Goal: Task Accomplishment & Management: Manage account settings

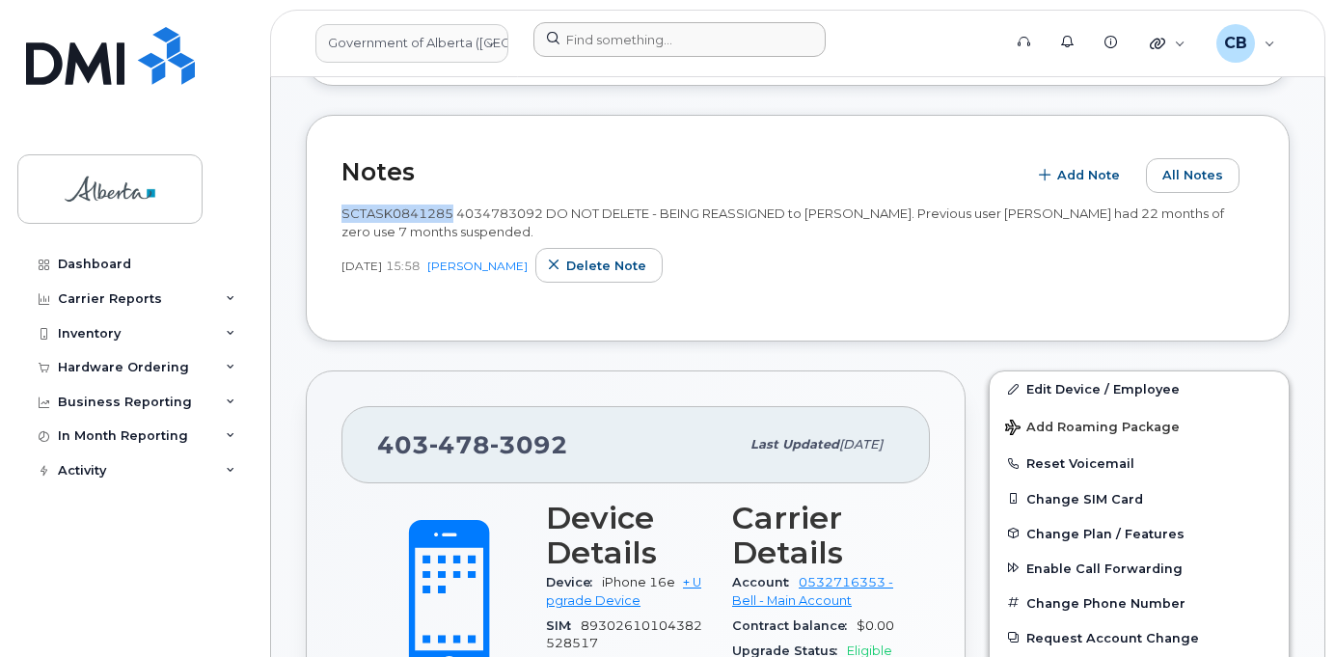
scroll to position [579, 0]
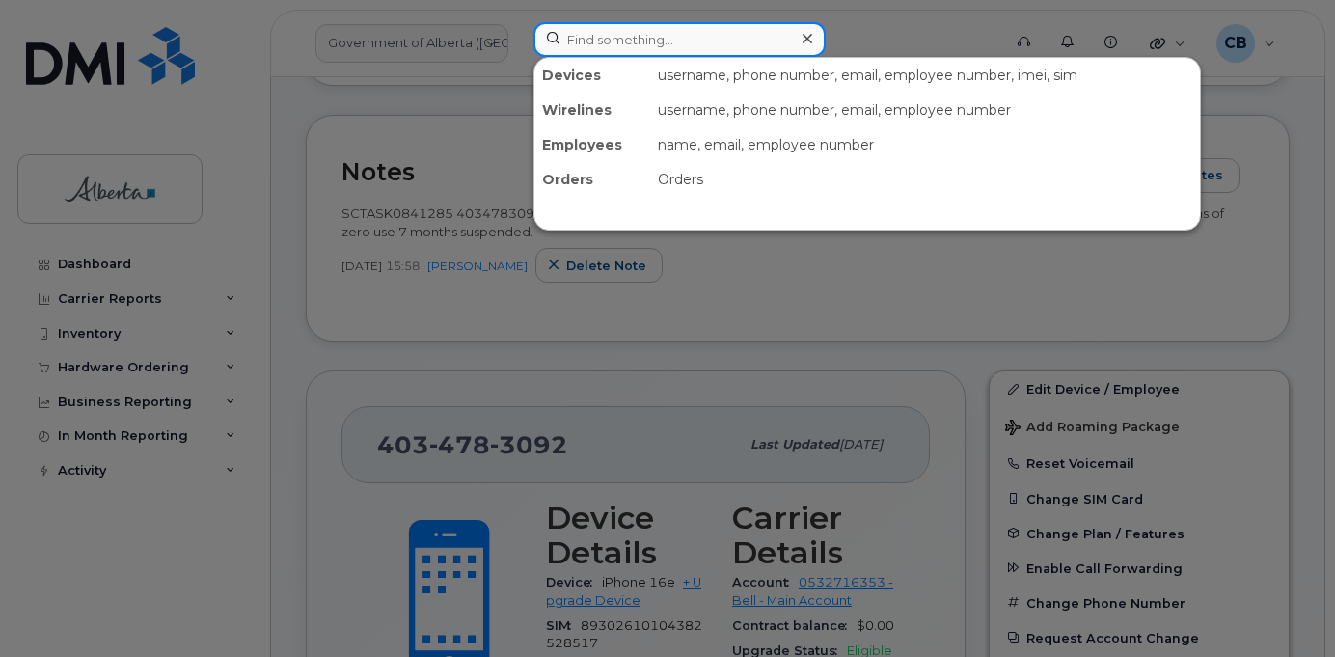
click at [581, 35] on input at bounding box center [680, 39] width 292 height 35
paste input "5875327913"
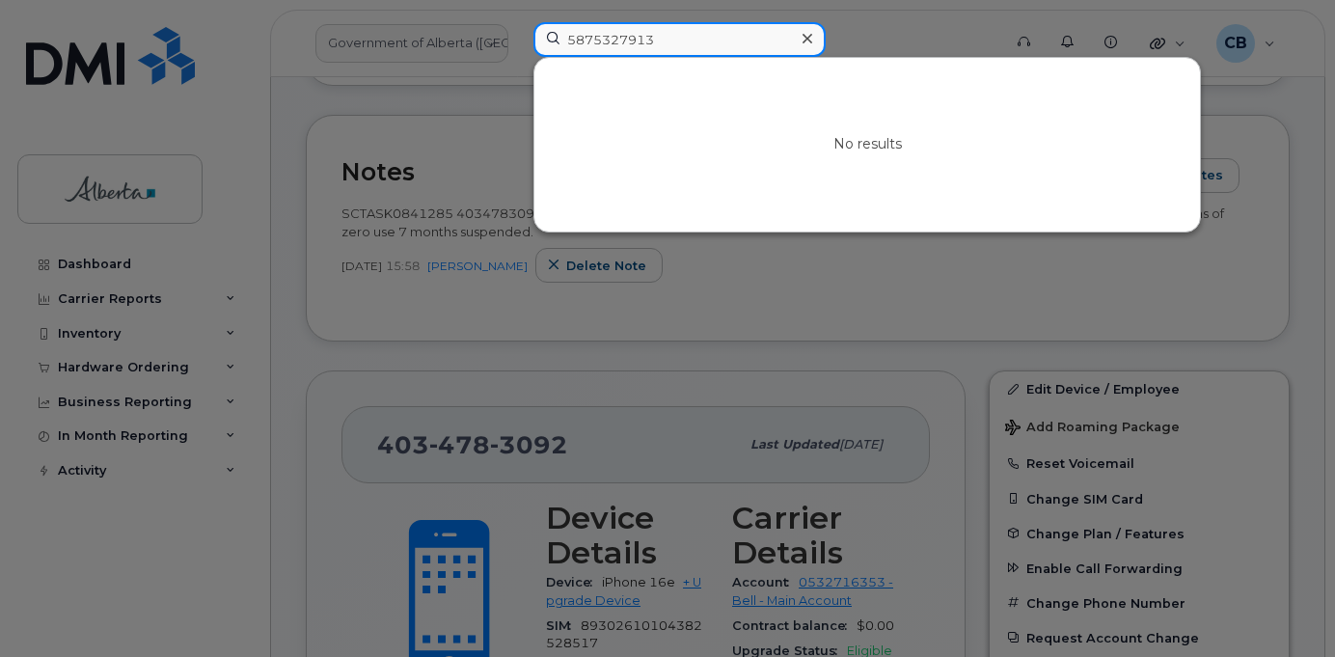
type input "5875327913"
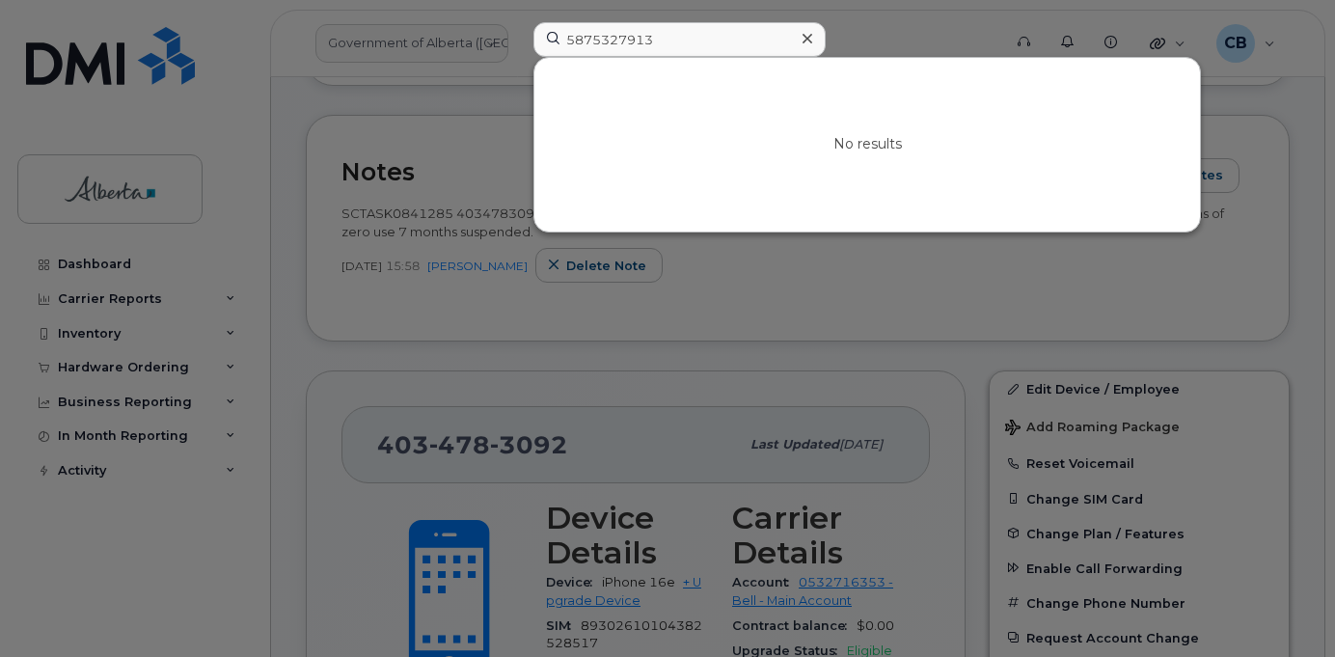
click at [803, 43] on icon at bounding box center [808, 38] width 10 height 15
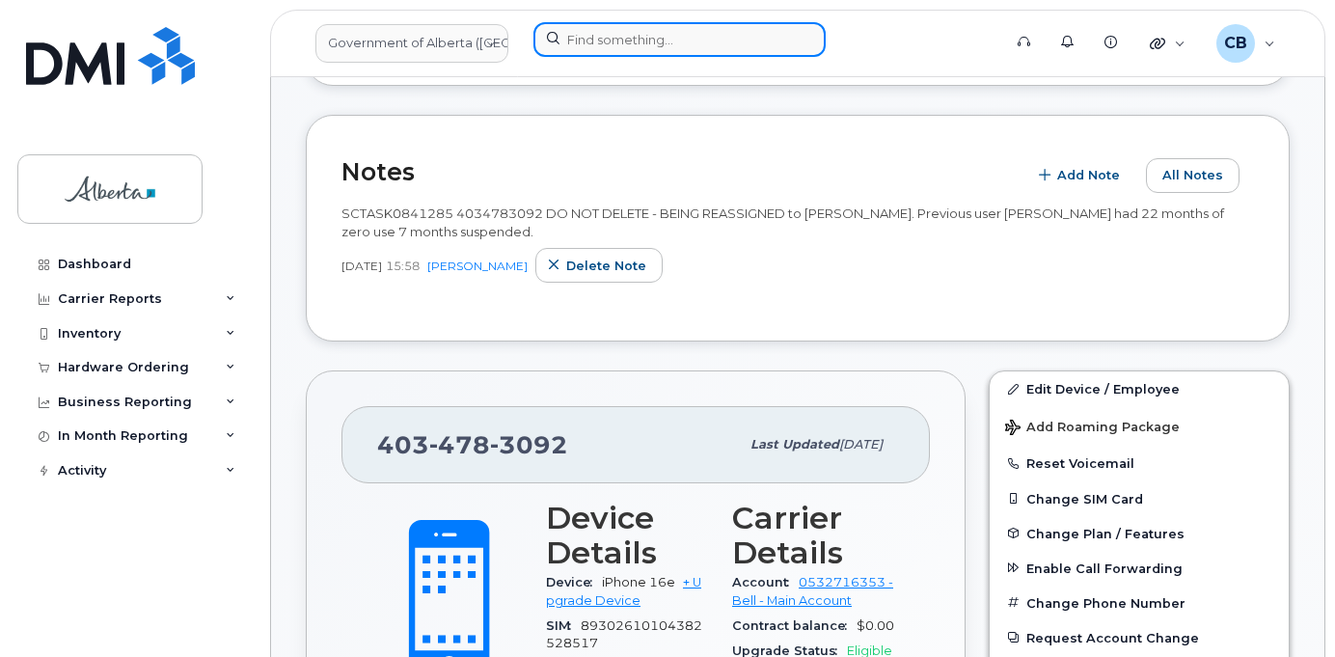
click at [638, 42] on input at bounding box center [680, 39] width 292 height 35
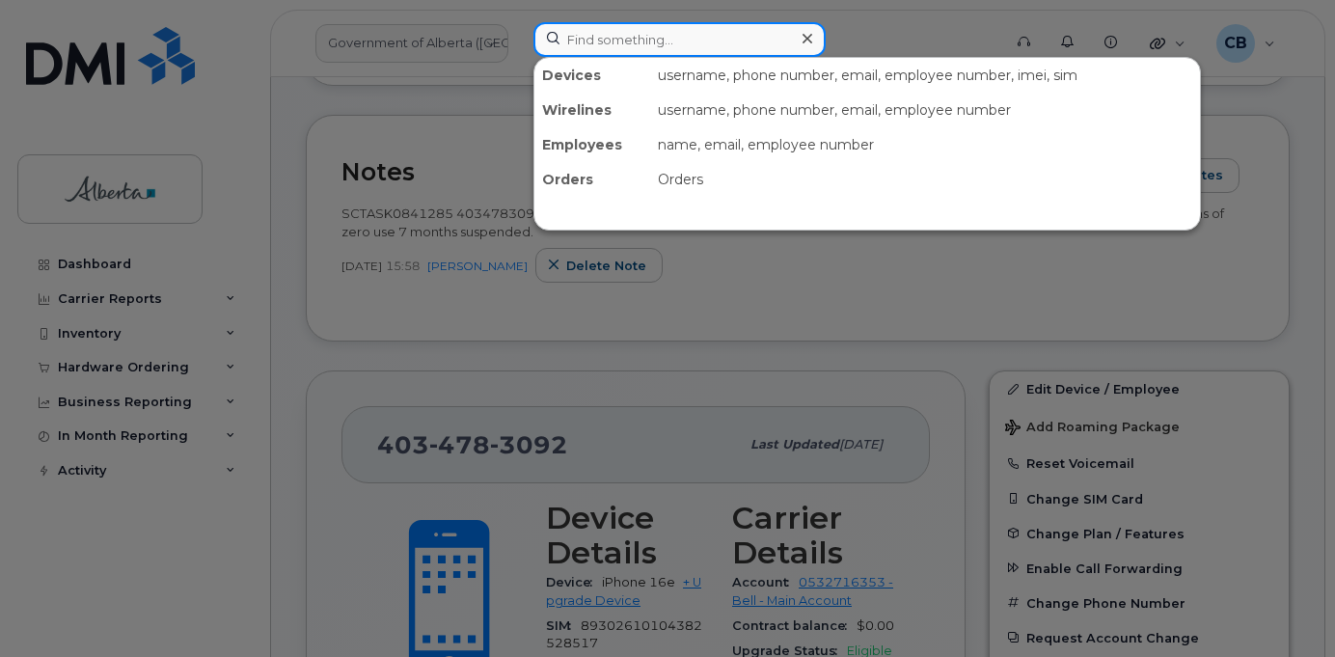
paste input "Andreo Abejero"
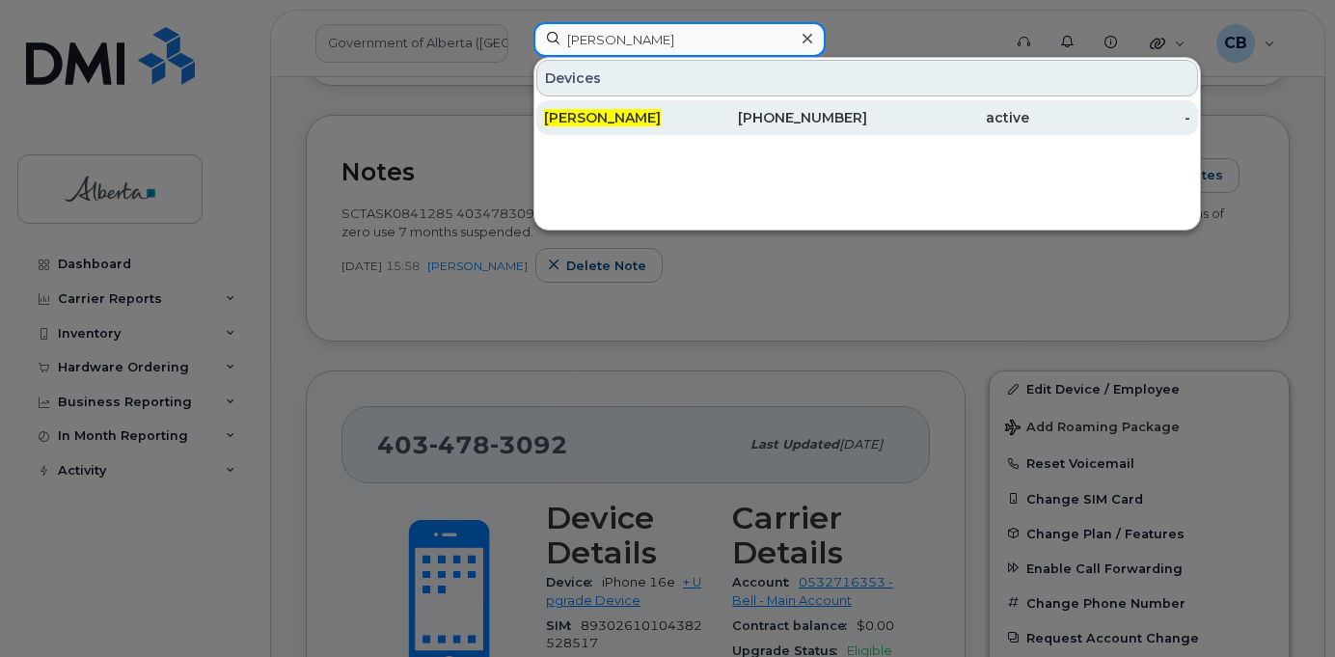
type input "Andreo Abejero"
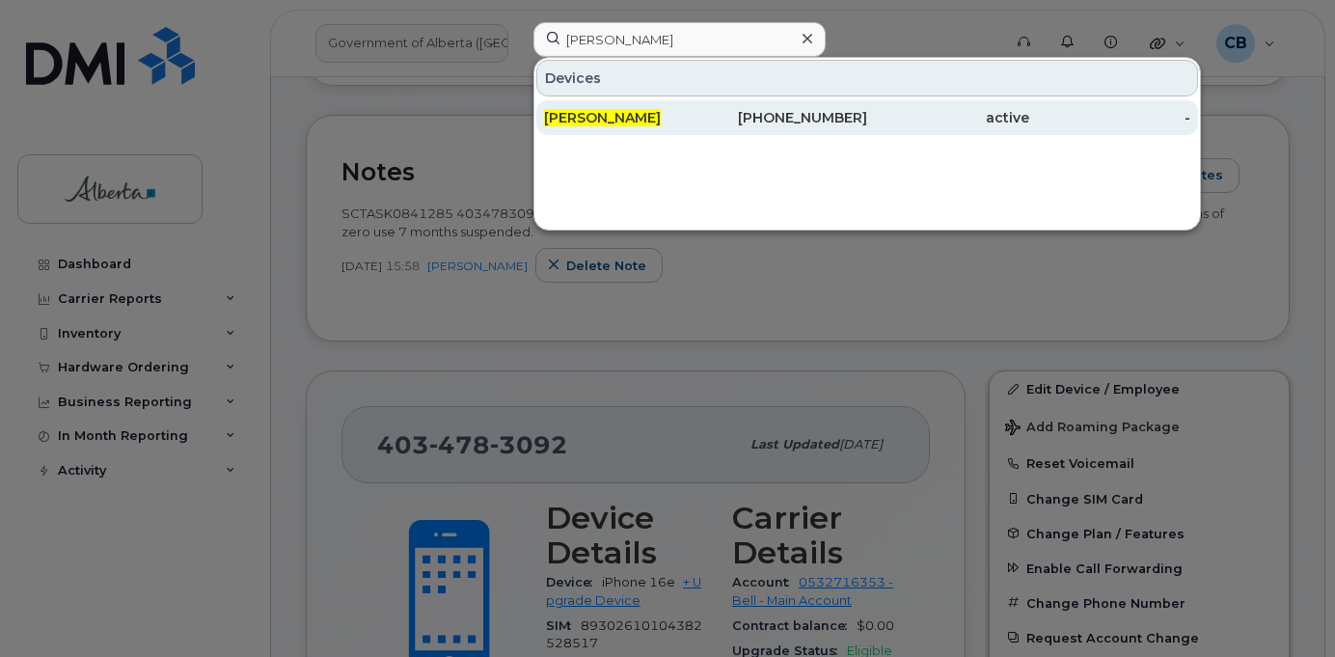
click at [625, 119] on span "Andreo Abejero" at bounding box center [602, 117] width 117 height 17
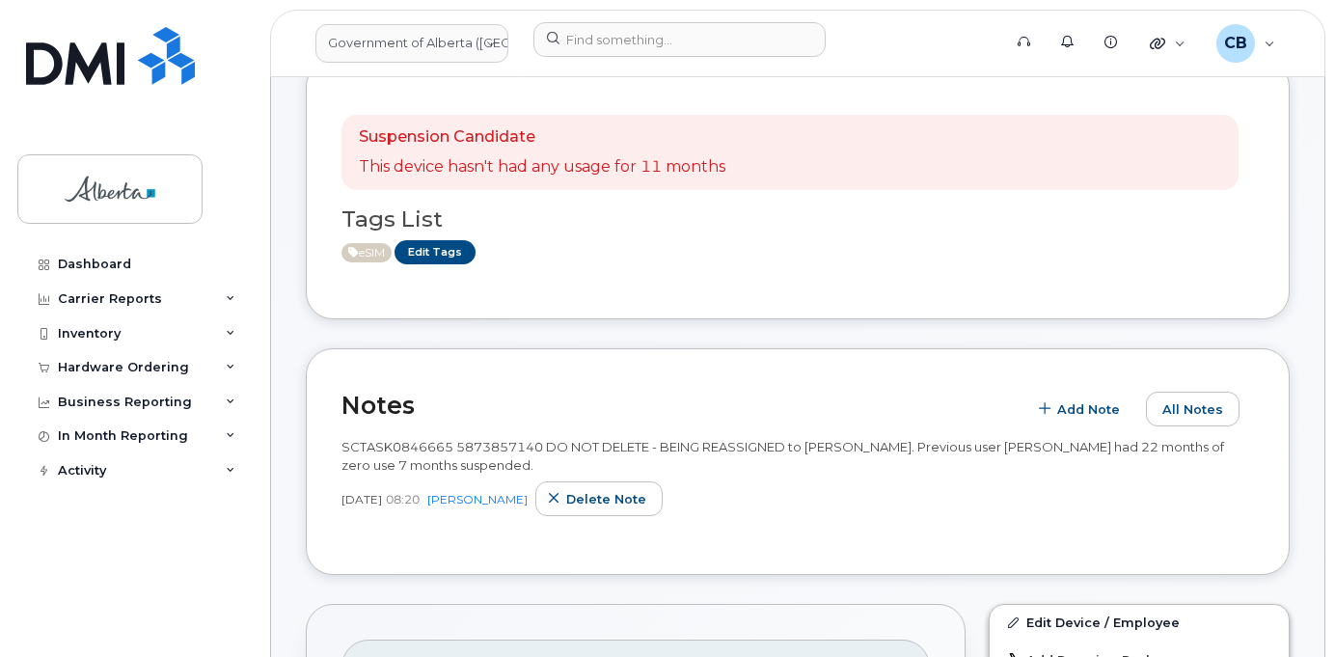
scroll to position [289, 0]
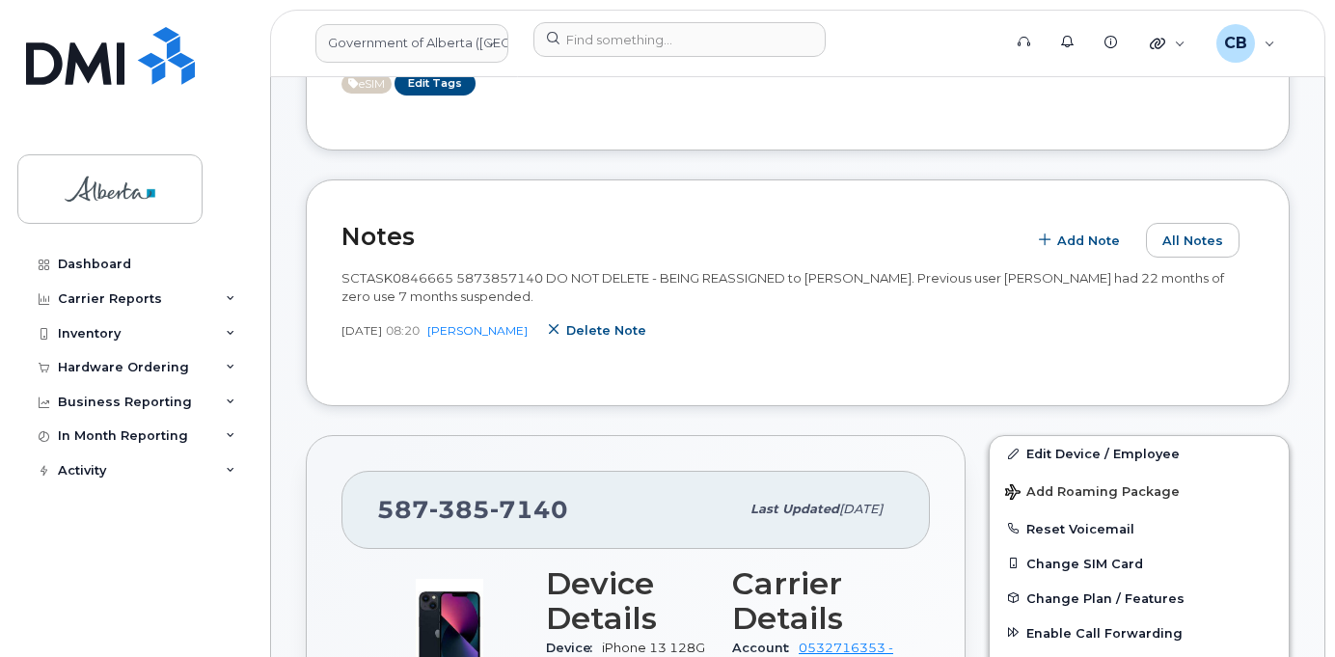
click at [644, 338] on button "Delete note" at bounding box center [598, 330] width 127 height 35
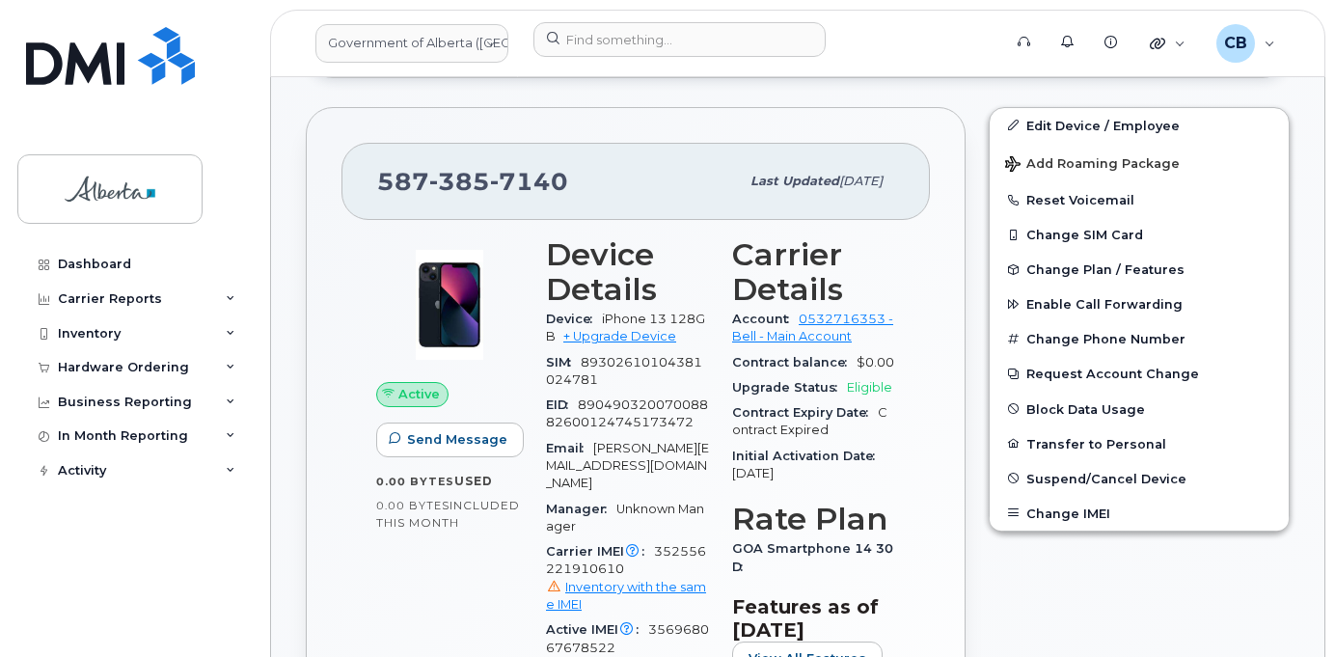
scroll to position [525, 0]
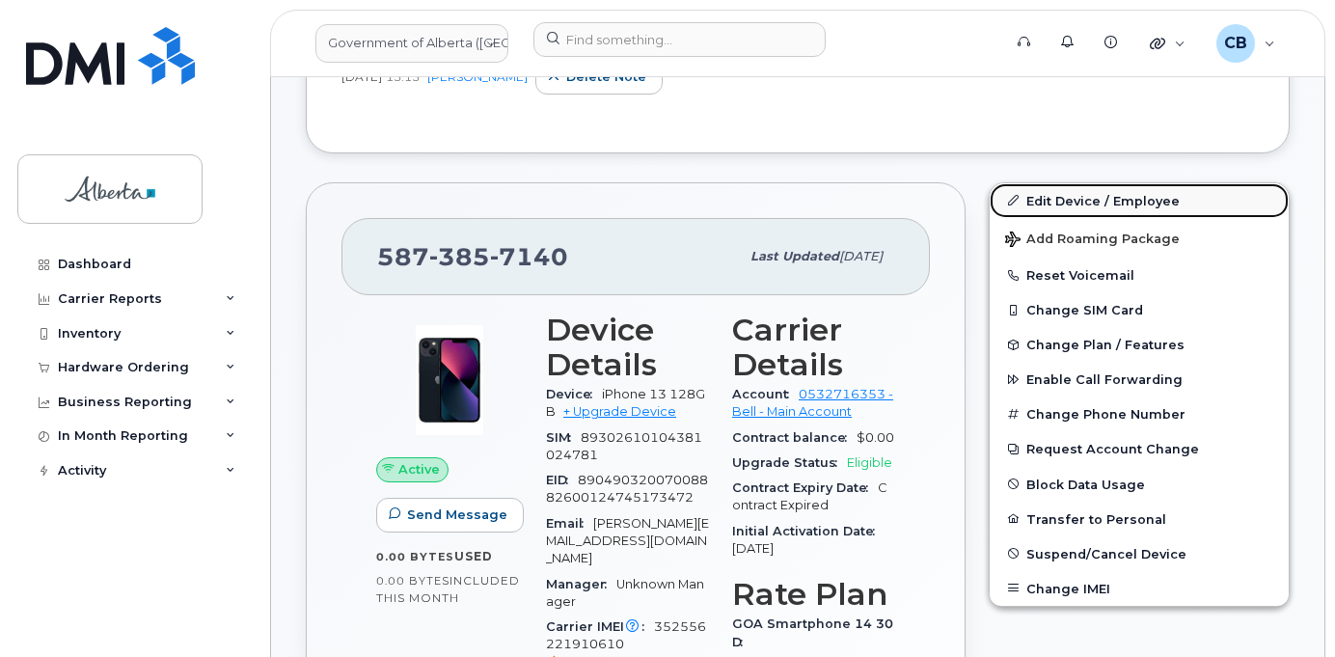
click at [1067, 201] on link "Edit Device / Employee" at bounding box center [1139, 200] width 299 height 35
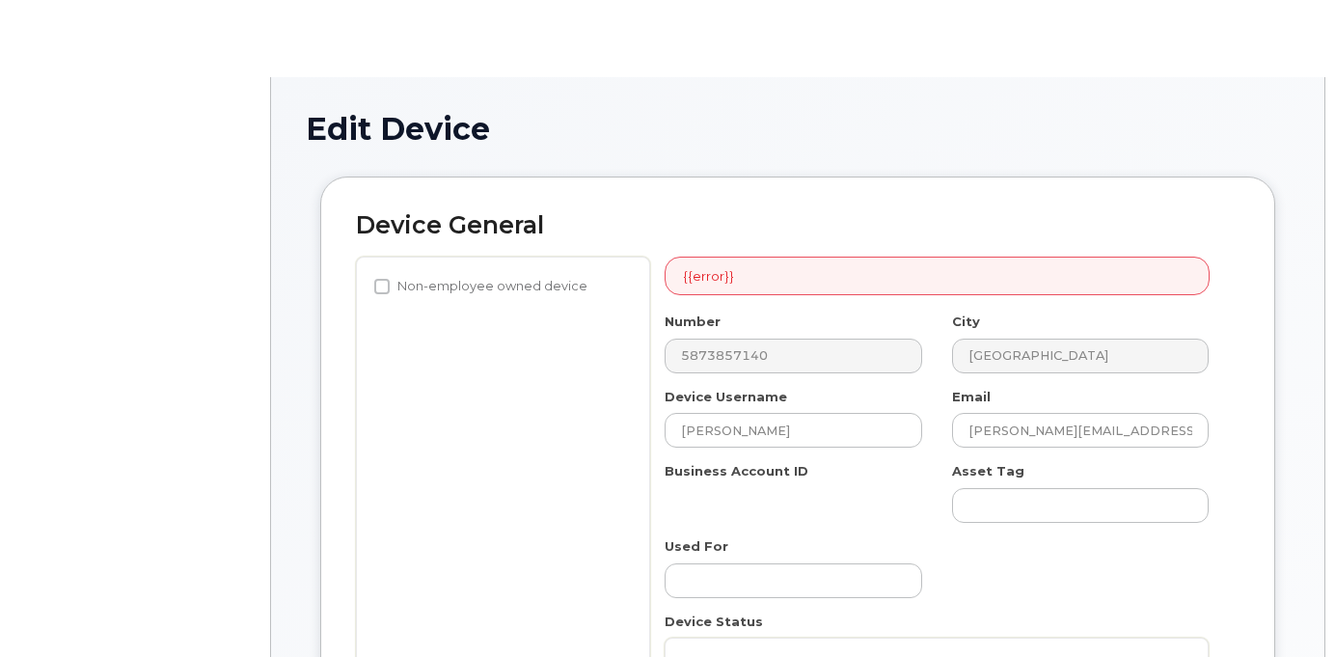
select select "4681665"
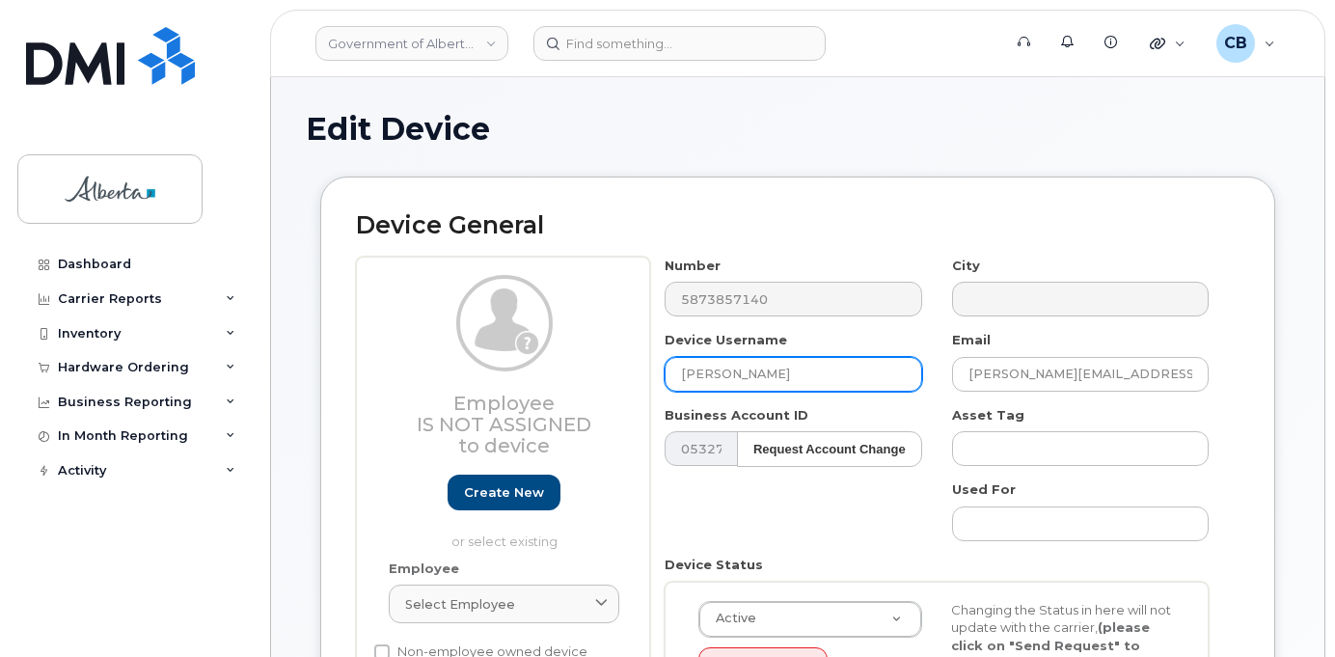
click at [685, 369] on input "[PERSON_NAME]" at bounding box center [793, 374] width 257 height 35
paste input "Sandra Getschel"
type input "[PERSON_NAME]"
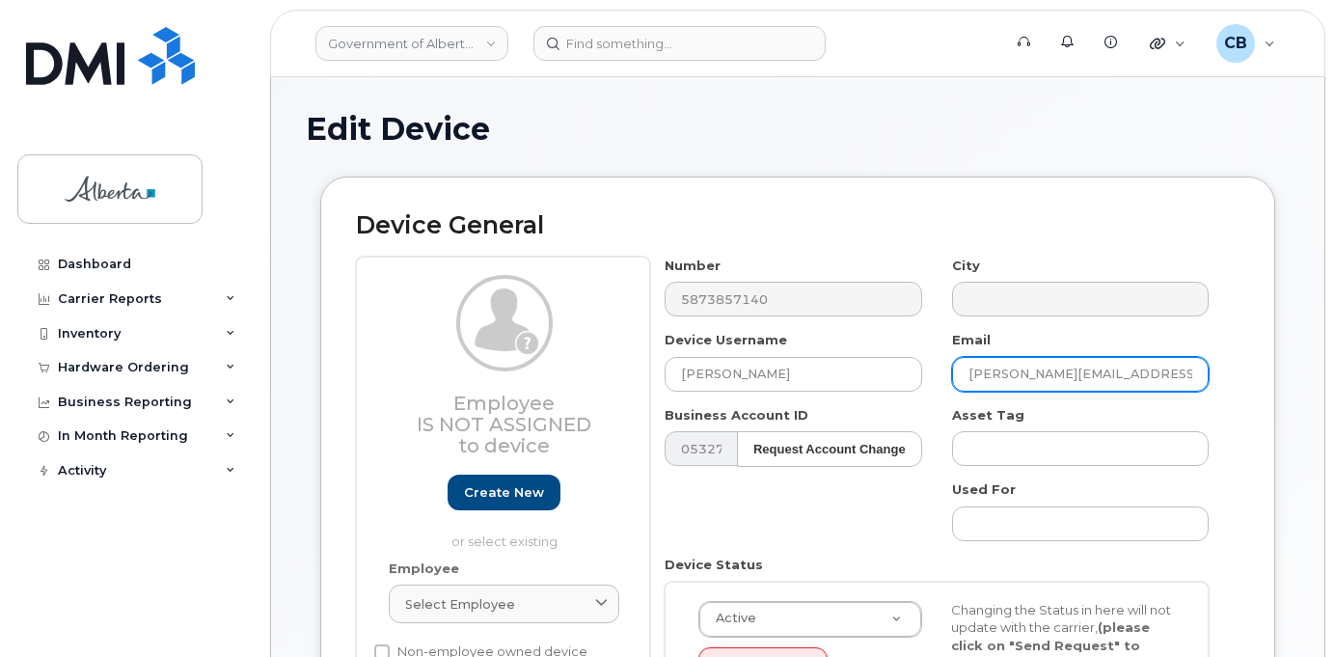
drag, startPoint x: 1064, startPoint y: 368, endPoint x: 954, endPoint y: 370, distance: 110.0
click at [954, 370] on input "[PERSON_NAME][EMAIL_ADDRESS][DOMAIN_NAME]" at bounding box center [1080, 374] width 257 height 35
paste input "[PERSON_NAME]"
click at [1018, 371] on input "Sandra Getschel@gov.ab.ca" at bounding box center [1080, 374] width 257 height 35
type input "Sandra.Getschel@gov.ab.ca"
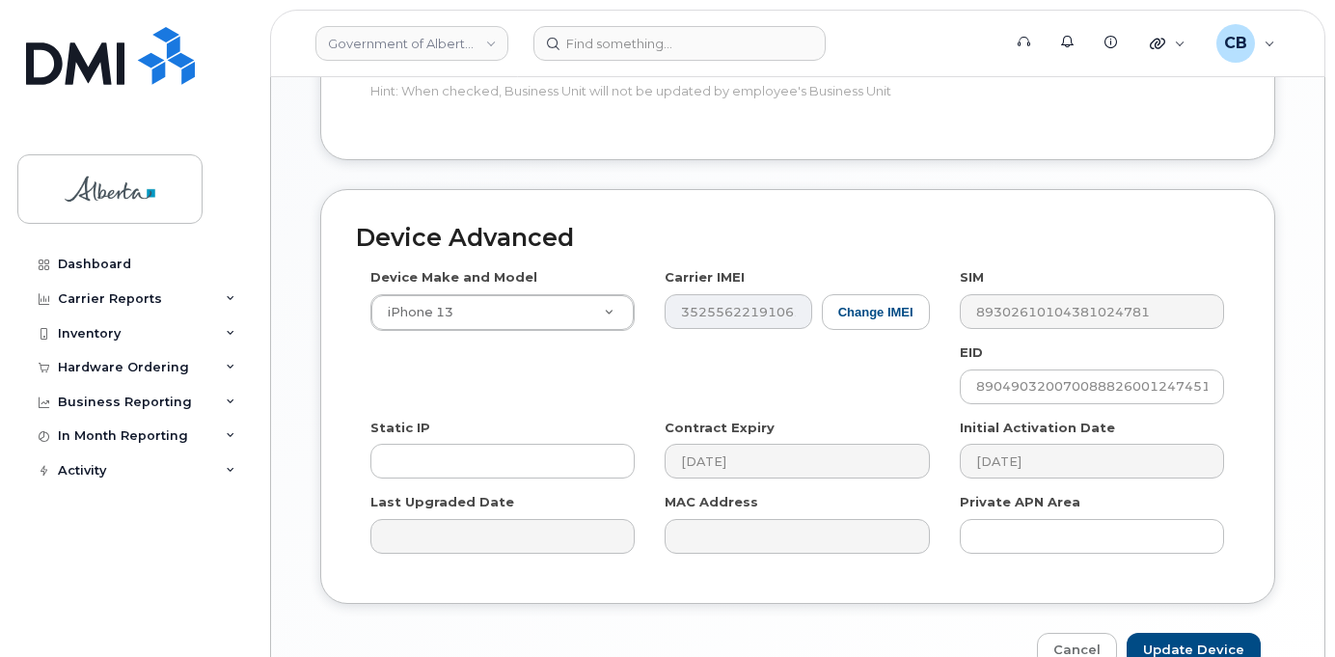
scroll to position [1093, 0]
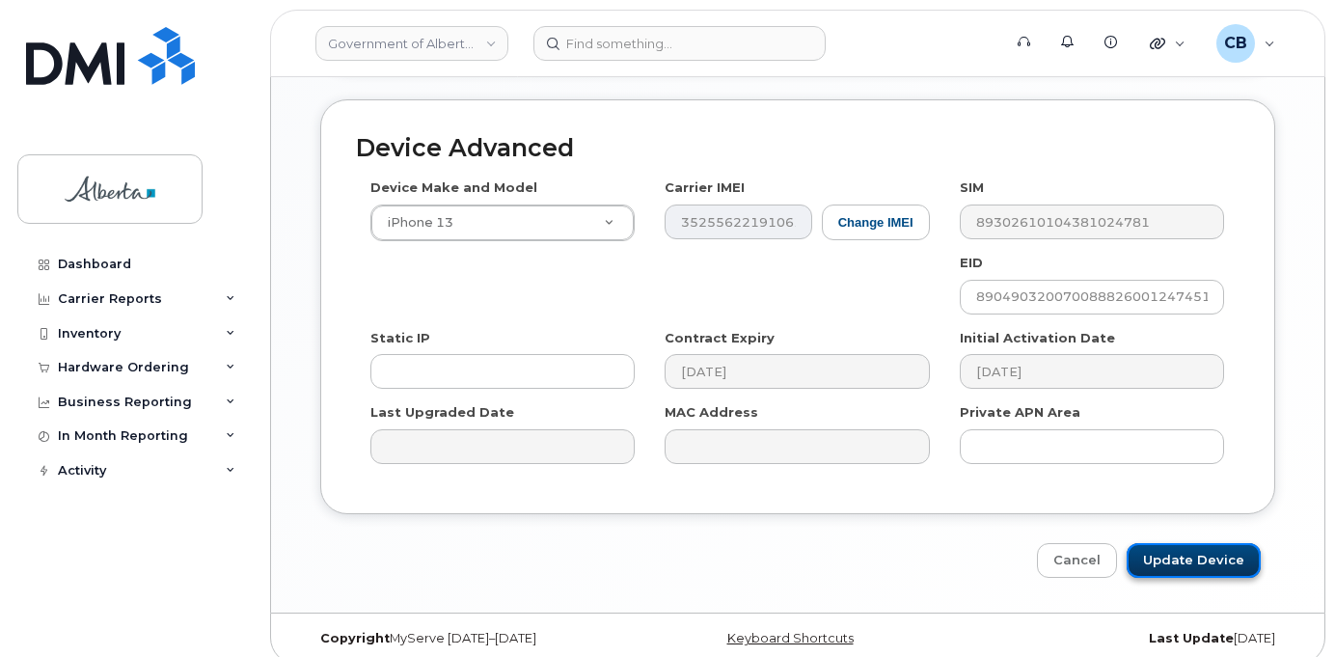
click at [1182, 543] on input "Update Device" at bounding box center [1194, 561] width 134 height 36
type input "Saving..."
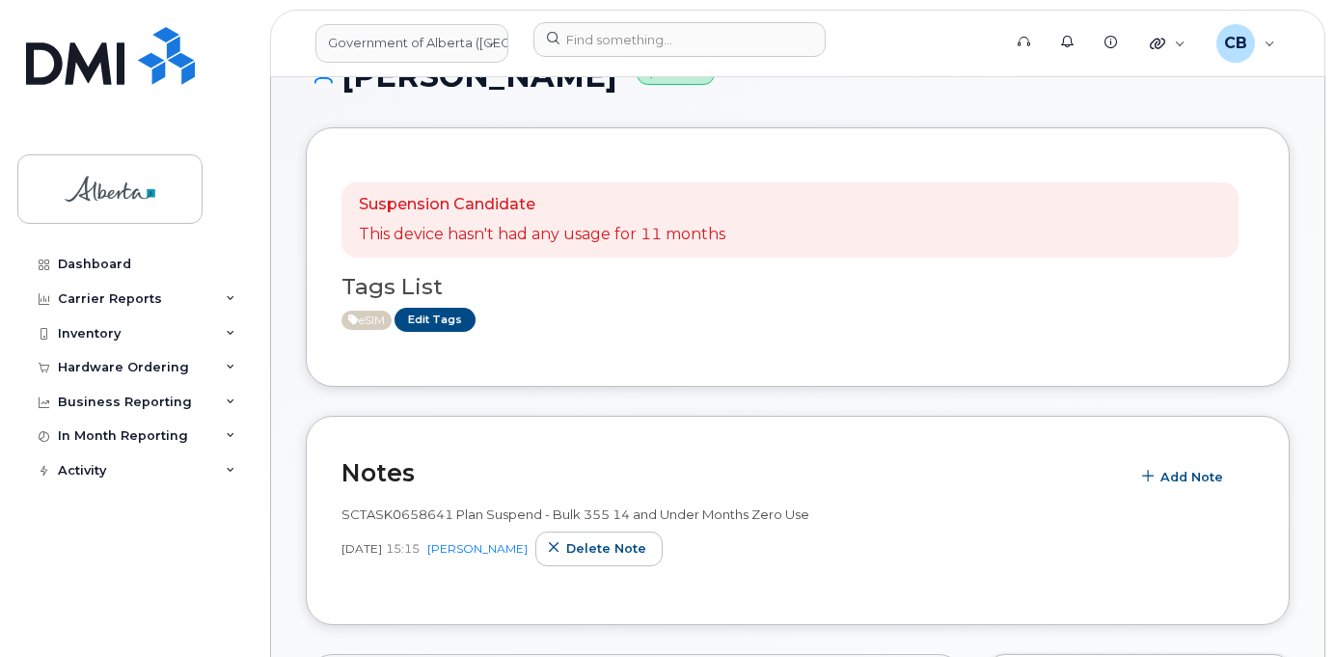
scroll to position [289, 0]
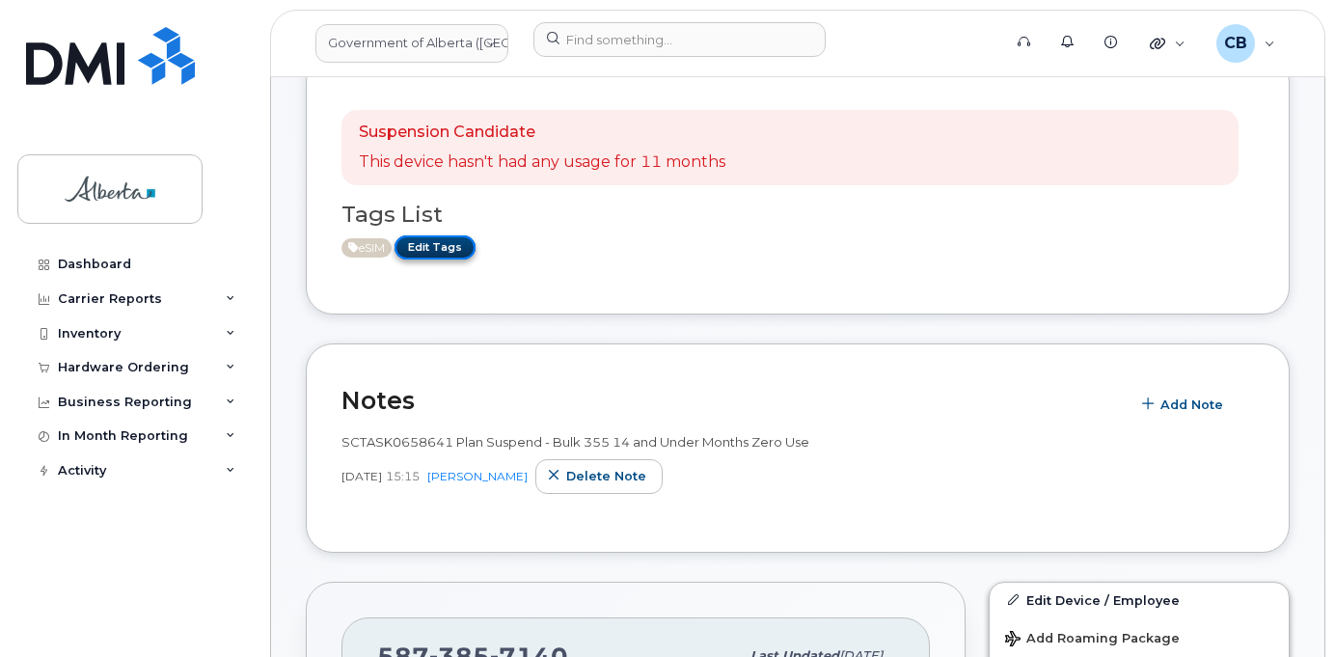
click at [445, 249] on link "Edit Tags" at bounding box center [435, 247] width 81 height 24
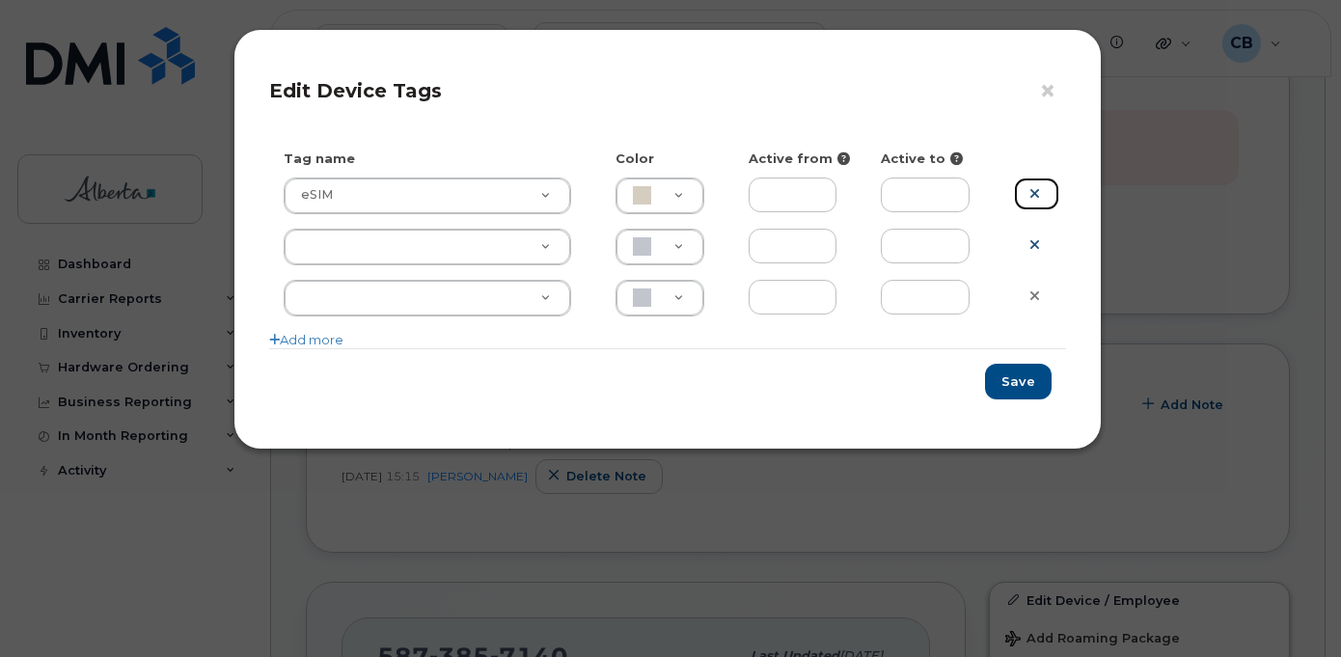
click at [1032, 190] on icon at bounding box center [1034, 193] width 11 height 14
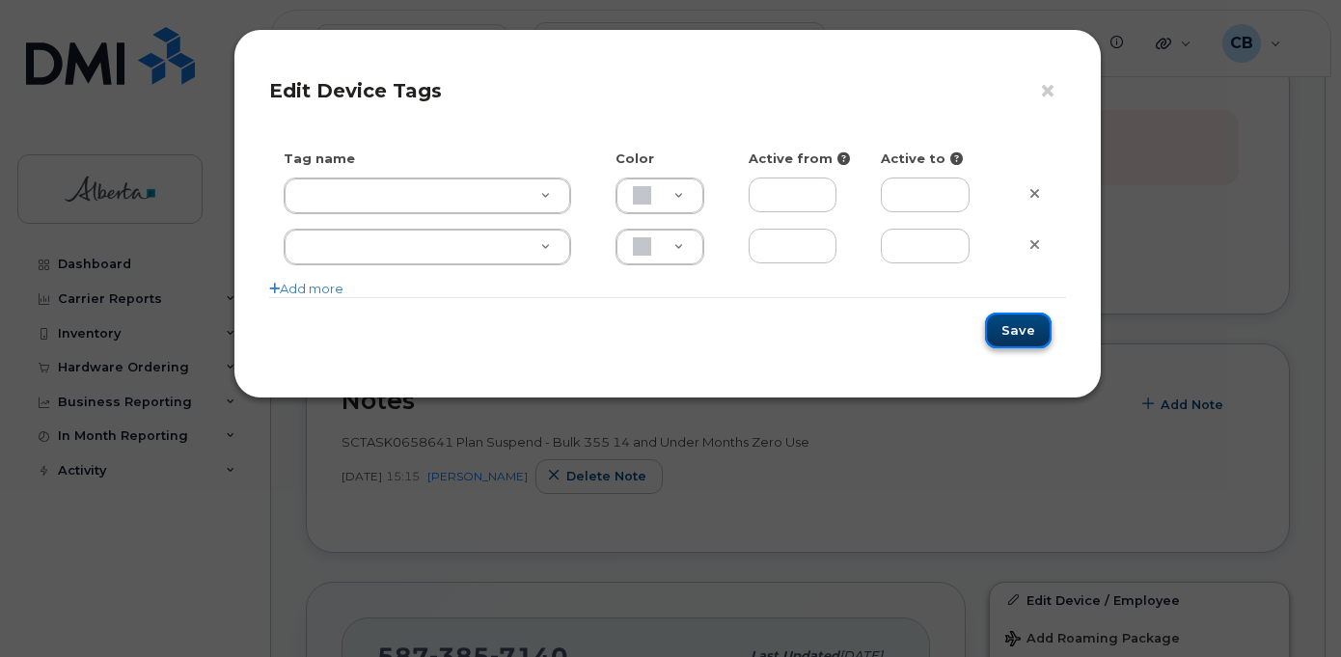
click at [1032, 324] on button "Save" at bounding box center [1018, 331] width 67 height 36
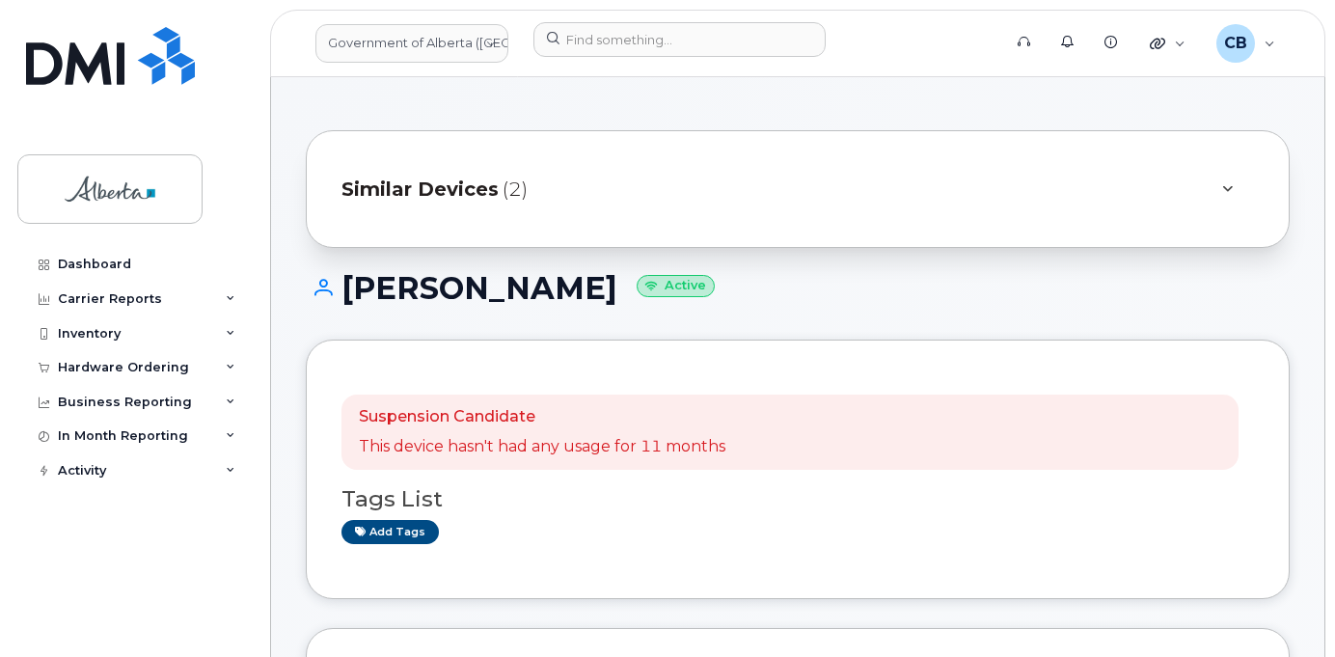
scroll to position [0, 0]
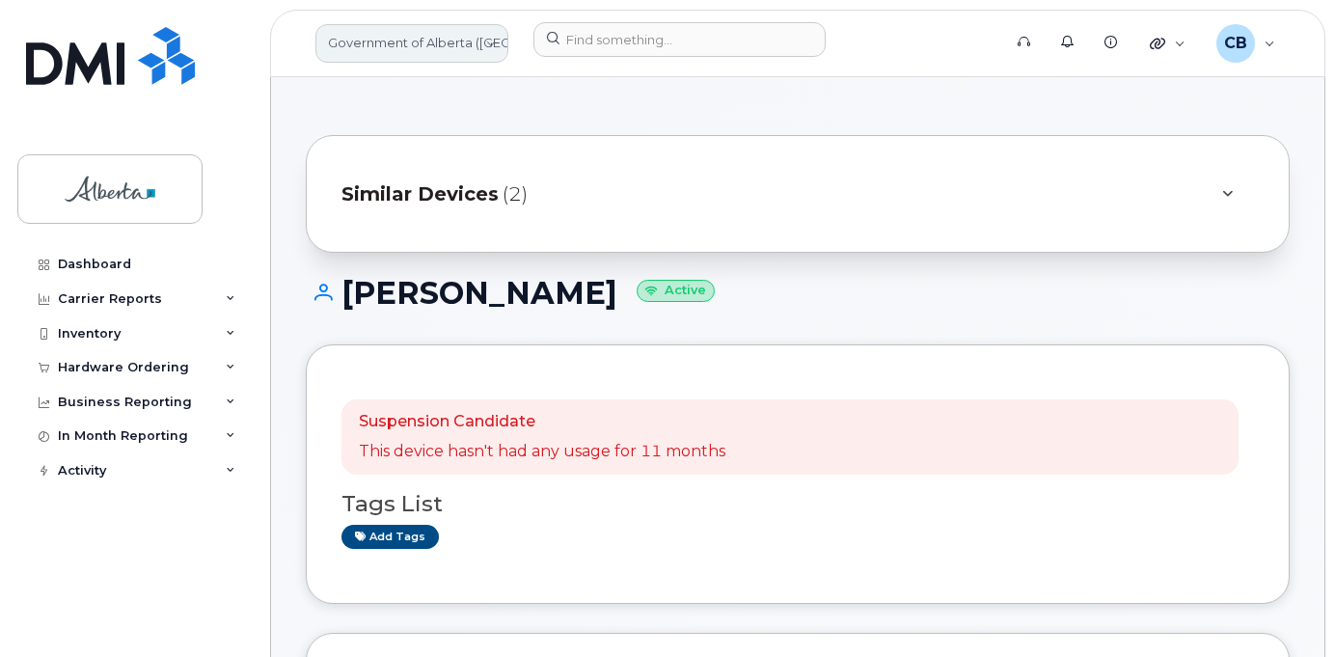
click at [442, 37] on link "Government of Alberta ([GEOGRAPHIC_DATA])" at bounding box center [411, 43] width 193 height 39
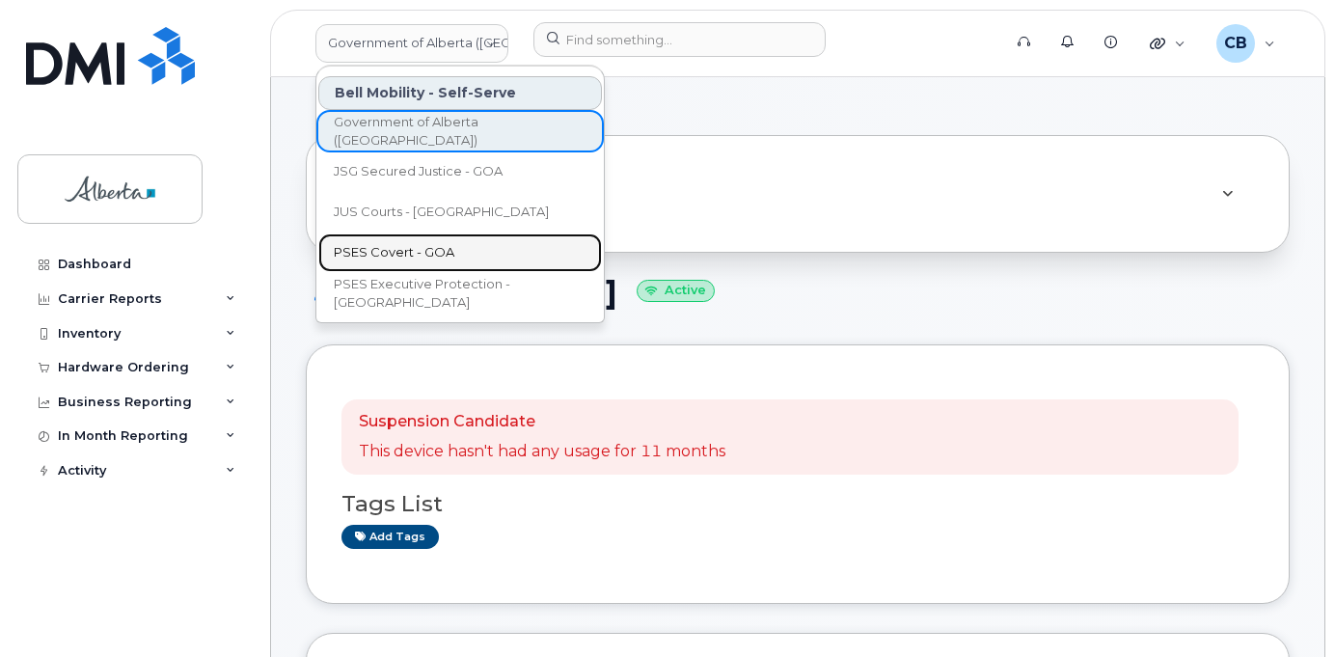
click at [426, 254] on span "PSES Covert - GOA" at bounding box center [394, 252] width 121 height 19
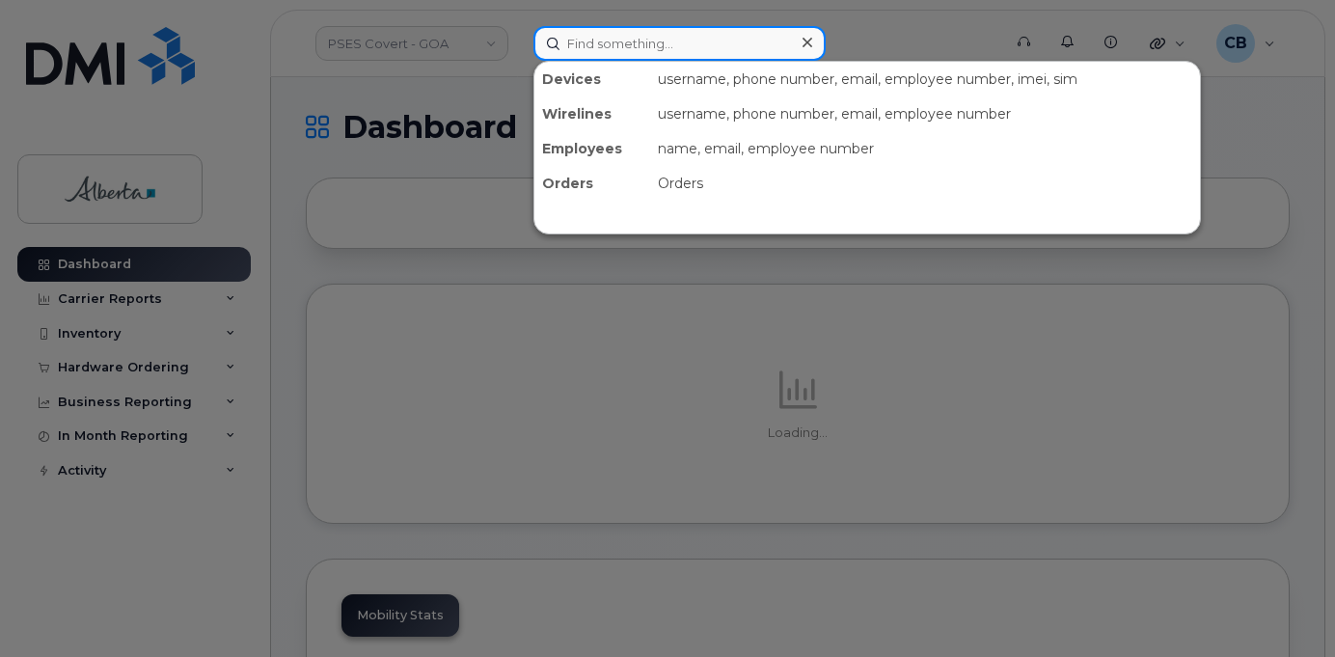
click at [593, 38] on input at bounding box center [680, 43] width 292 height 35
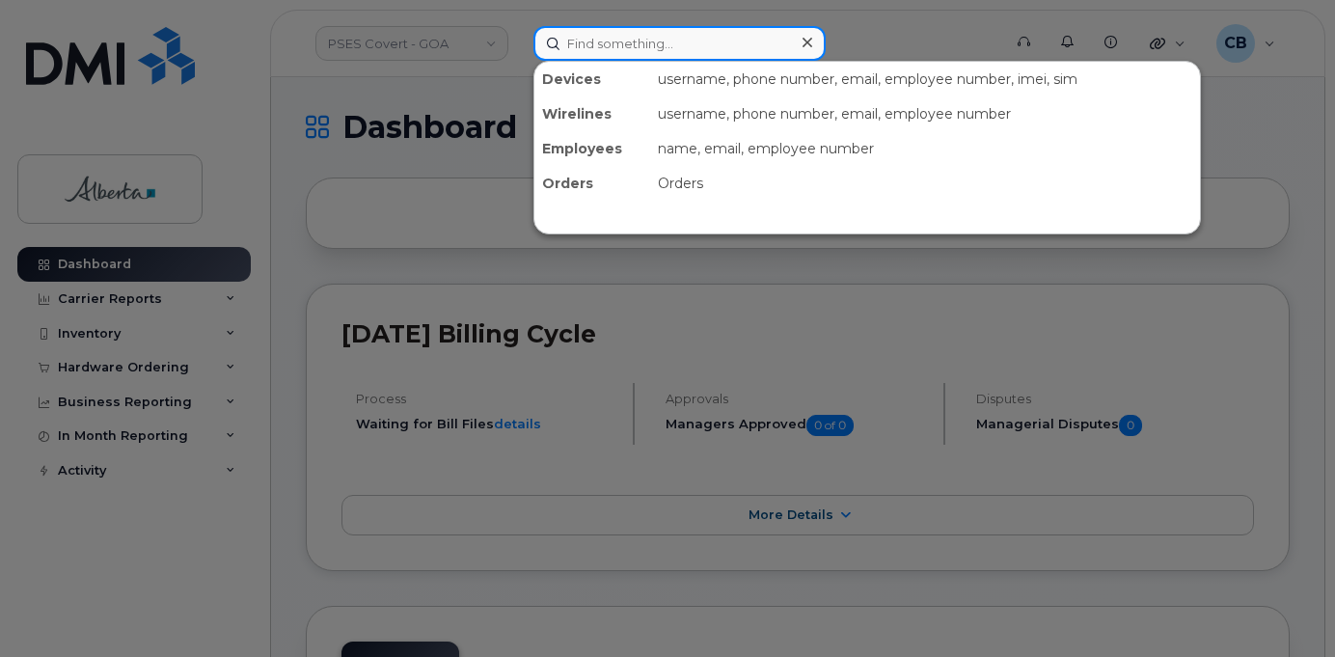
paste input "3017143"
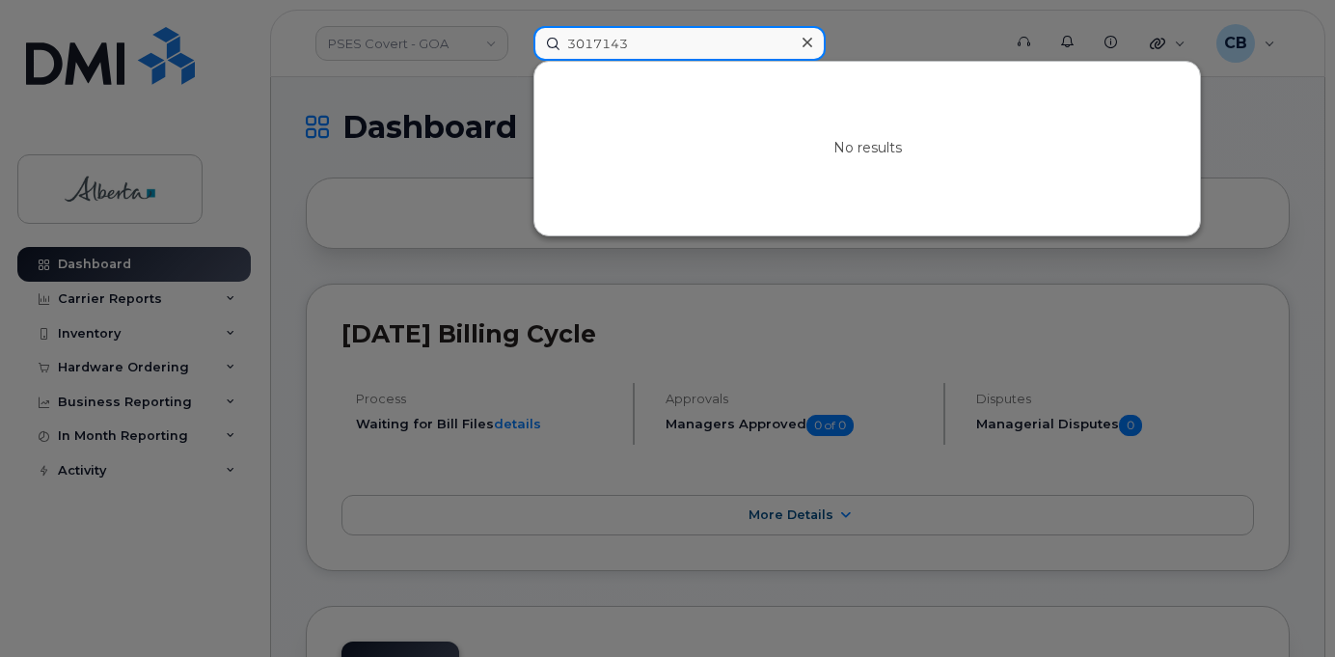
type input "3017143"
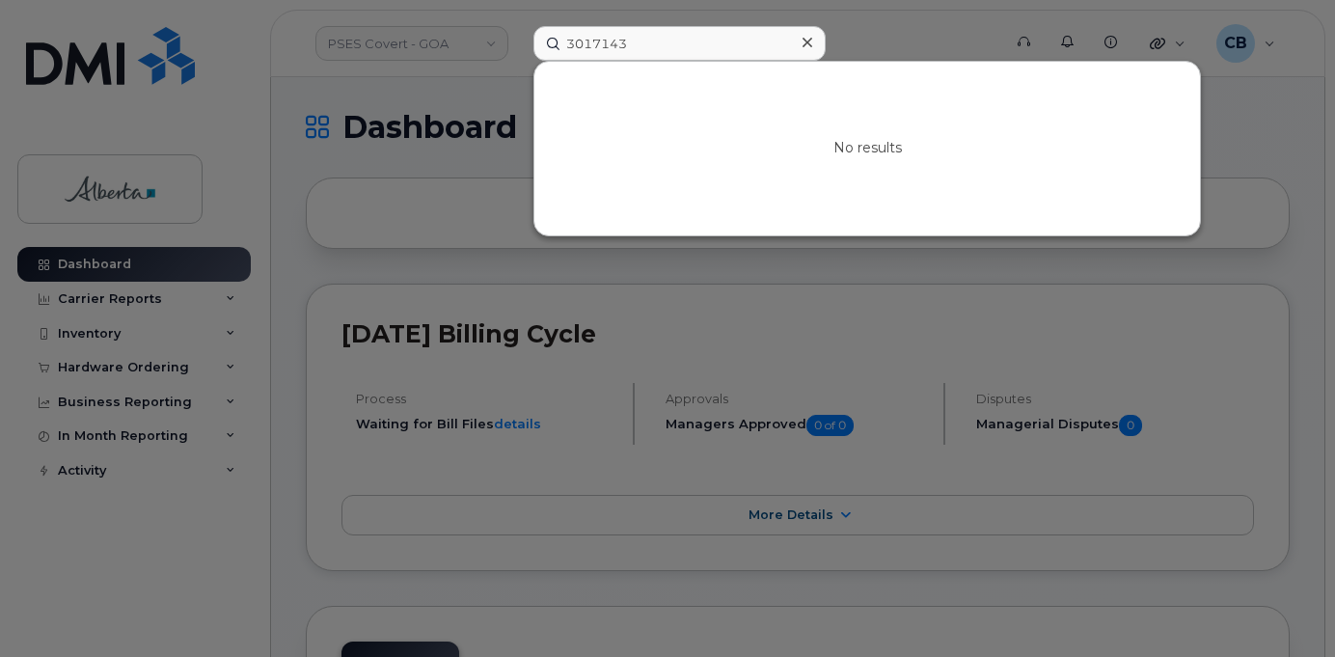
drag, startPoint x: 810, startPoint y: 39, endPoint x: 815, endPoint y: 51, distance: 13.4
click at [811, 42] on icon at bounding box center [808, 42] width 10 height 15
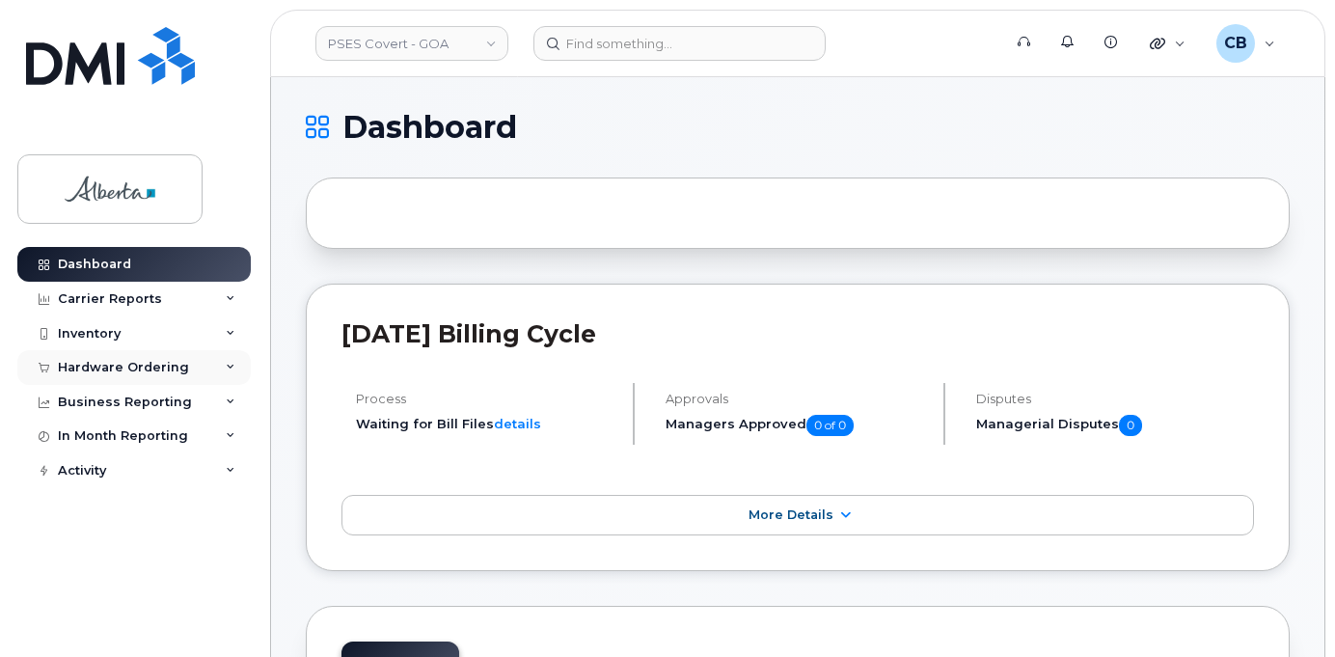
click at [114, 368] on div "Hardware Ordering" at bounding box center [123, 367] width 131 height 15
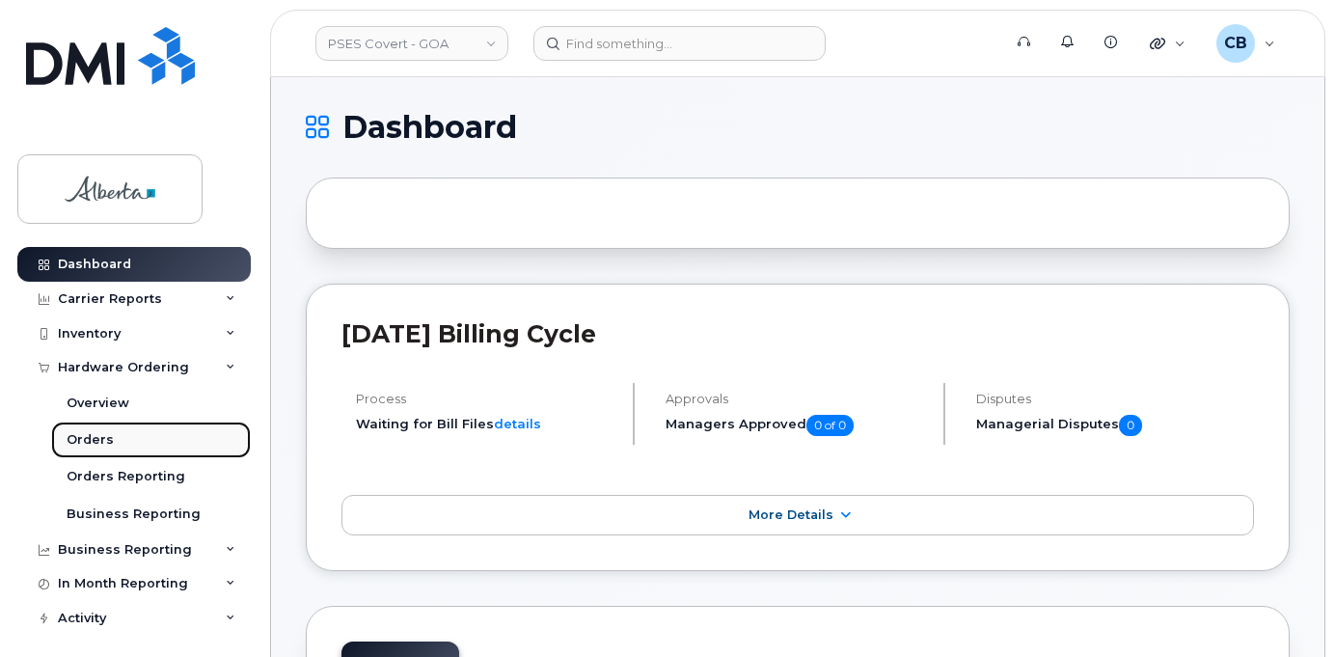
click at [86, 439] on div "Orders" at bounding box center [90, 439] width 47 height 17
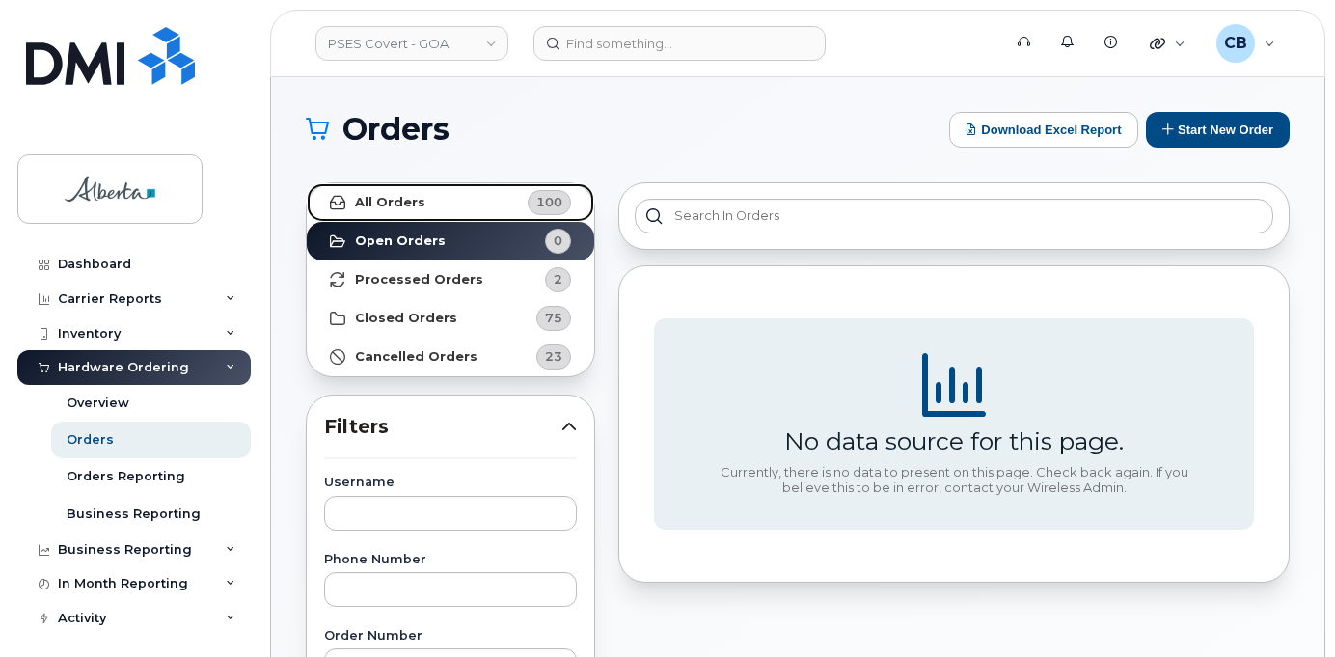
click at [405, 207] on strong "All Orders" at bounding box center [390, 202] width 70 height 15
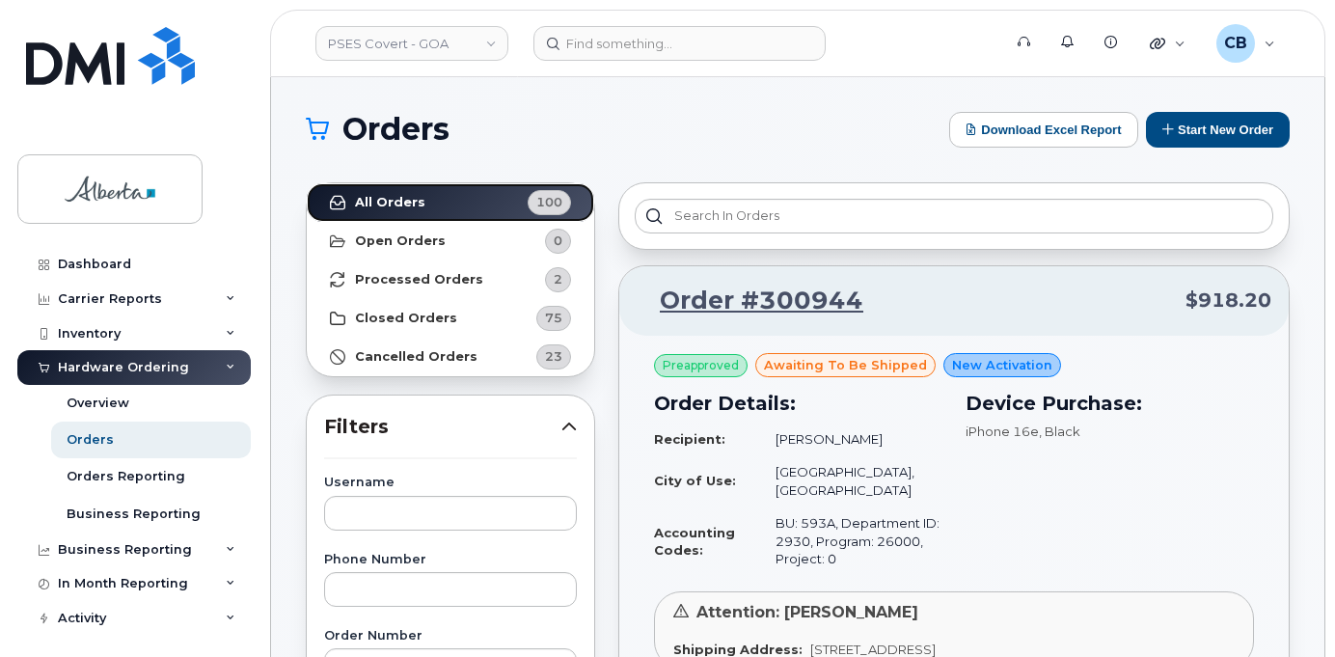
scroll to position [289, 0]
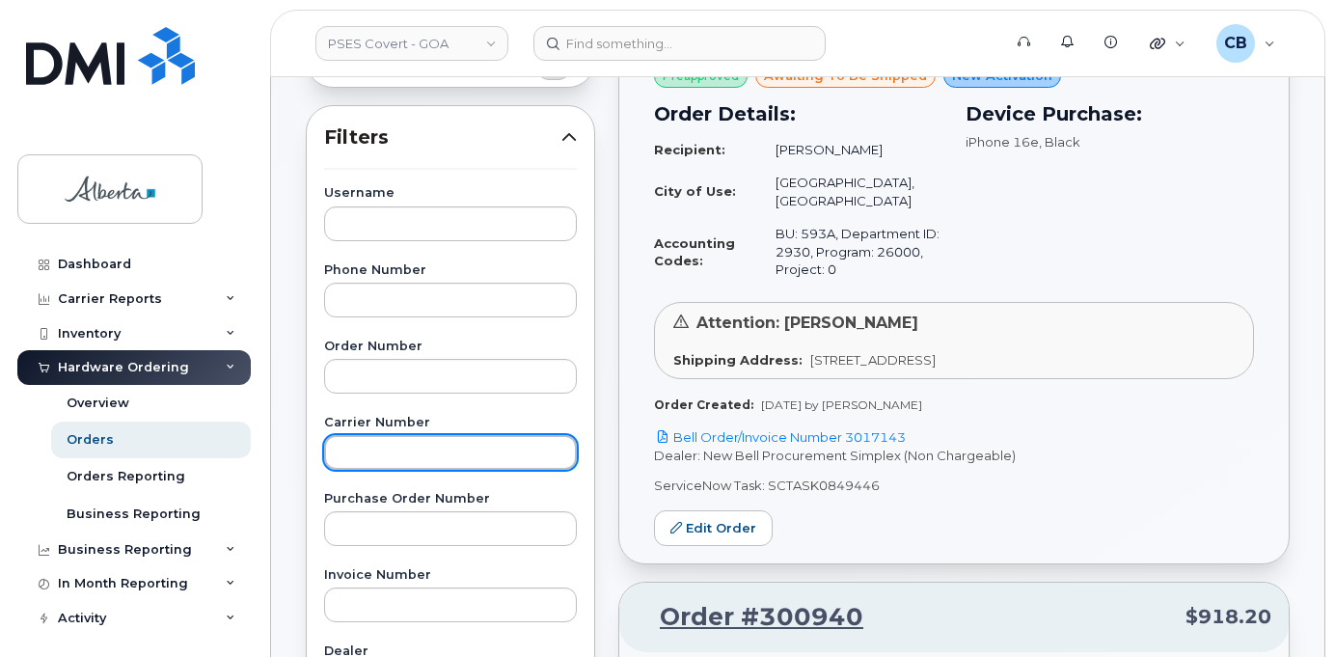
click at [388, 465] on input "text" at bounding box center [450, 452] width 253 height 35
paste input "3017143"
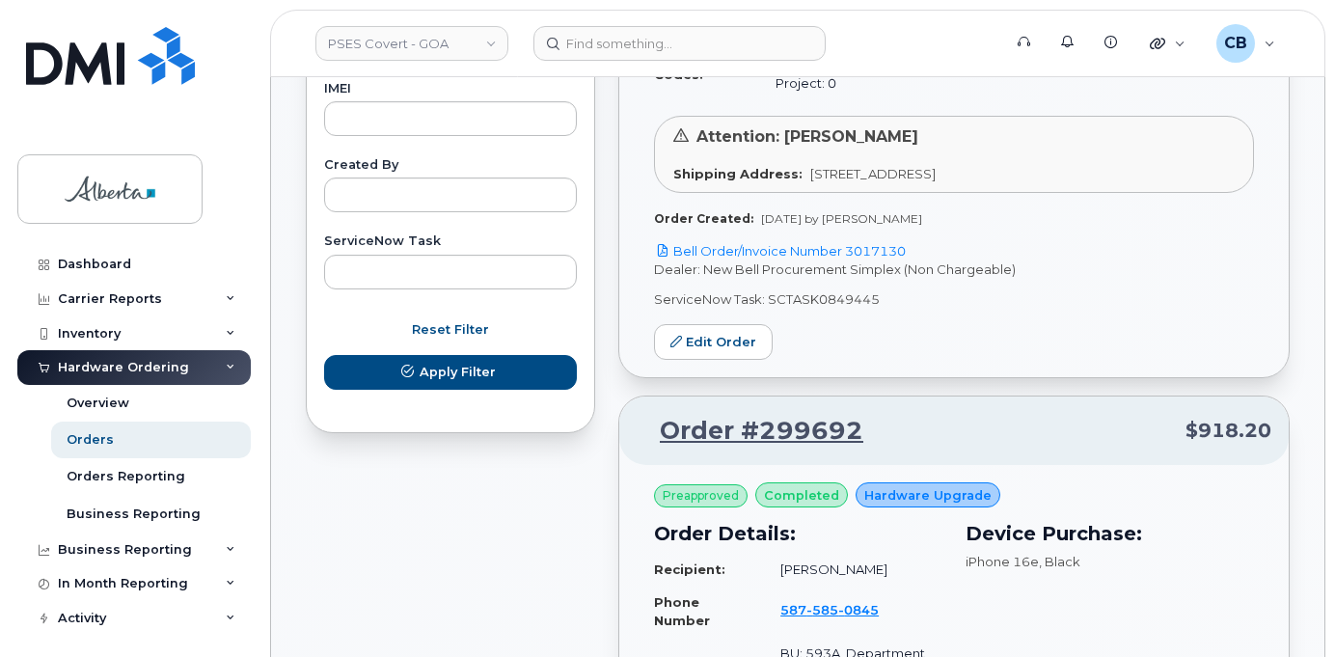
scroll to position [1158, 0]
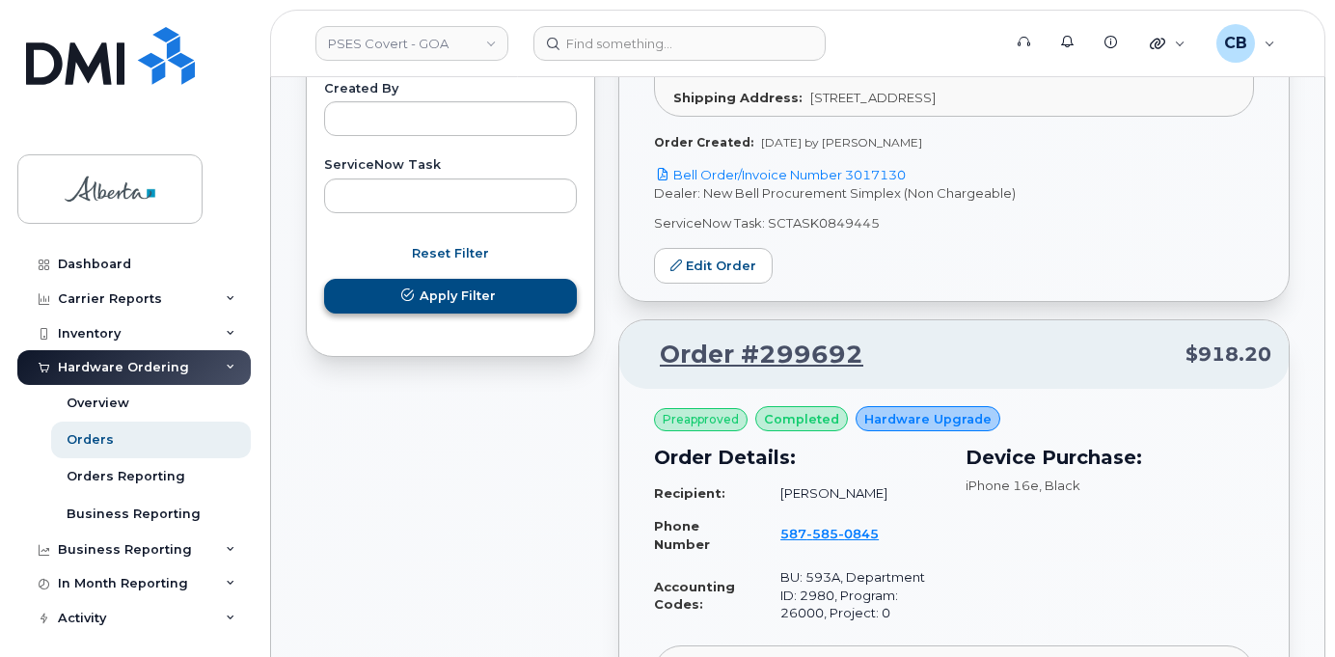
type input "3017143"
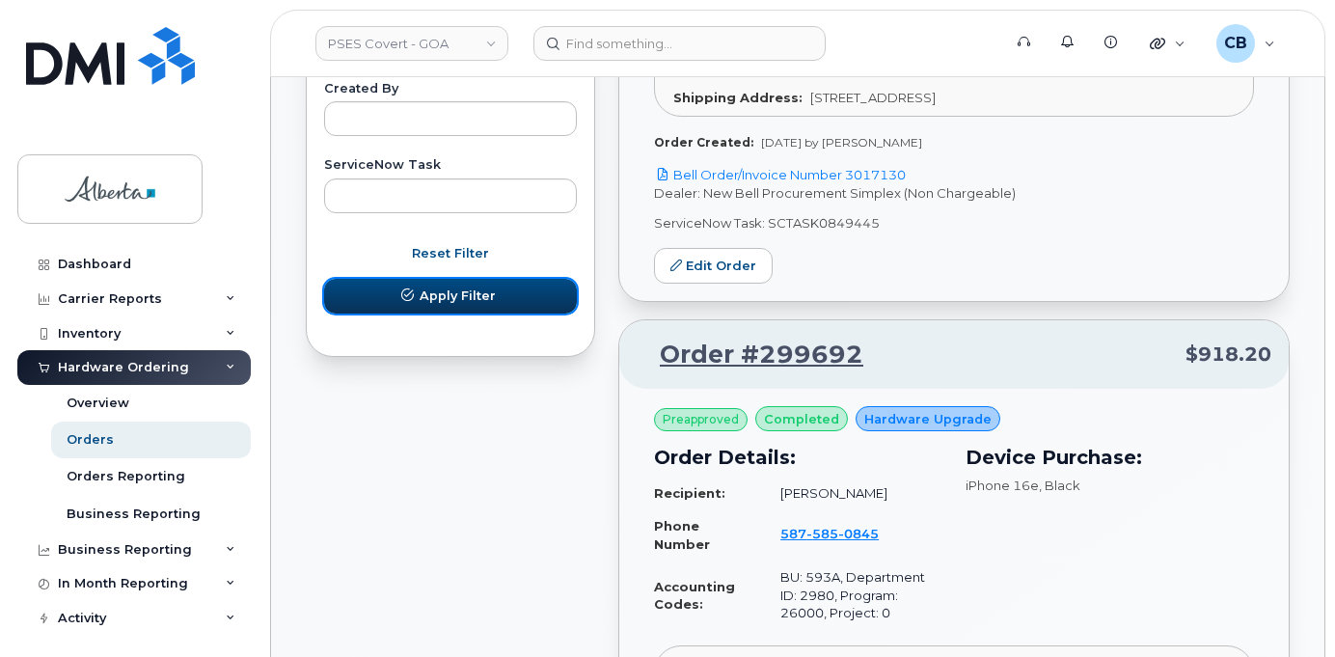
click at [478, 298] on span "Apply Filter" at bounding box center [458, 296] width 76 height 18
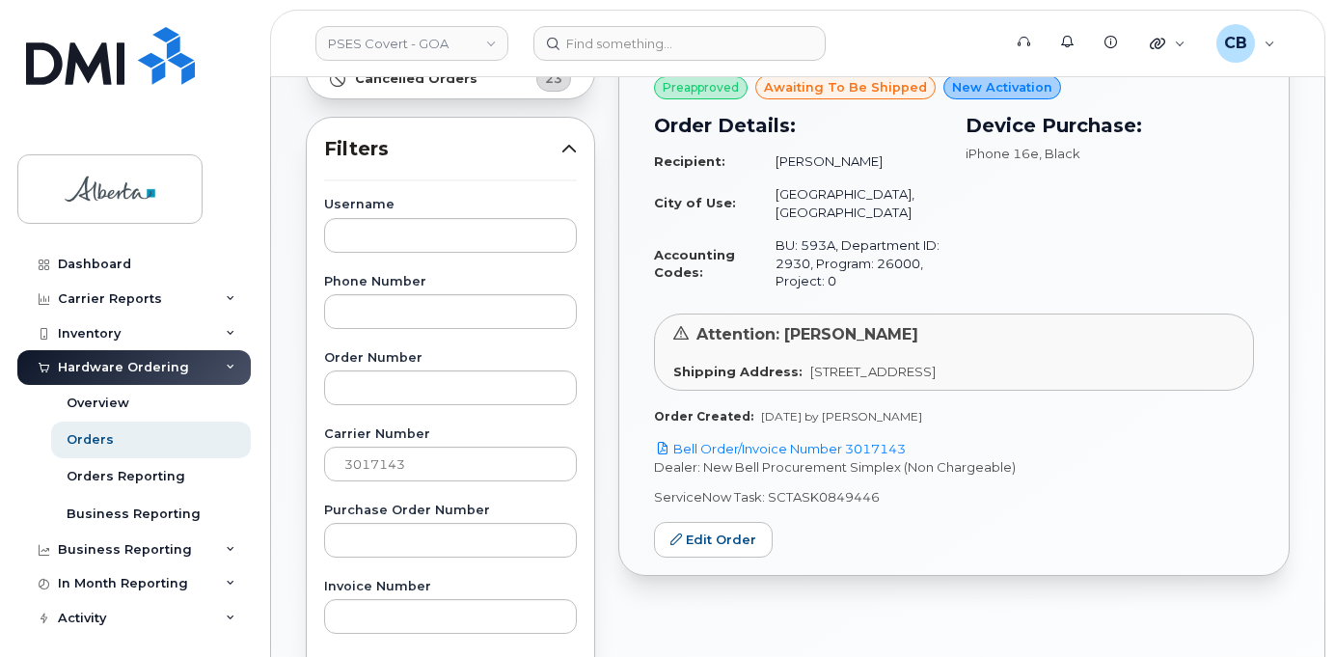
scroll to position [279, 0]
click at [359, 461] on input "3017143" at bounding box center [450, 463] width 253 height 35
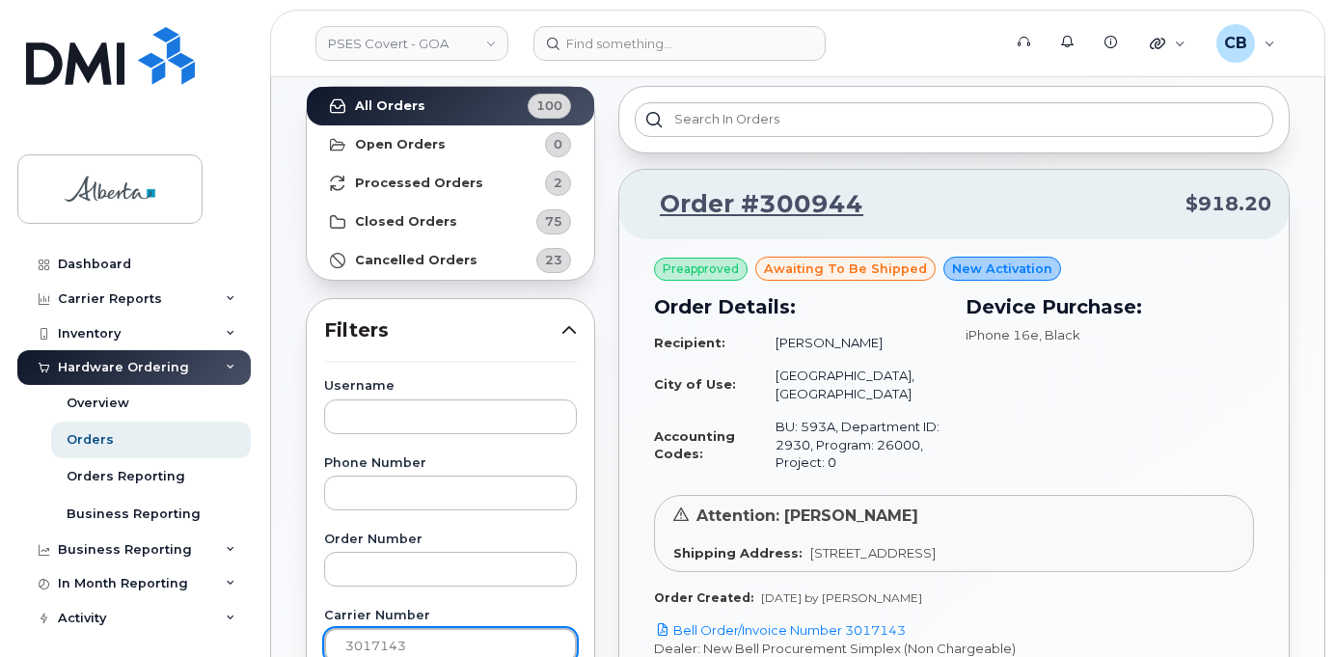
scroll to position [0, 0]
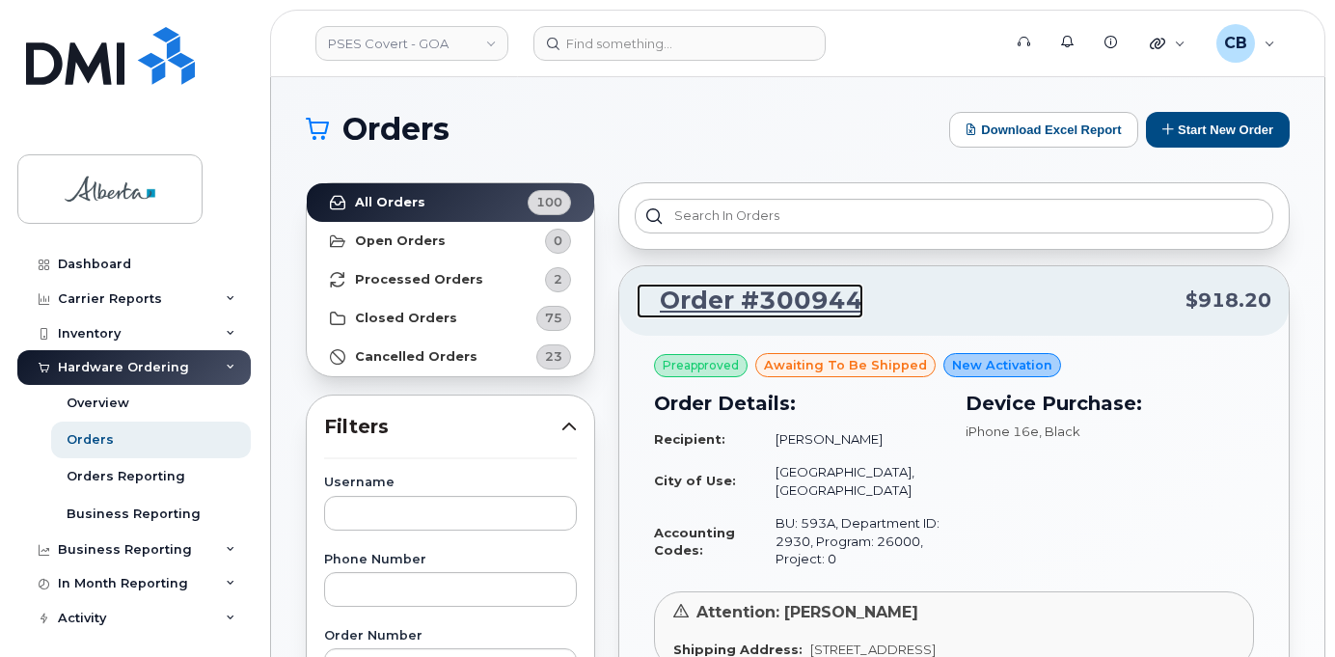
click at [763, 302] on link "Order #300944" at bounding box center [750, 301] width 227 height 35
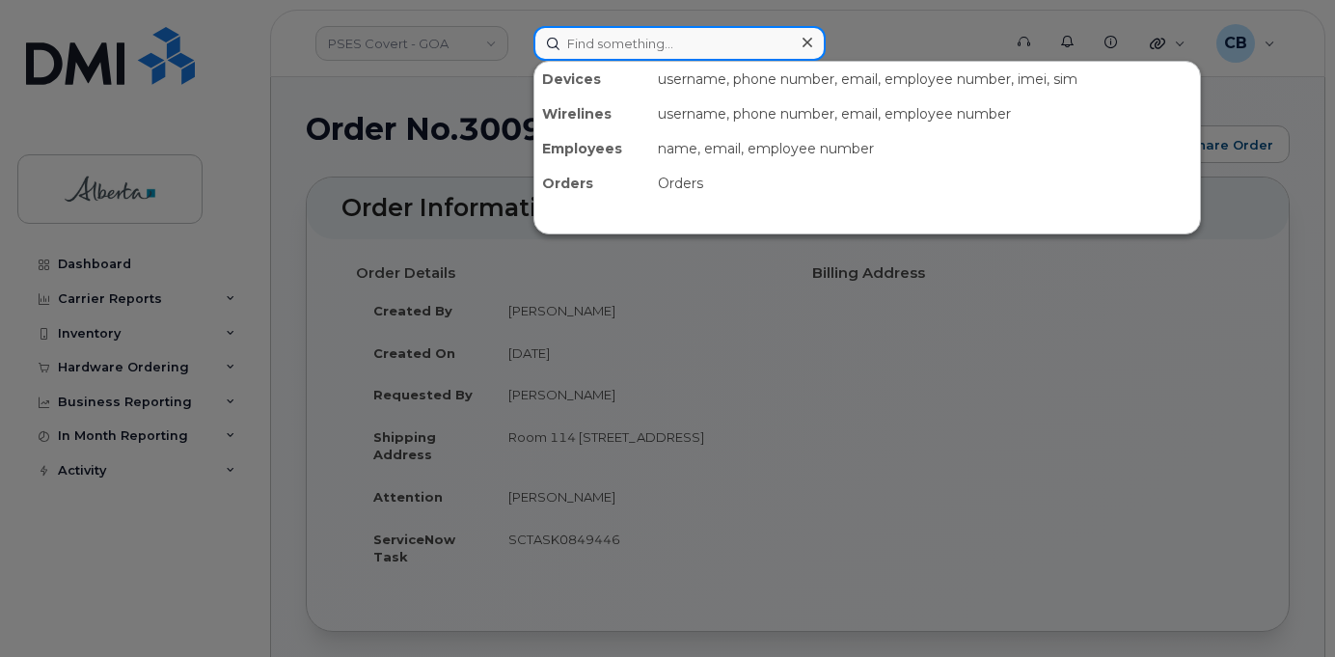
click at [637, 43] on input at bounding box center [680, 43] width 292 height 35
paste input "4034832256"
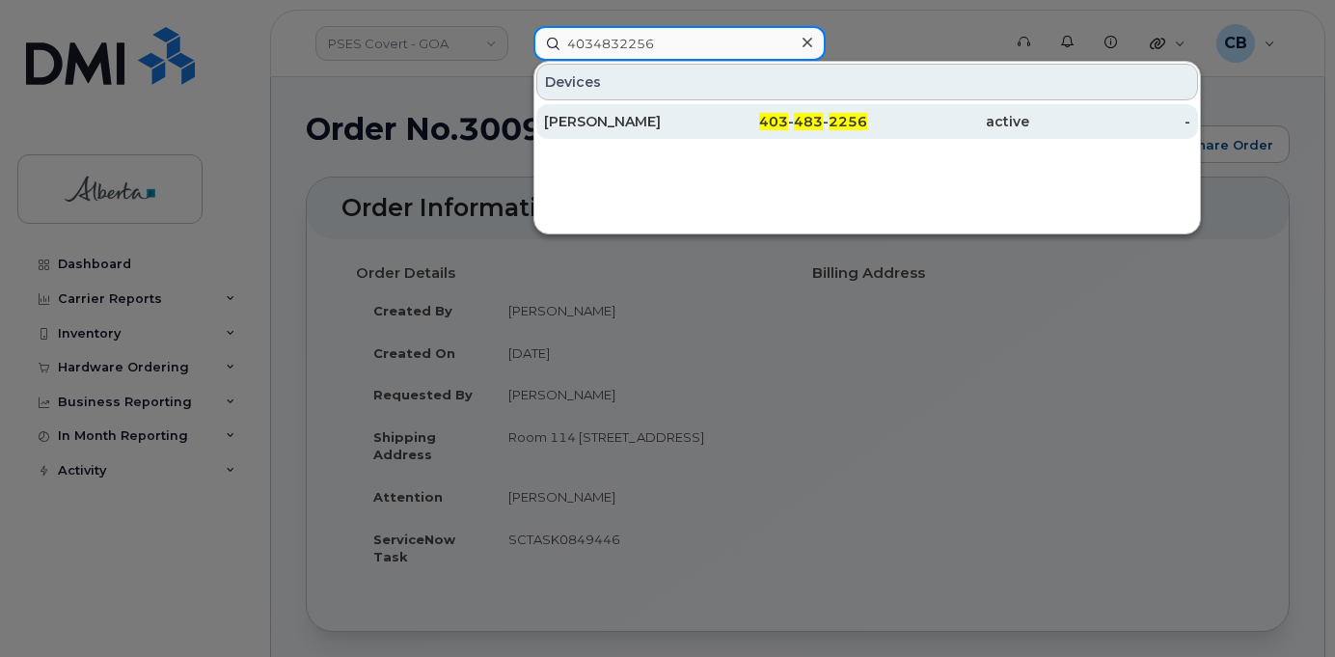
type input "4034832256"
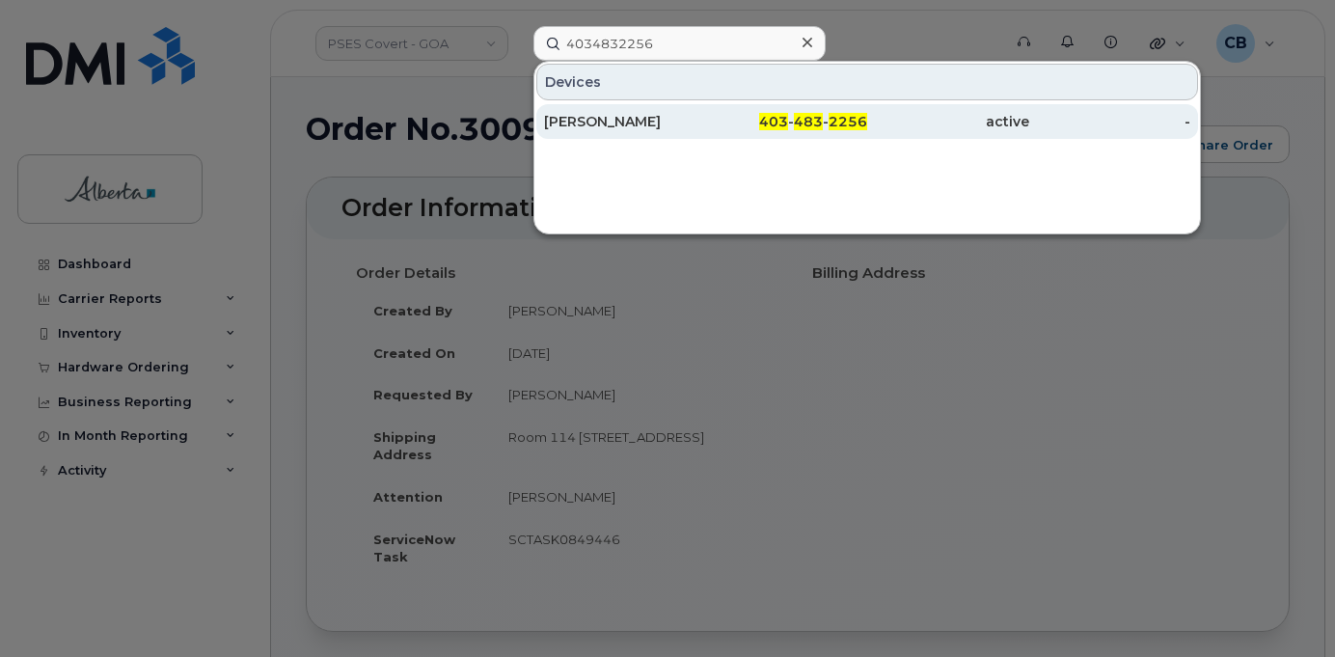
drag, startPoint x: 578, startPoint y: 122, endPoint x: 584, endPoint y: 107, distance: 15.6
click at [578, 121] on div "[PERSON_NAME]" at bounding box center [625, 121] width 162 height 19
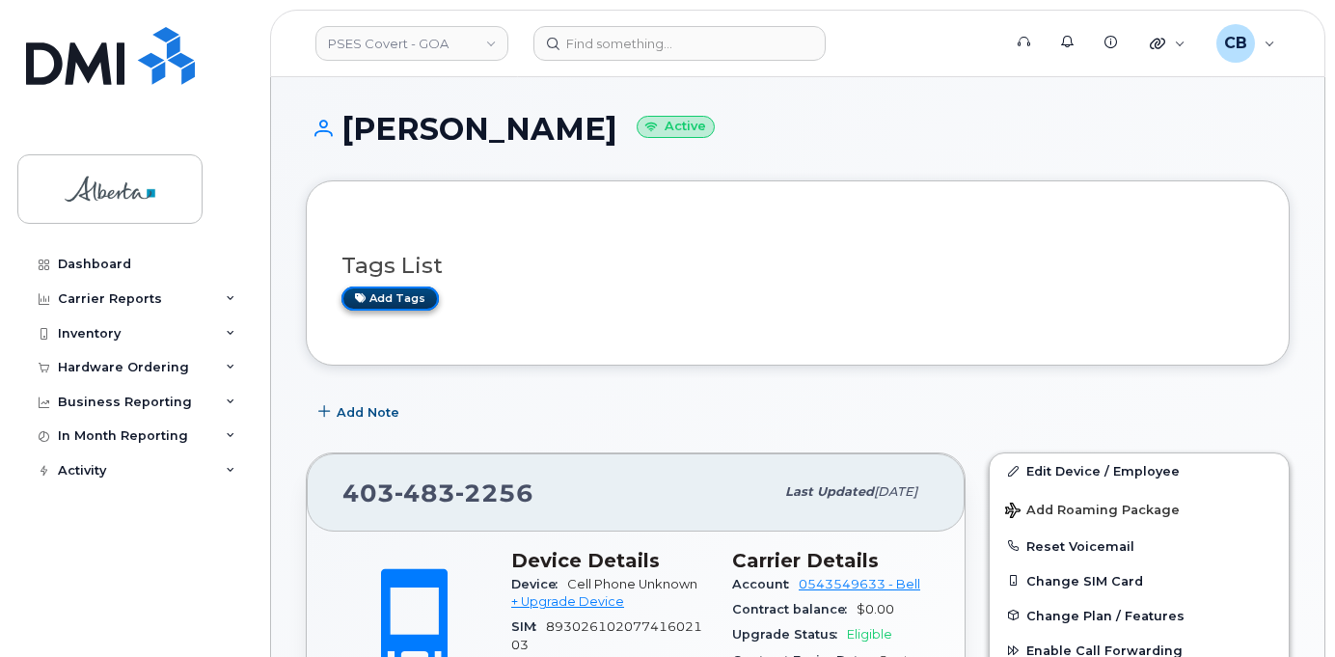
click at [391, 297] on link "Add tags" at bounding box center [390, 299] width 97 height 24
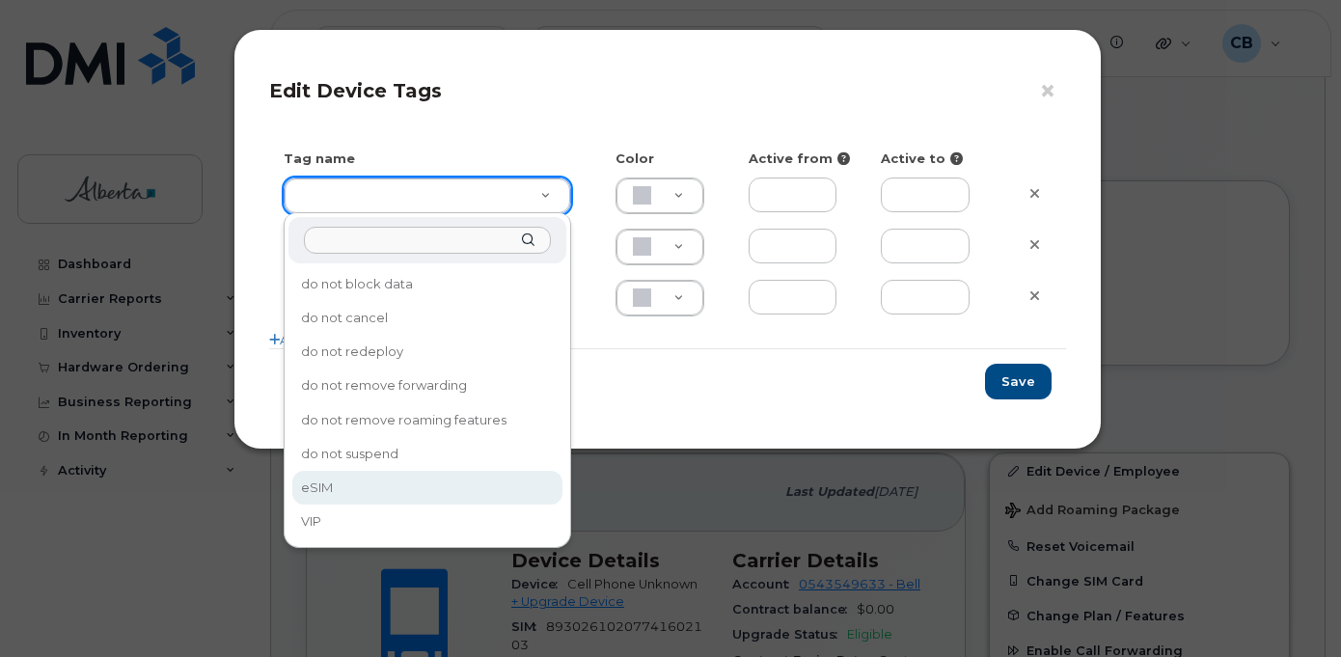
type input "eSIM"
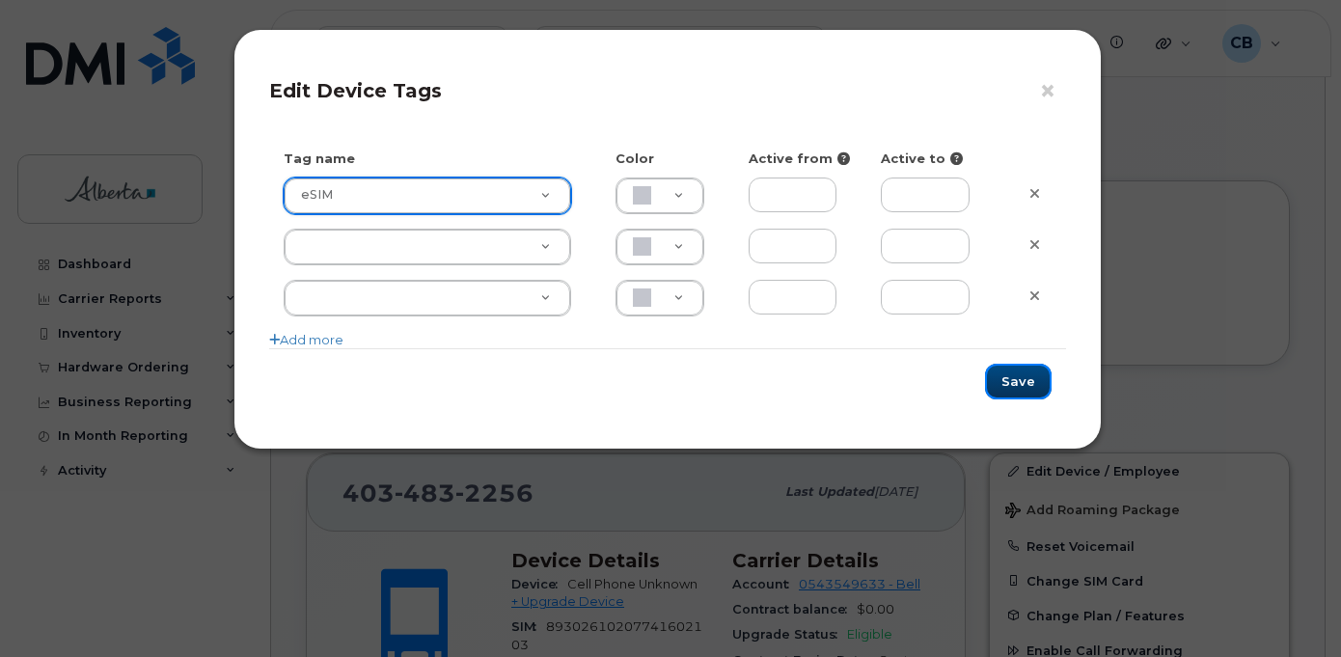
click at [1018, 378] on button "Save" at bounding box center [1018, 382] width 67 height 36
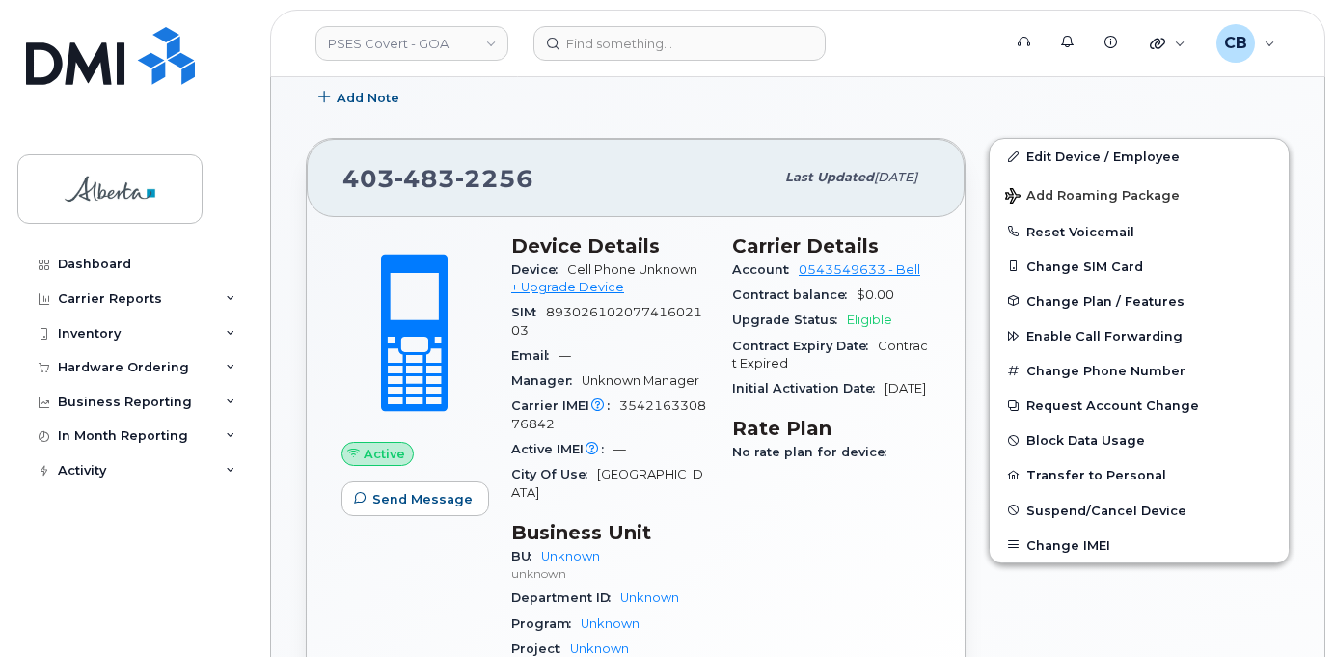
scroll to position [193, 0]
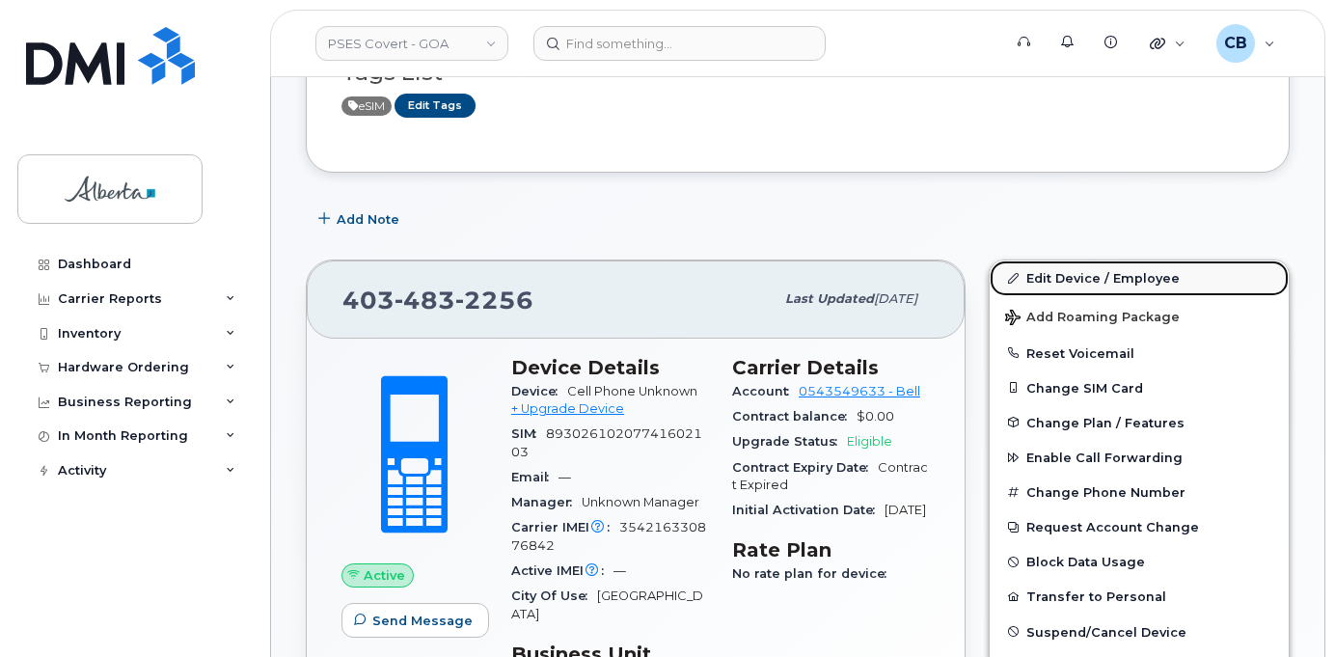
click at [1088, 275] on link "Edit Device / Employee" at bounding box center [1139, 277] width 299 height 35
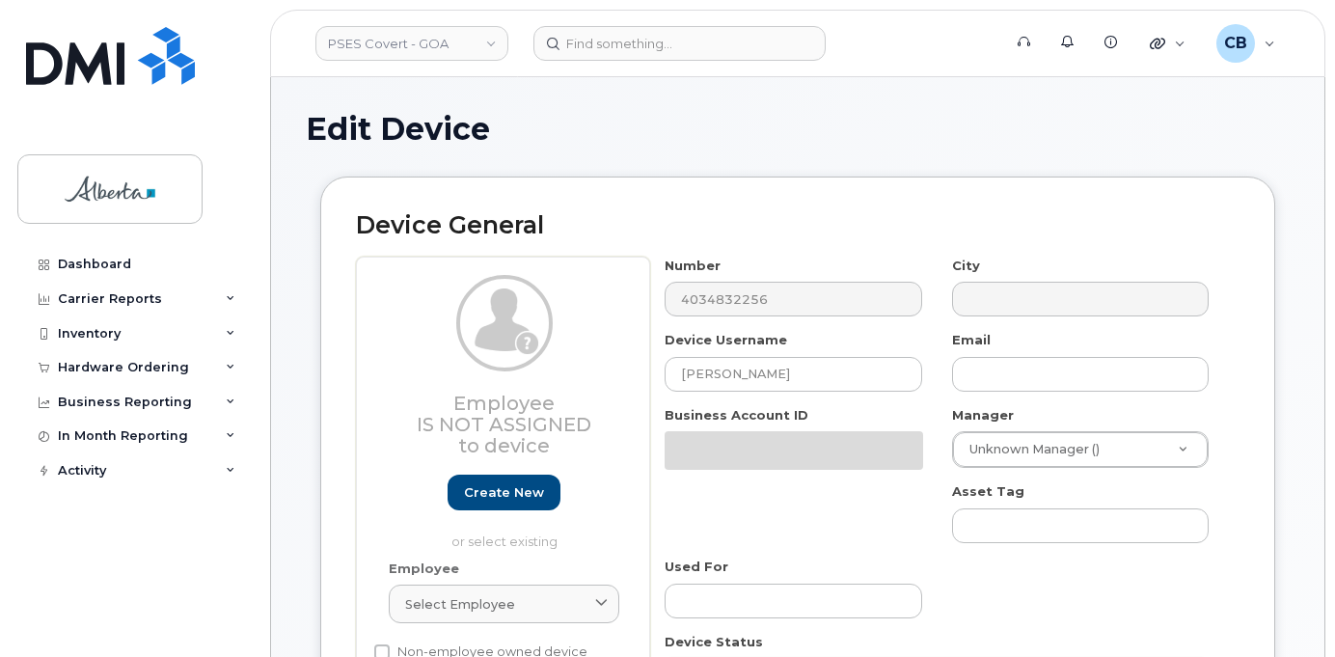
select select "5747072"
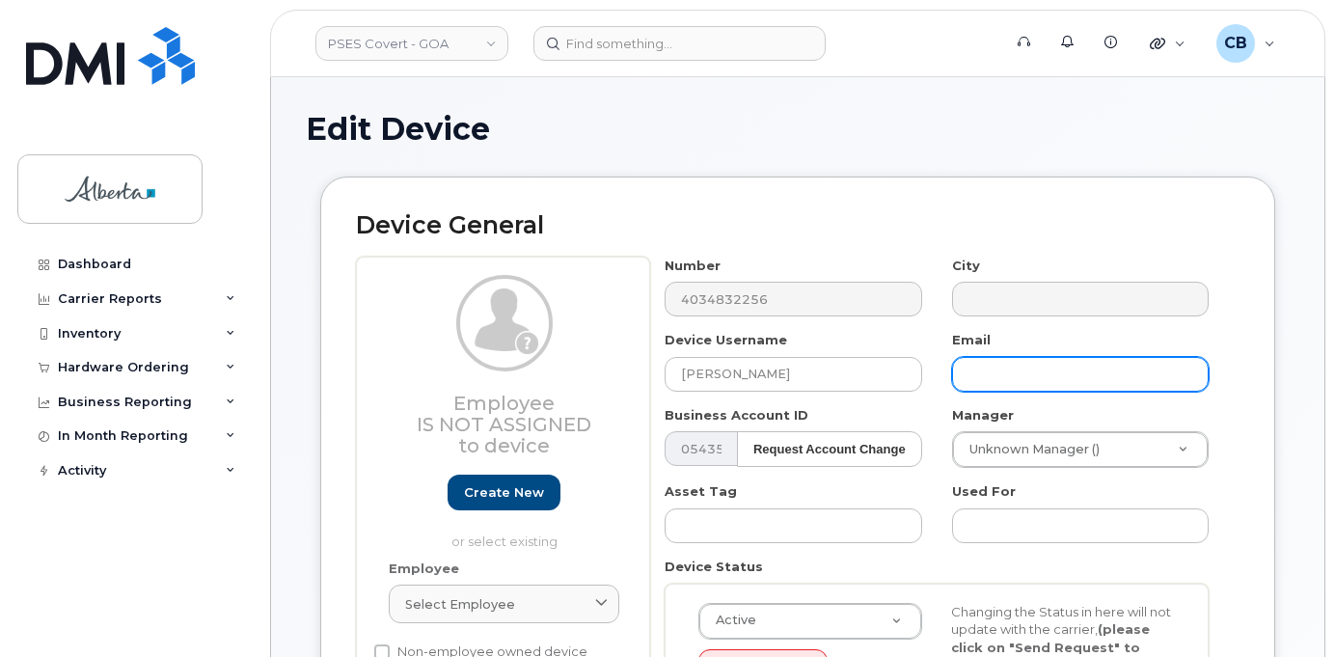
click at [980, 379] on input "text" at bounding box center [1080, 374] width 257 height 35
paste input "[PERSON_NAME][EMAIL_ADDRESS][PERSON_NAME][DOMAIN_NAME]"
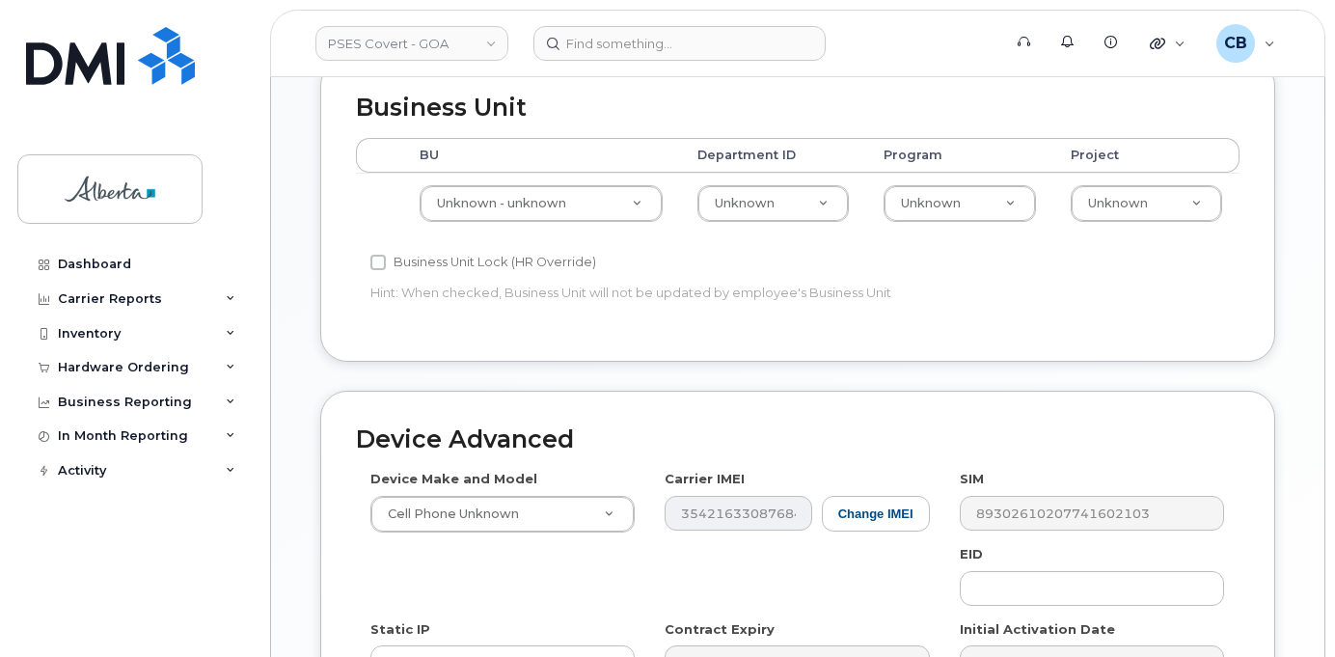
scroll to position [772, 0]
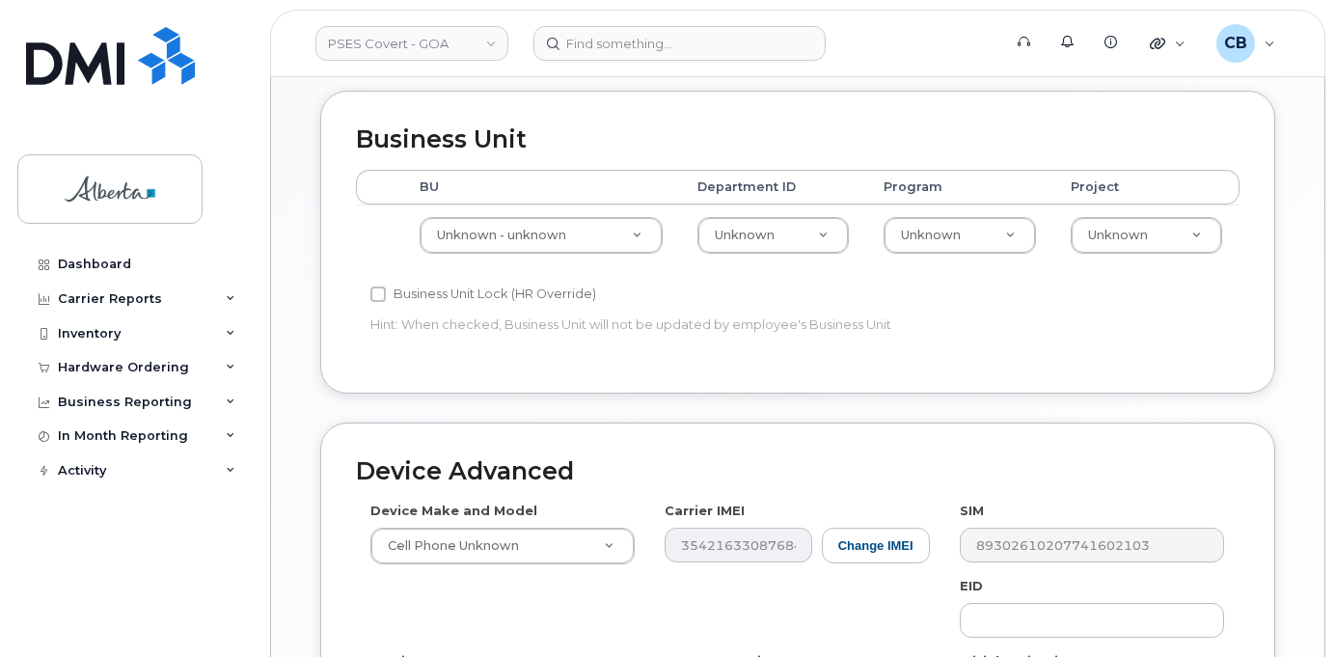
type input "[PERSON_NAME][EMAIL_ADDRESS][PERSON_NAME][DOMAIN_NAME]"
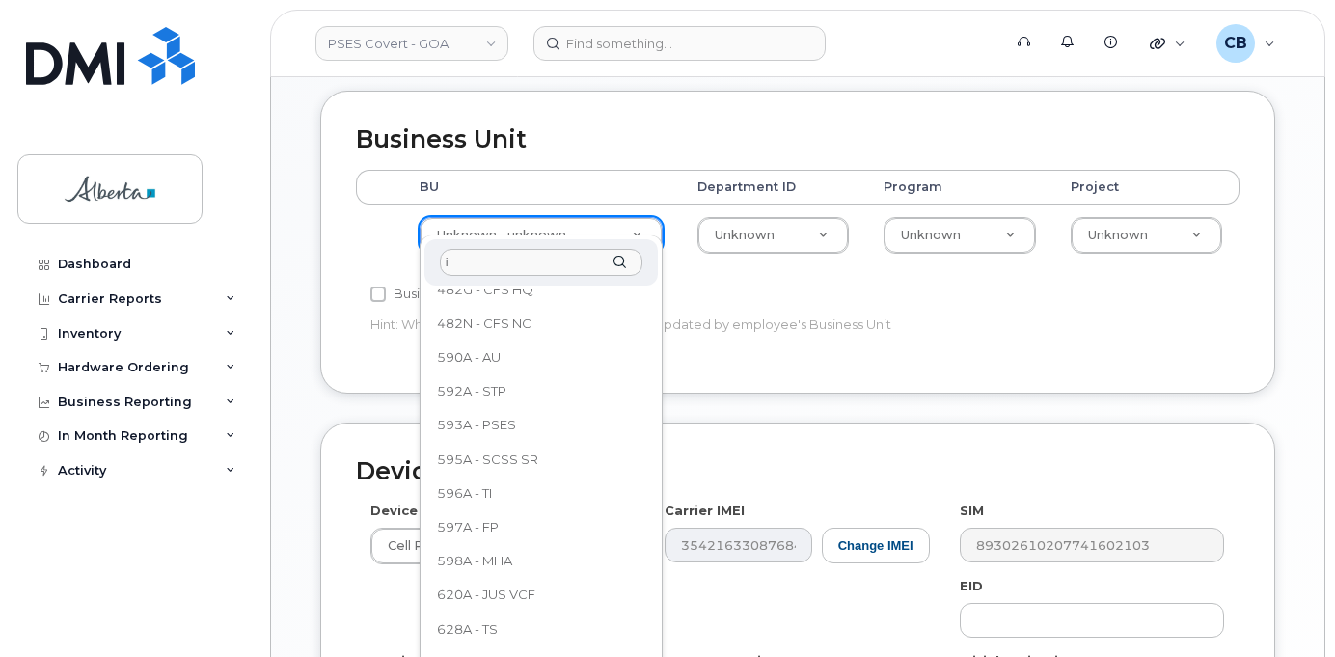
scroll to position [0, 0]
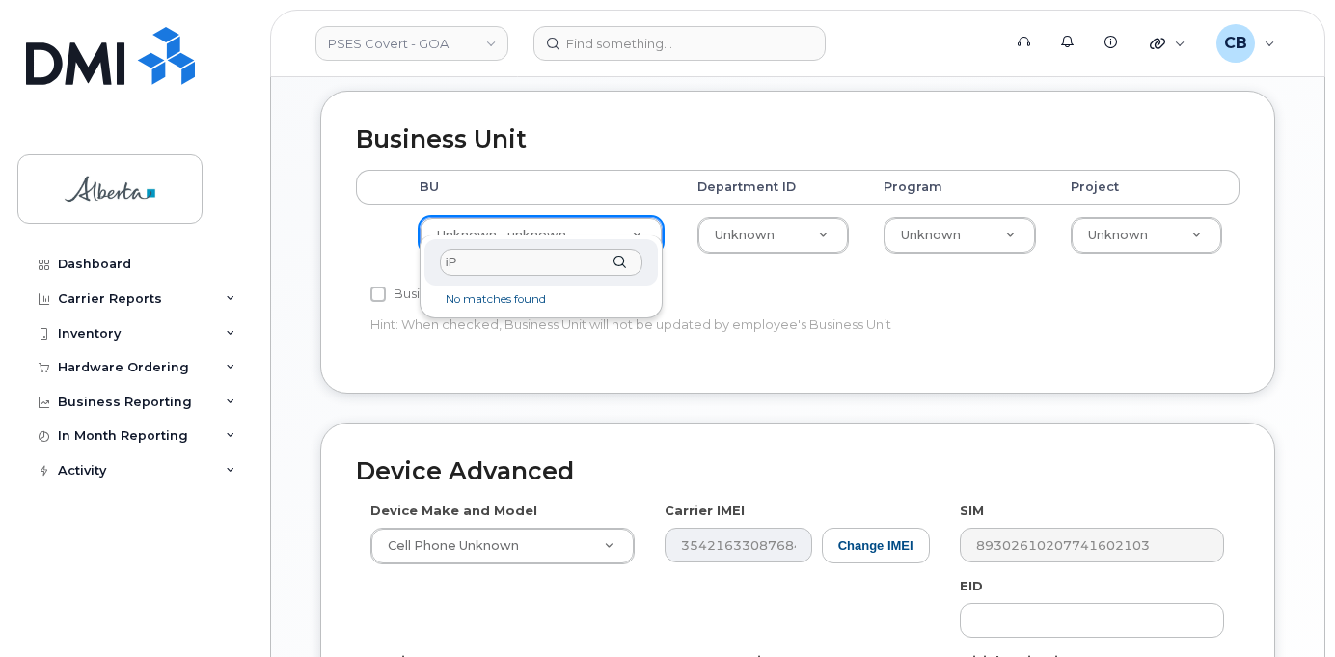
type input "i"
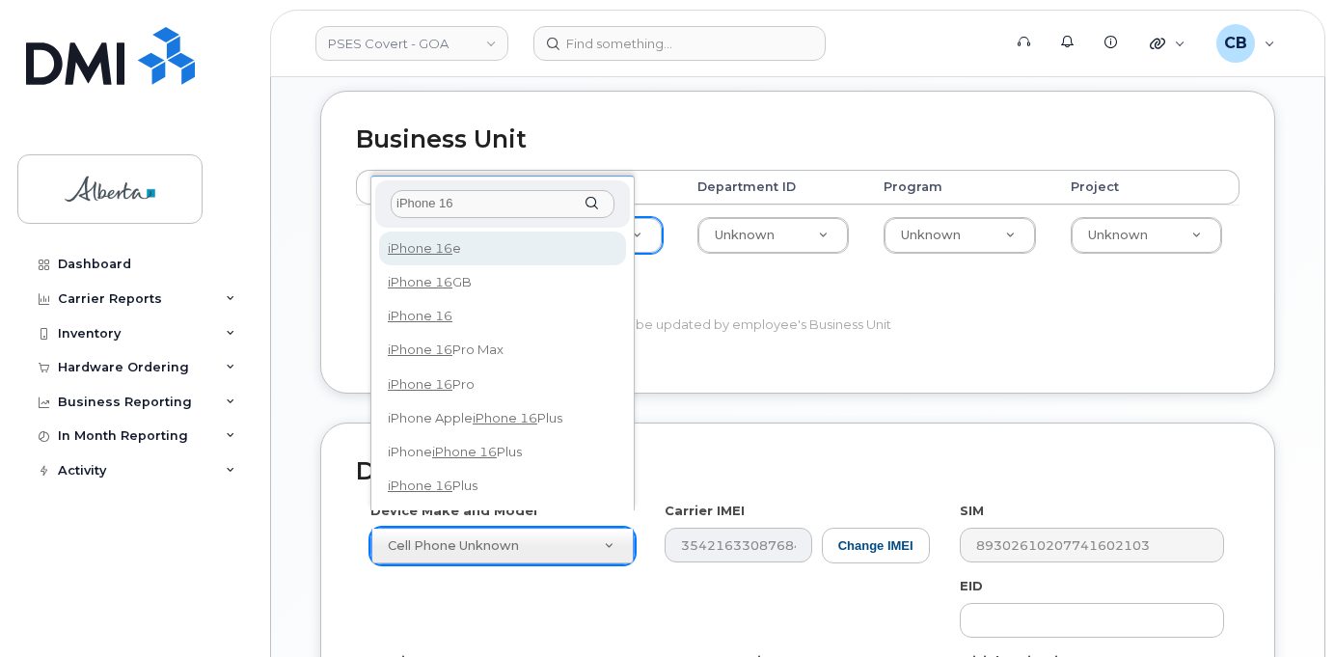
type input "iPhone 16"
select select "3304"
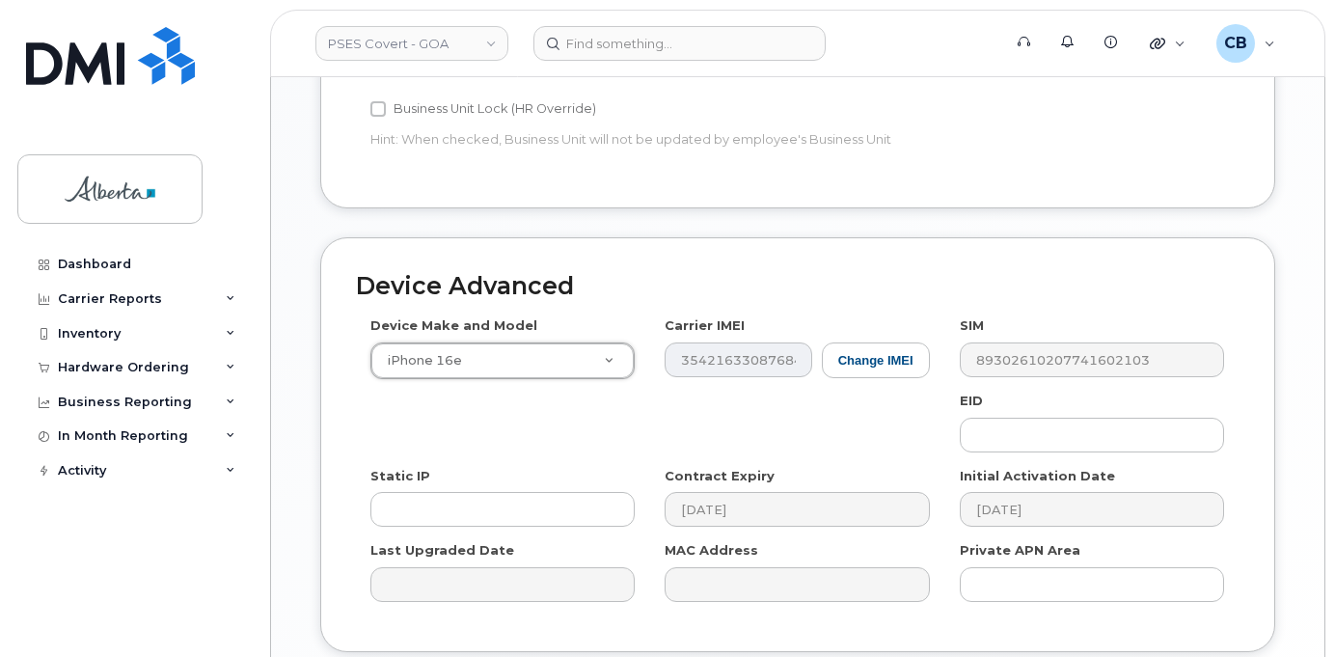
scroll to position [965, 0]
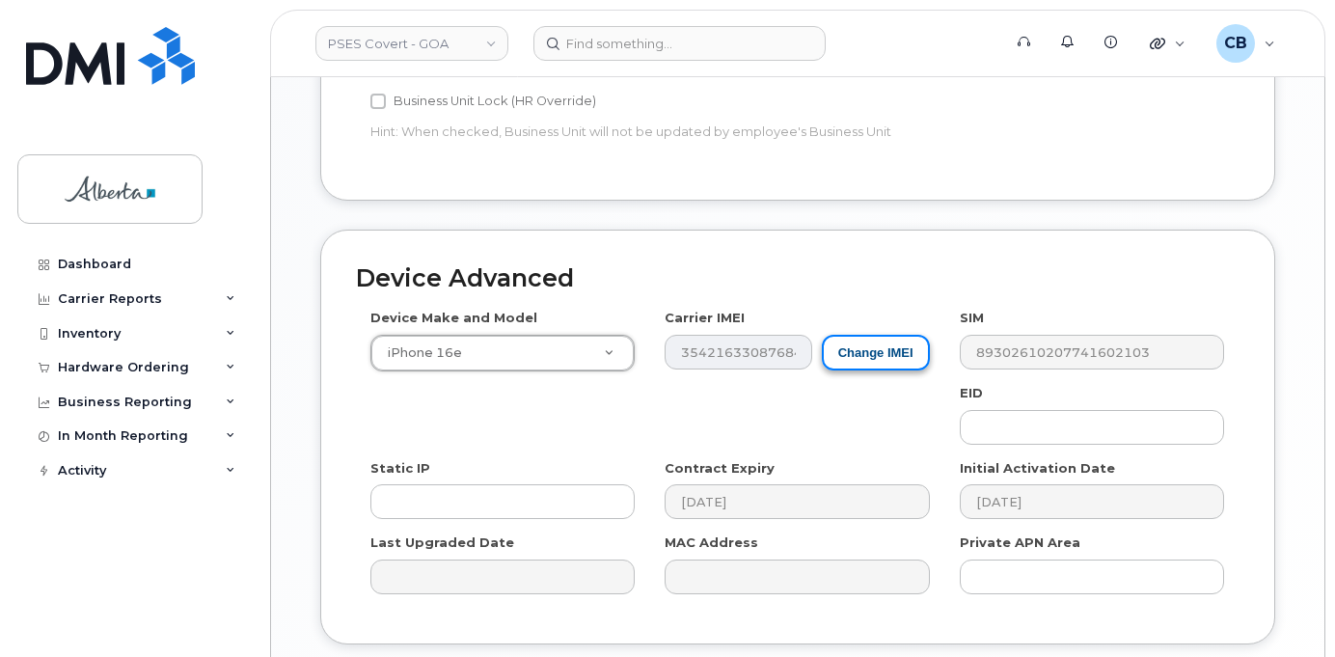
click at [883, 335] on button "Change IMEI" at bounding box center [876, 353] width 108 height 36
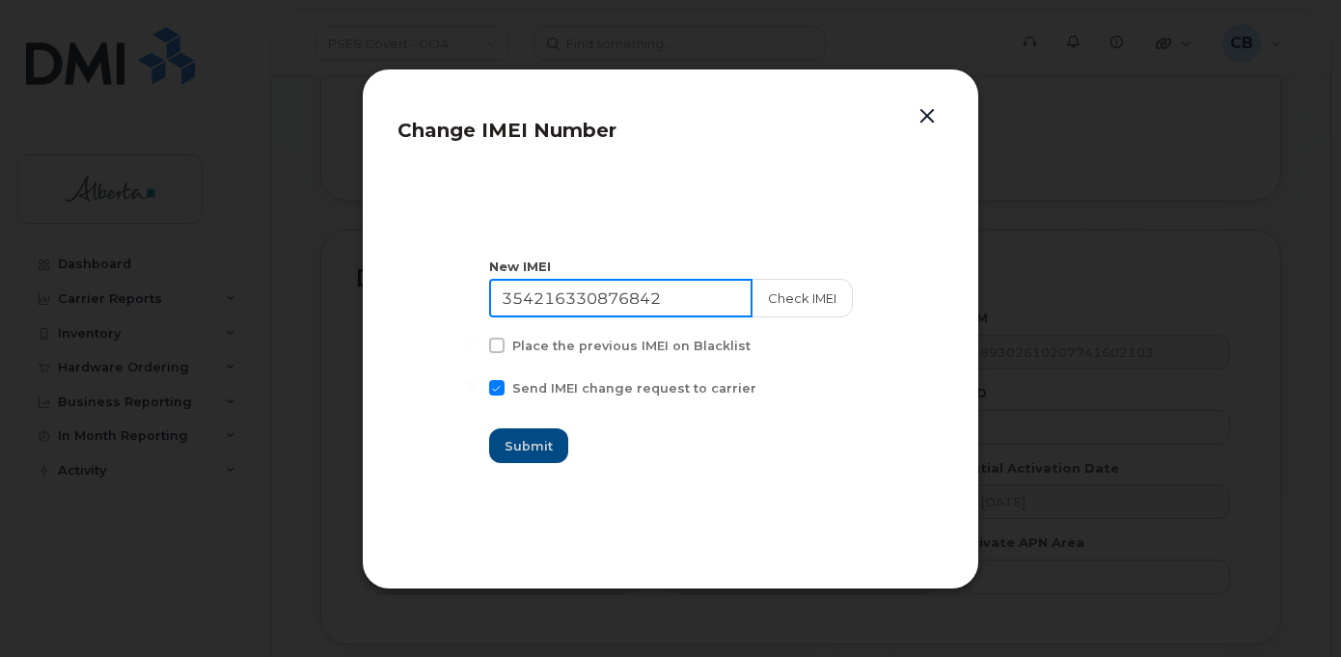
click at [600, 292] on input "354216330876842" at bounding box center [620, 298] width 263 height 39
paste input
type input "354216330876842"
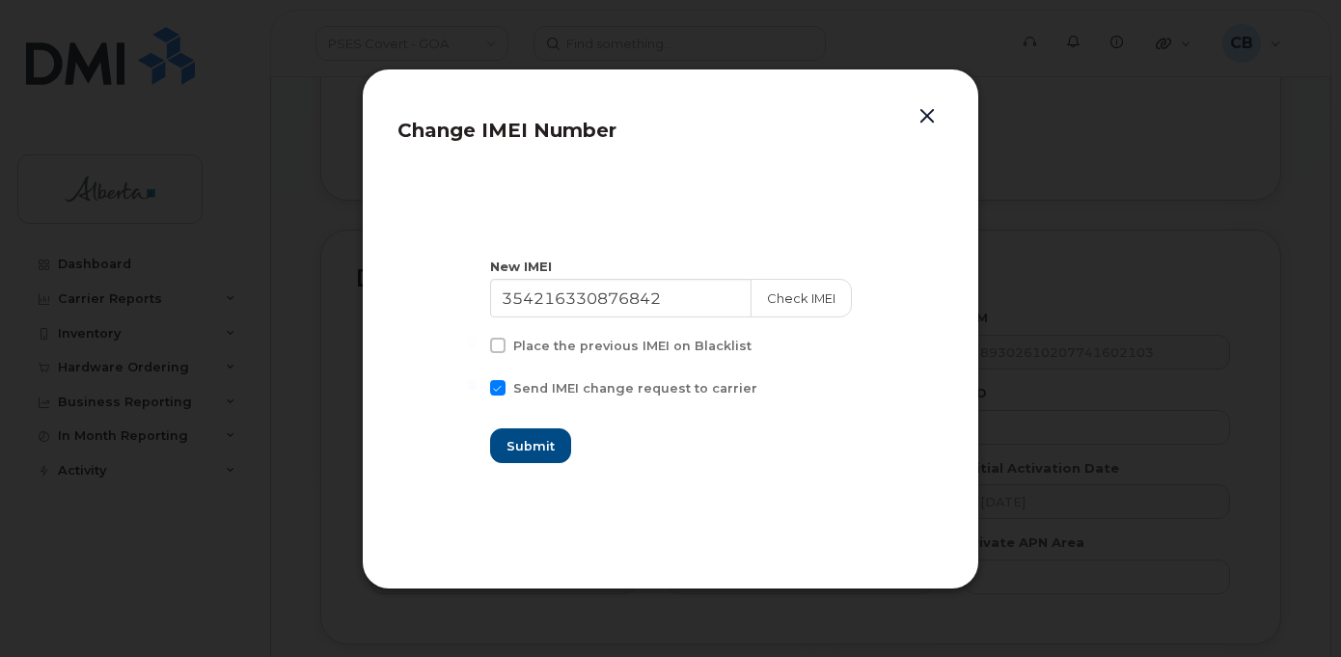
drag, startPoint x: 917, startPoint y: 114, endPoint x: 917, endPoint y: 126, distance: 12.6
click at [917, 116] on button "button" at bounding box center [927, 116] width 29 height 27
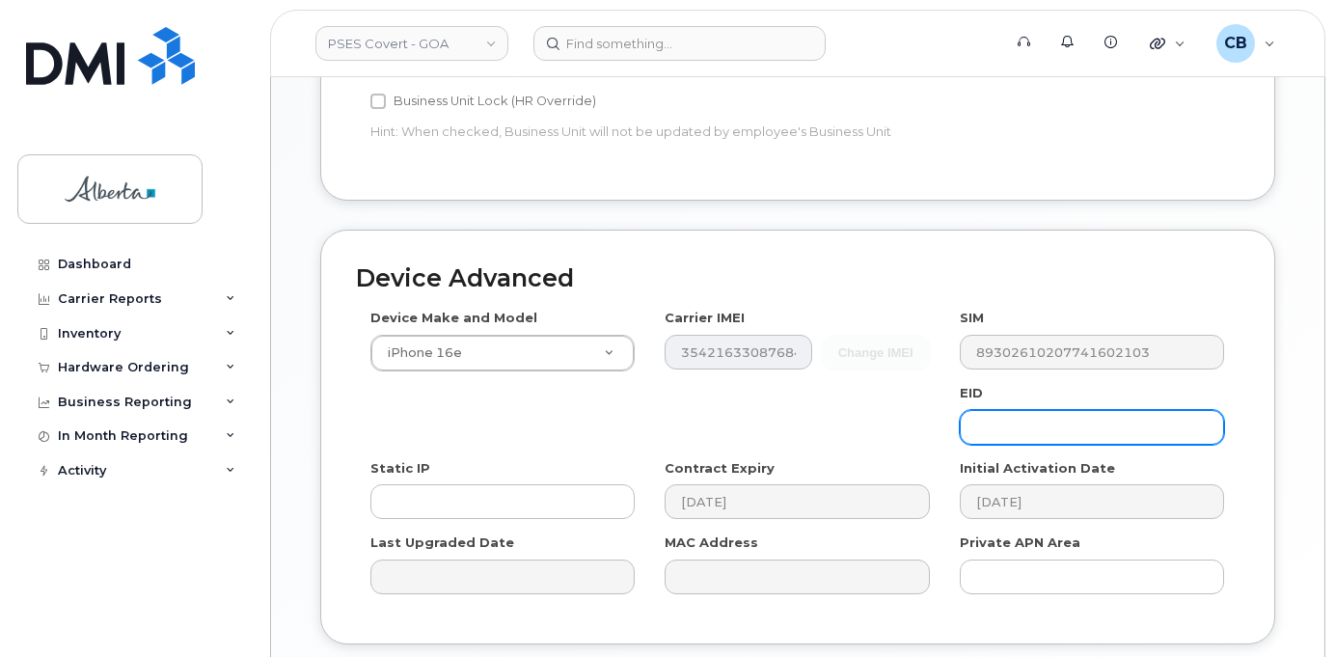
click at [1008, 411] on input "text" at bounding box center [1092, 427] width 264 height 35
paste input "89043052010008887025010575388859"
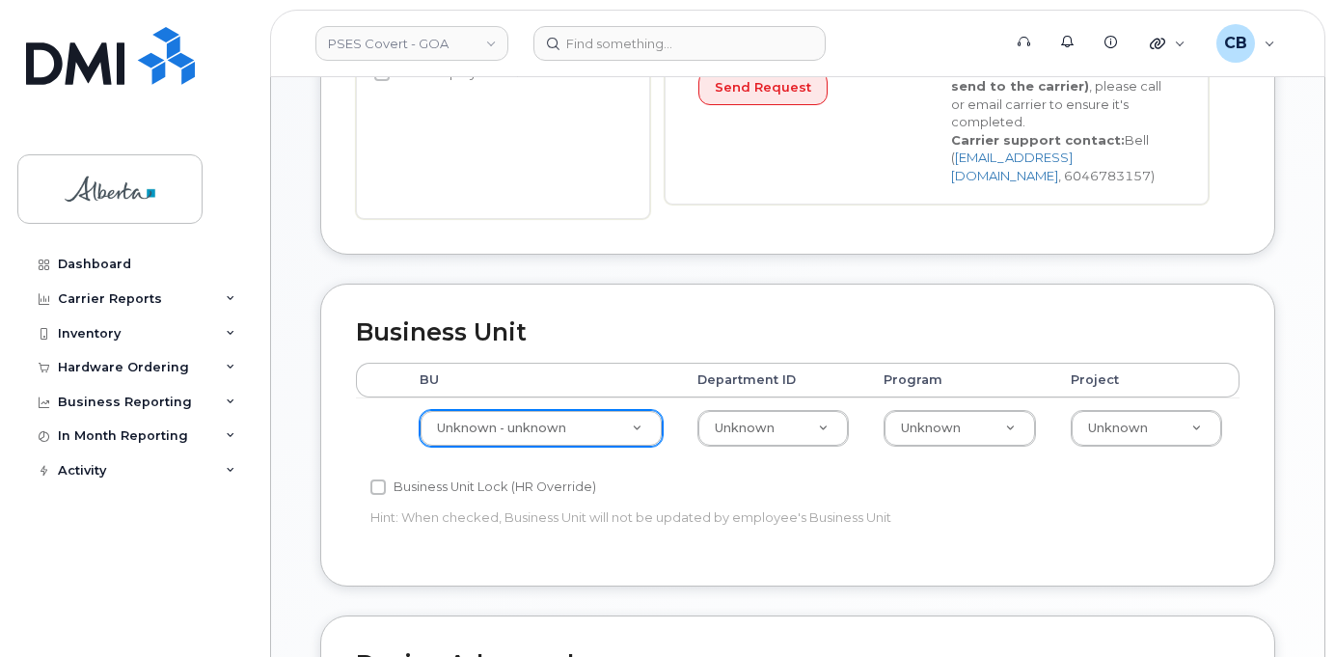
scroll to position [675, 0]
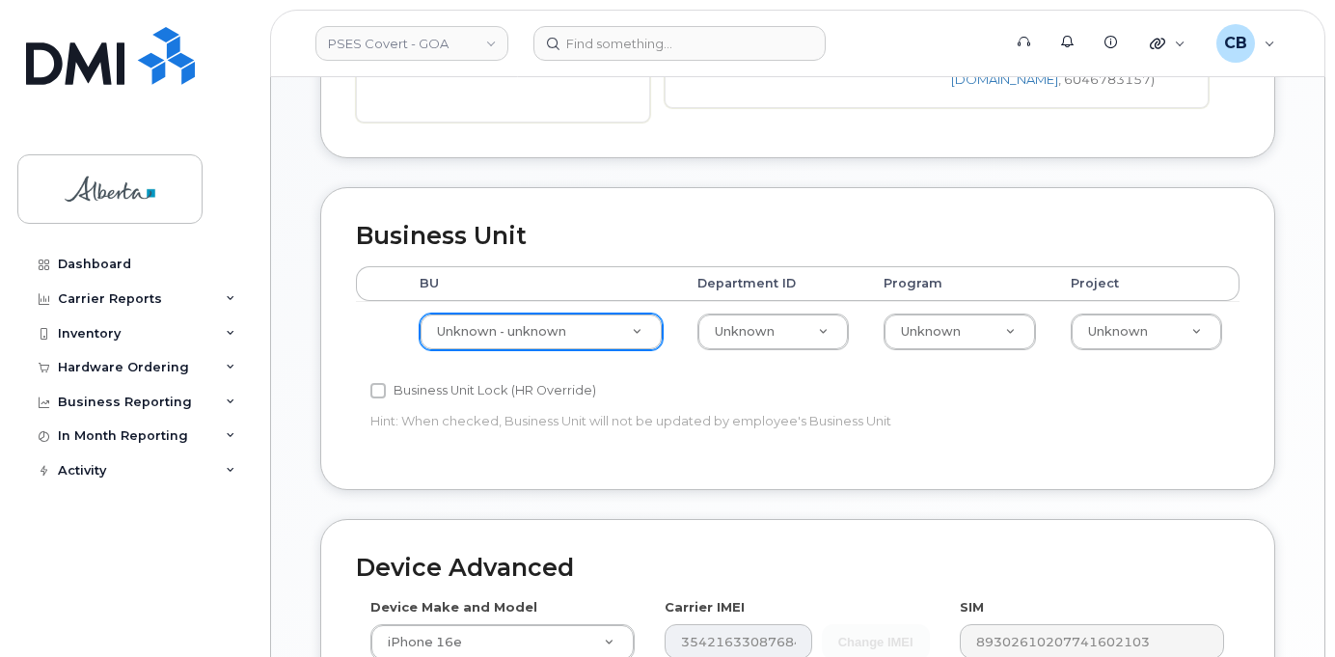
type input "89043052010008887025010575388859"
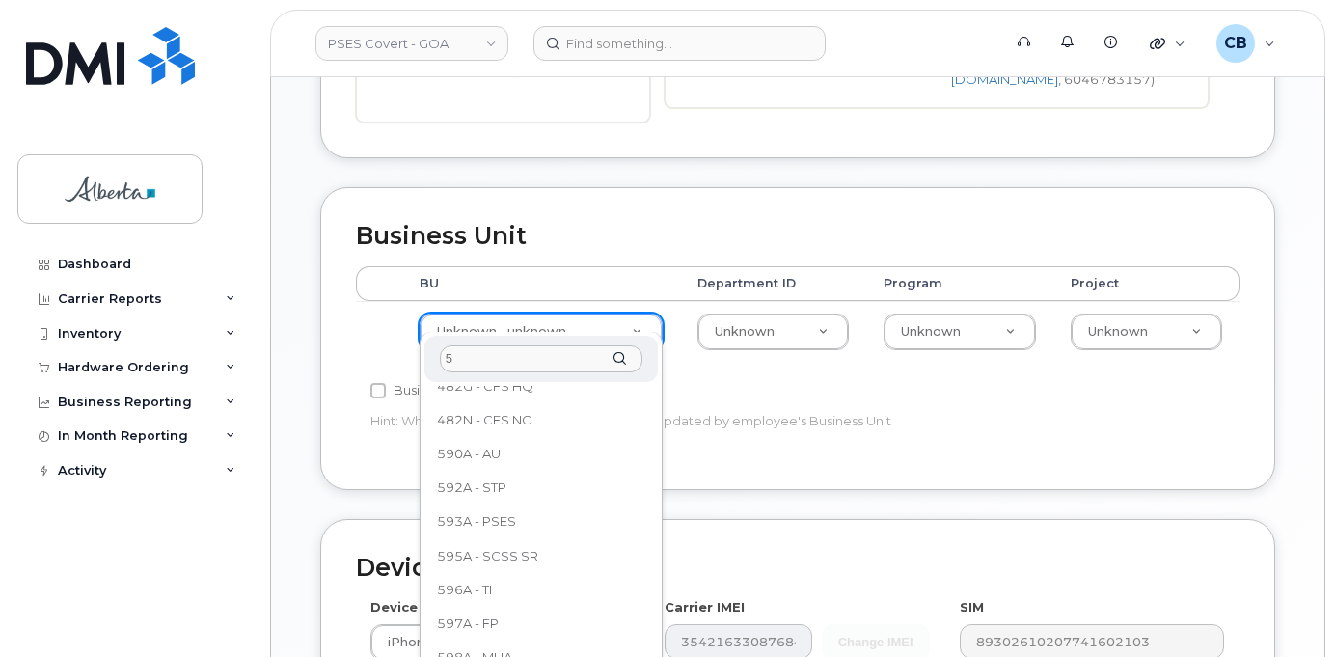
scroll to position [0, 0]
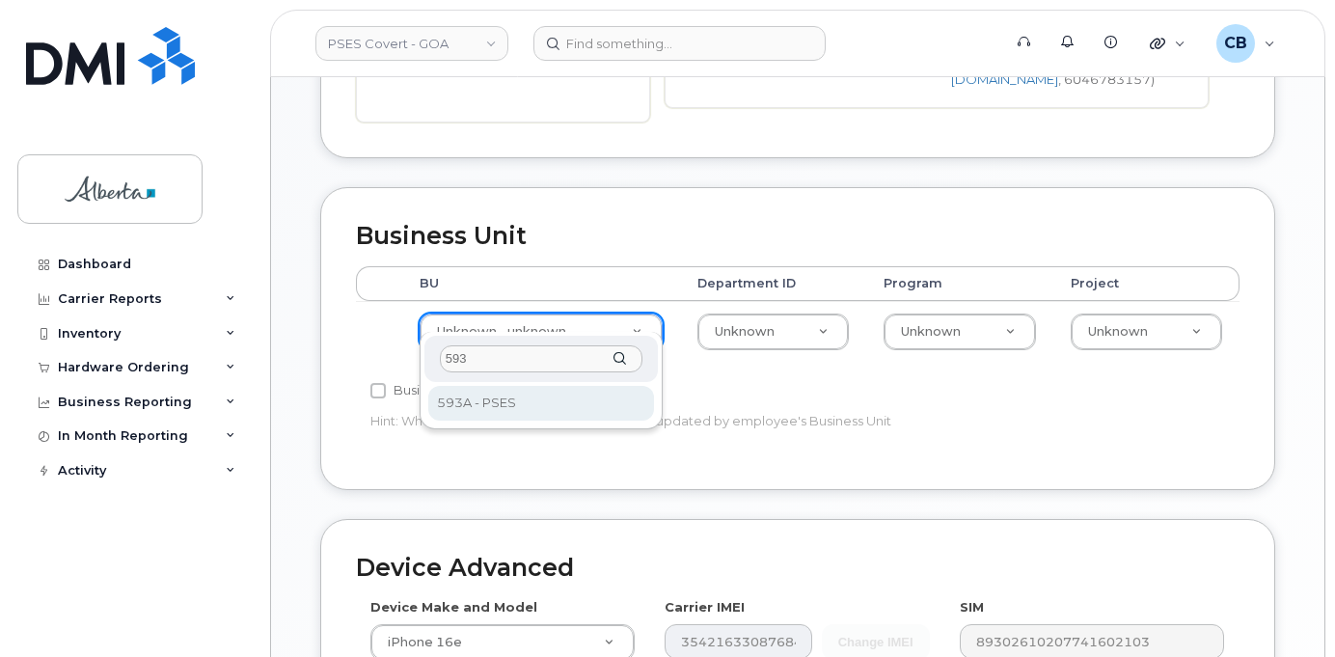
type input "593"
select select "5747627"
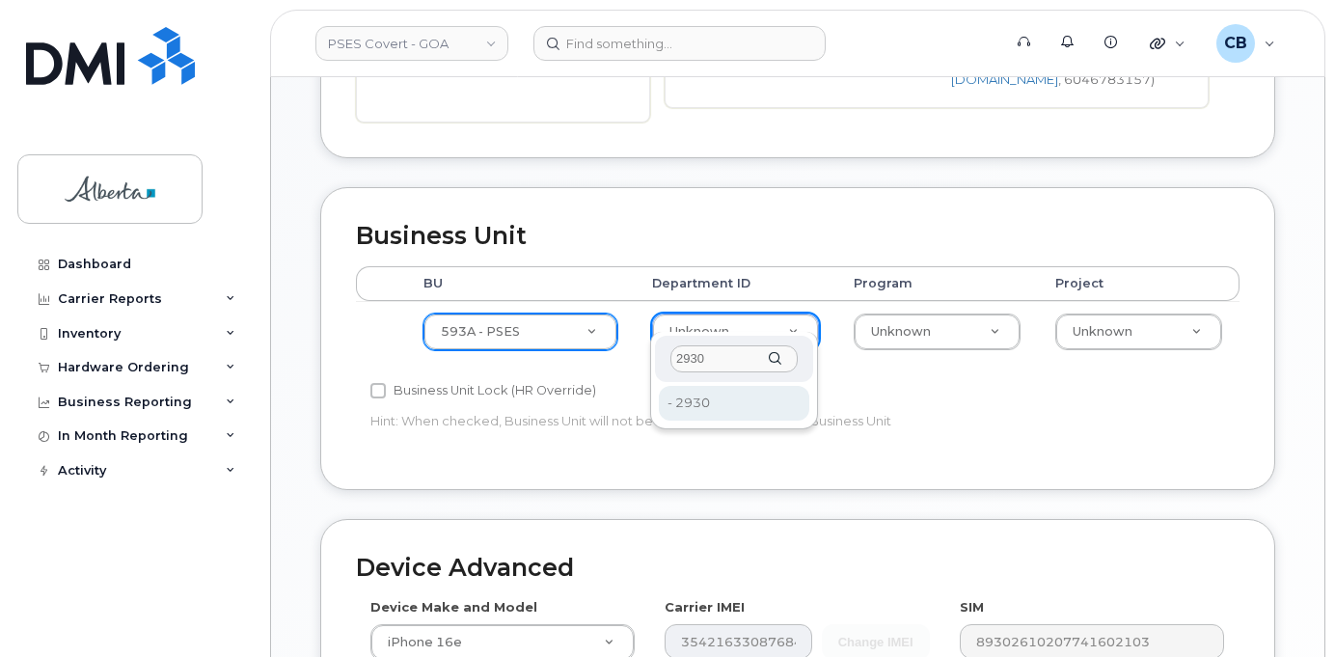
type input "2930"
type input "28493628"
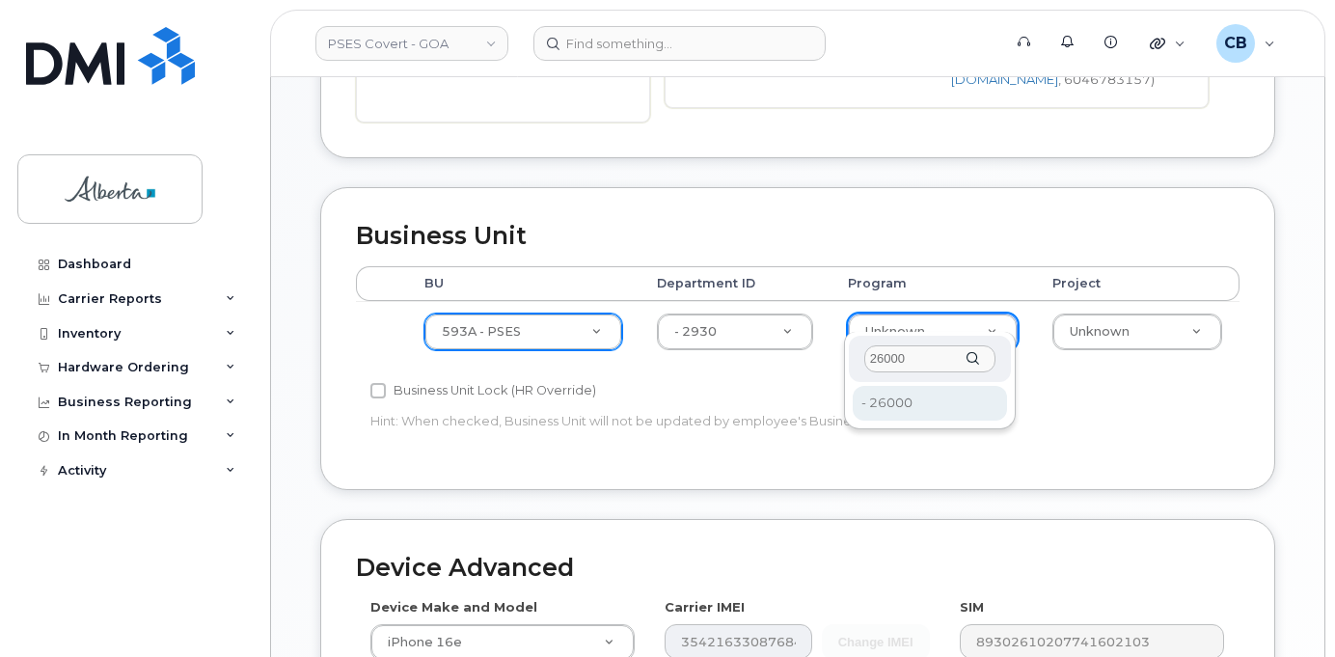
type input "26000"
type input "5752121"
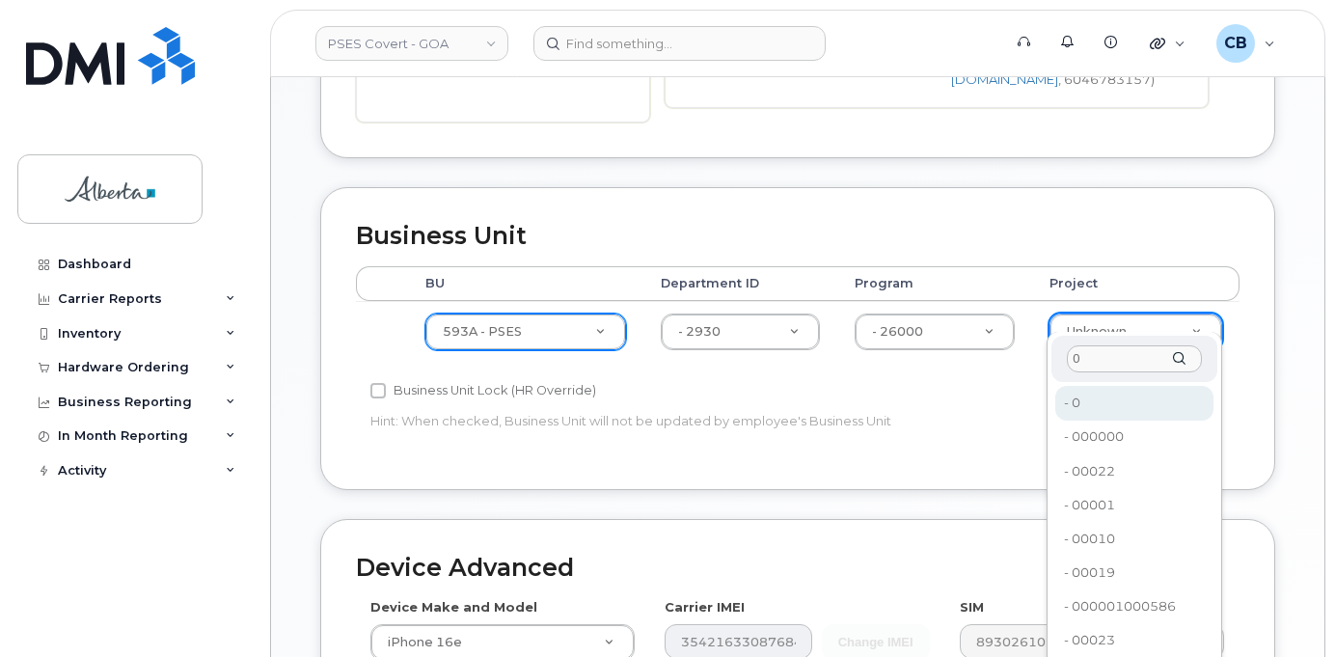
type input "0"
drag, startPoint x: 1096, startPoint y: 403, endPoint x: 1258, endPoint y: 447, distance: 167.8
type input "5753369"
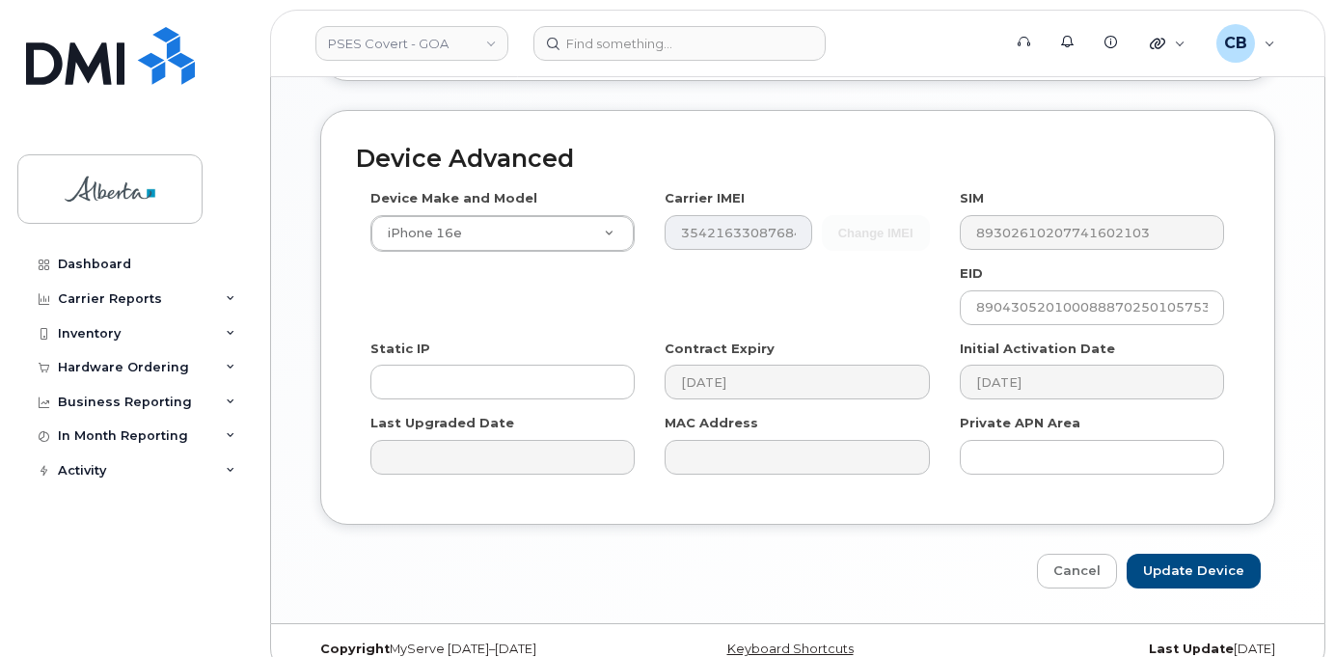
scroll to position [1095, 0]
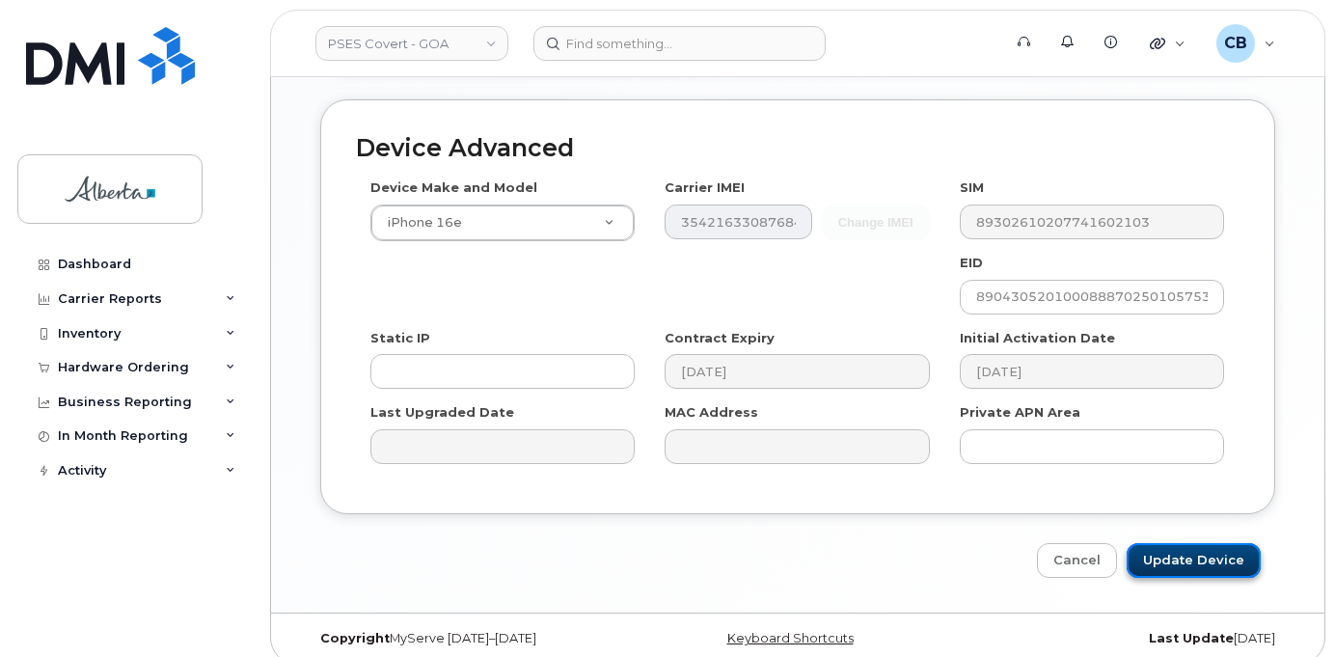
click at [1180, 543] on input "Update Device" at bounding box center [1194, 561] width 134 height 36
type input "Saving..."
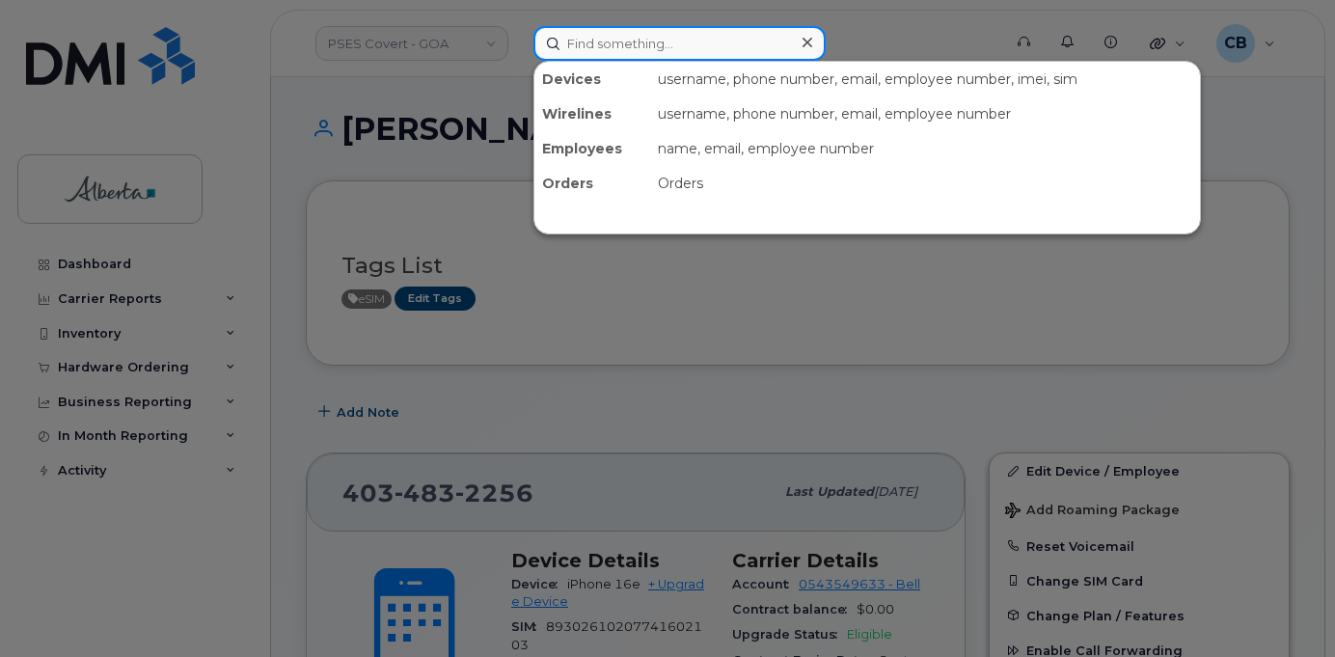
click at [564, 43] on input at bounding box center [680, 43] width 292 height 35
paste input "4034646291"
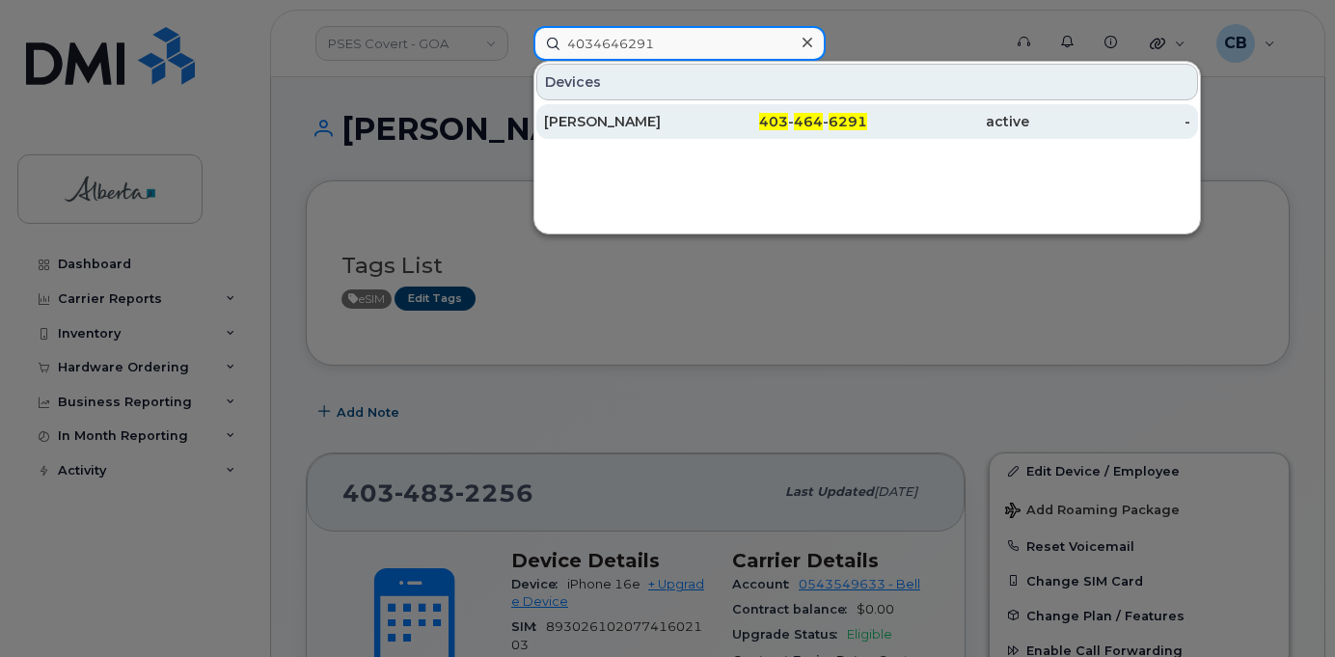
type input "4034646291"
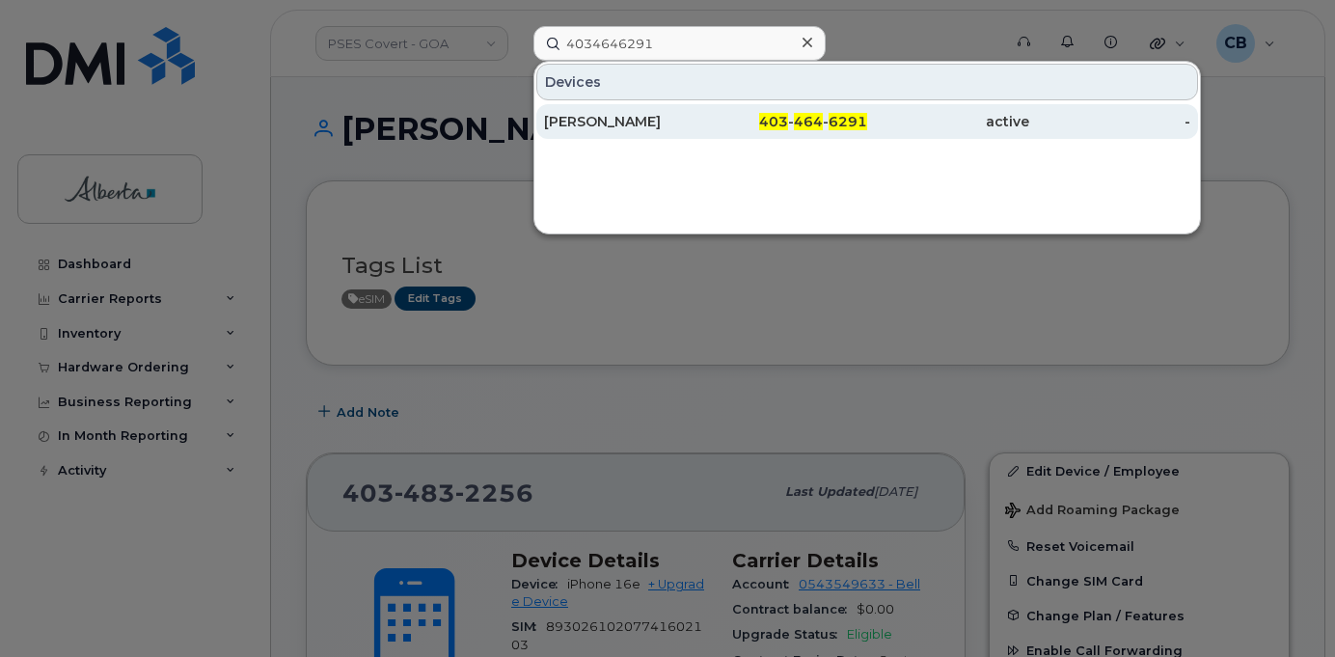
drag, startPoint x: 611, startPoint y: 122, endPoint x: 606, endPoint y: 113, distance: 9.9
click at [610, 122] on div "[PERSON_NAME]" at bounding box center [625, 121] width 162 height 19
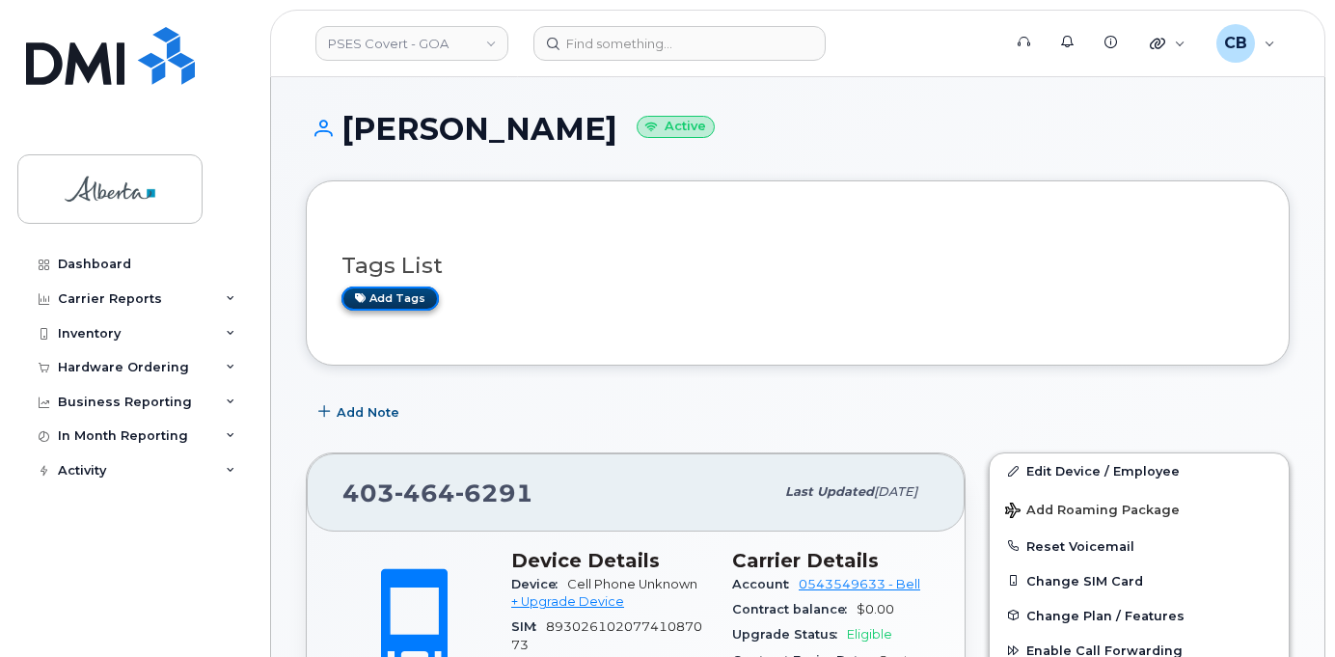
click at [399, 297] on link "Add tags" at bounding box center [390, 299] width 97 height 24
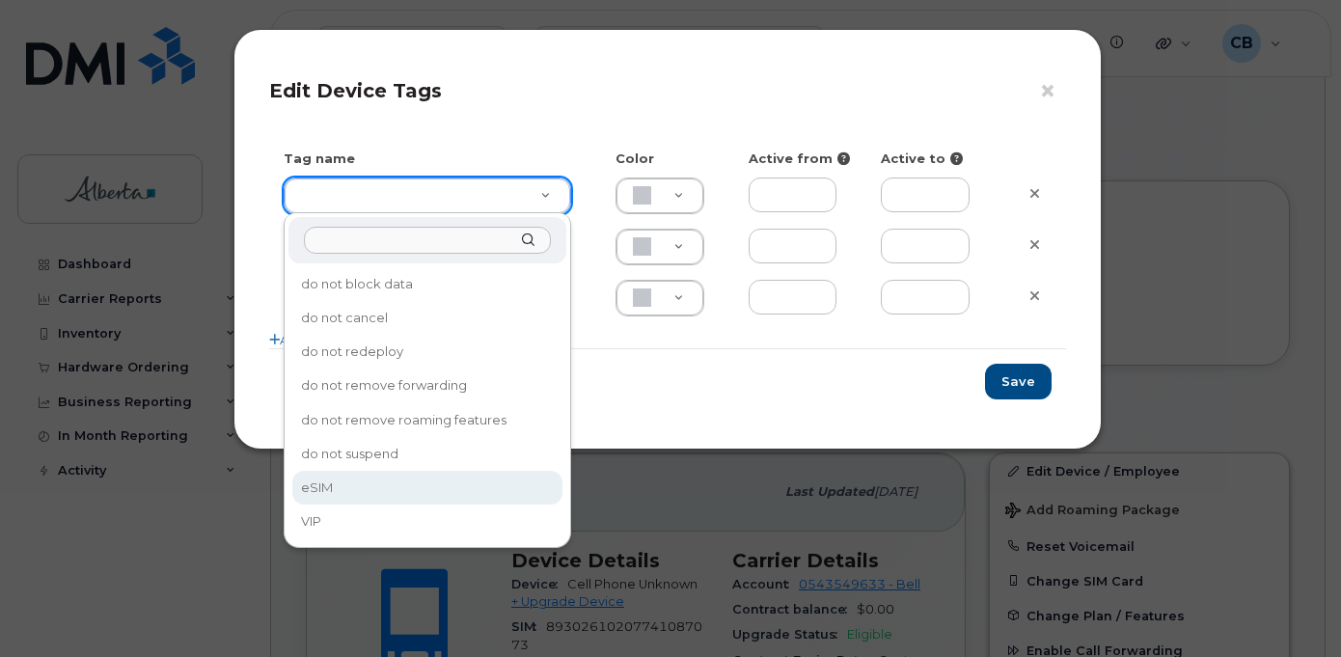
type input "eSIM"
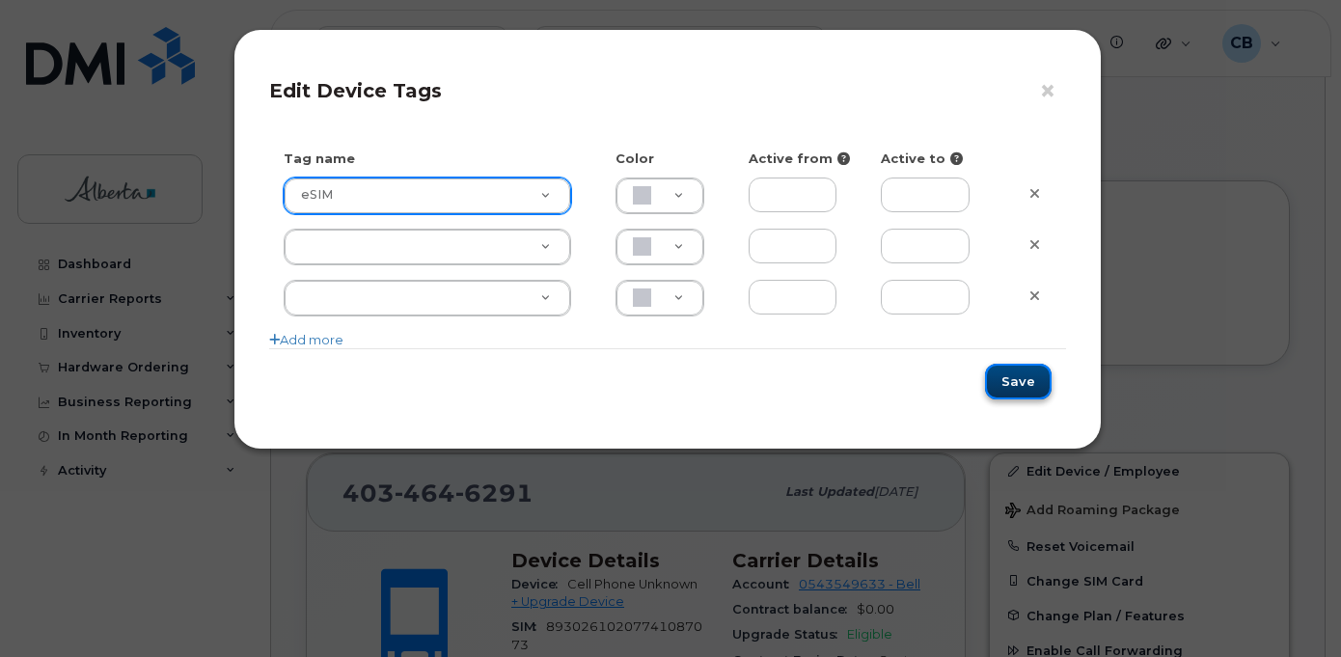
click at [1013, 376] on button "Save" at bounding box center [1018, 382] width 67 height 36
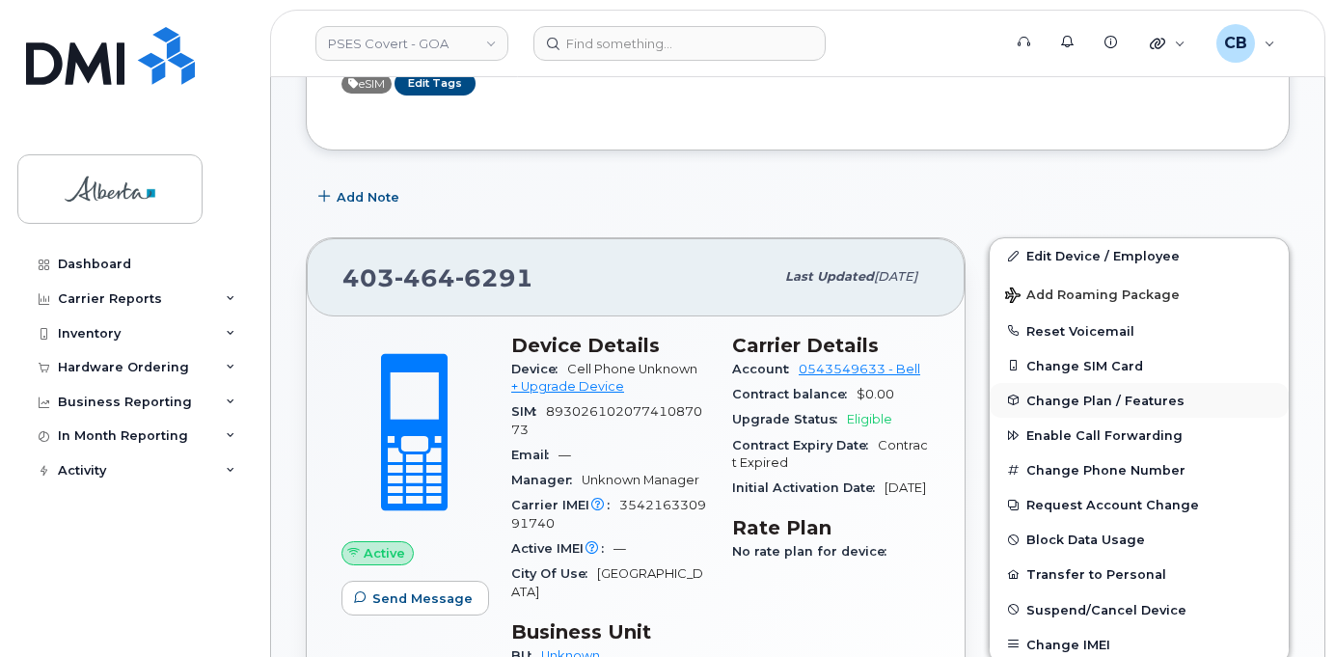
scroll to position [193, 0]
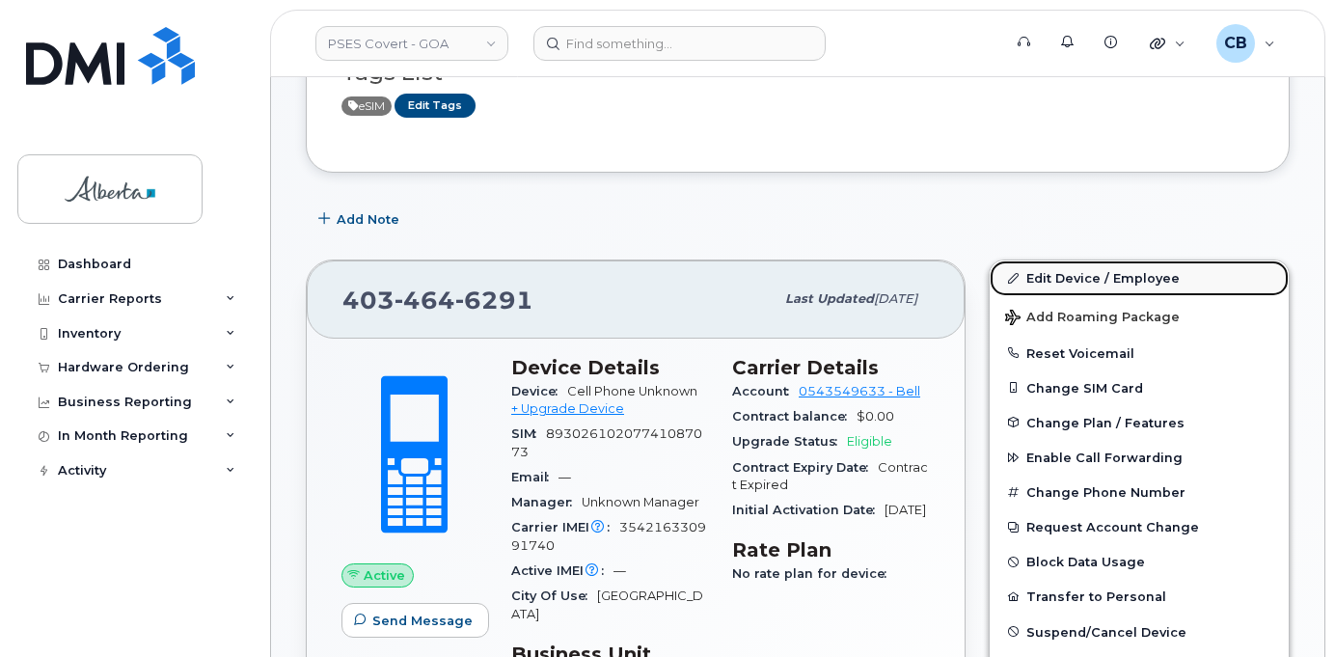
click at [1053, 276] on link "Edit Device / Employee" at bounding box center [1139, 277] width 299 height 35
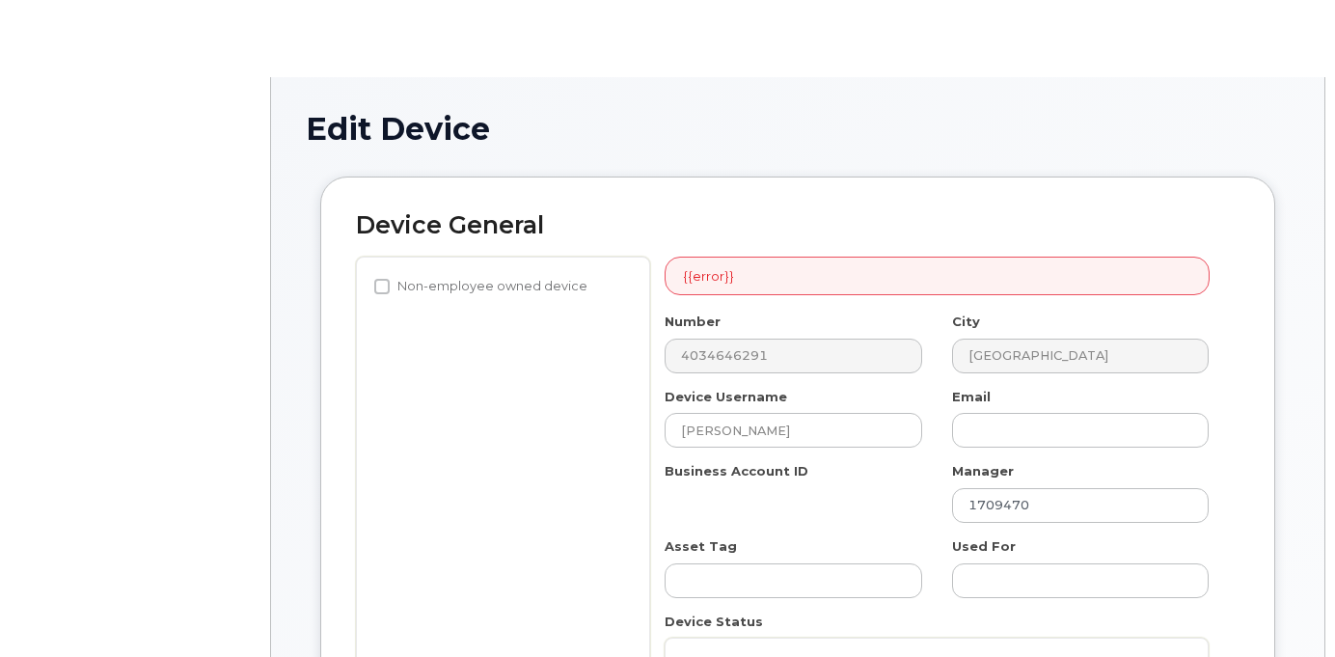
select select "5747072"
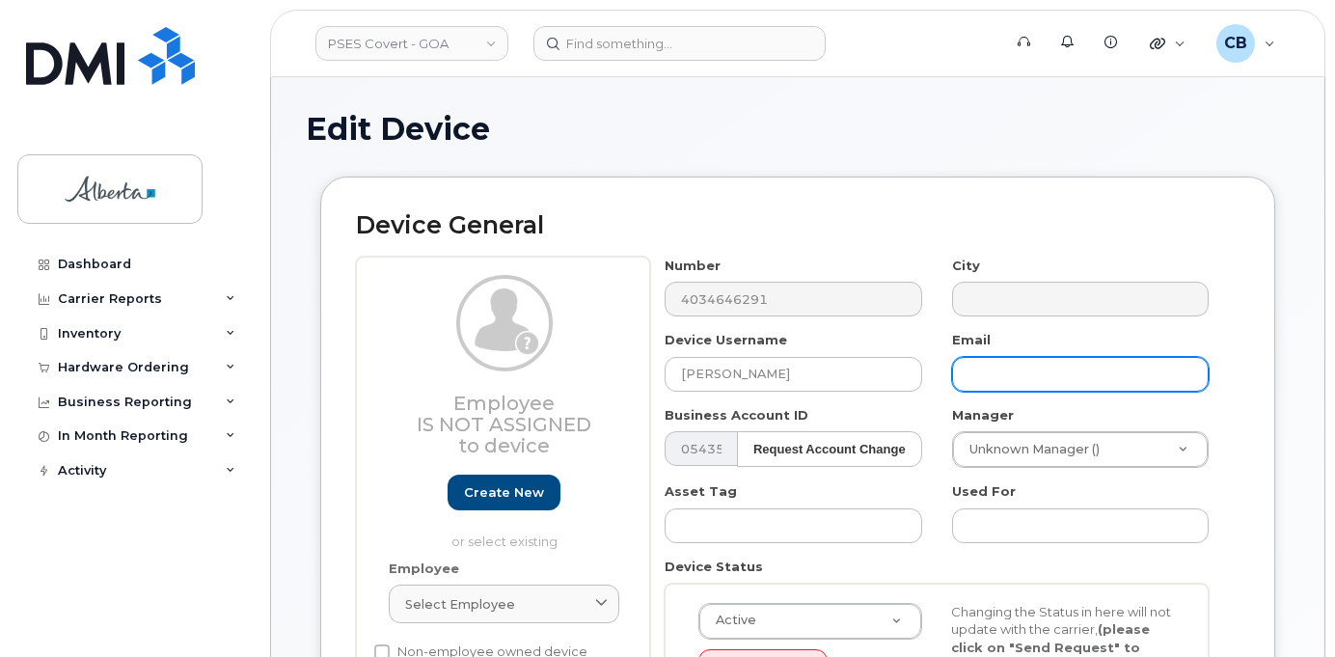
click at [1004, 375] on input "text" at bounding box center [1080, 374] width 257 height 35
paste input "[PERSON_NAME][EMAIL_ADDRESS][PERSON_NAME][DOMAIN_NAME]"
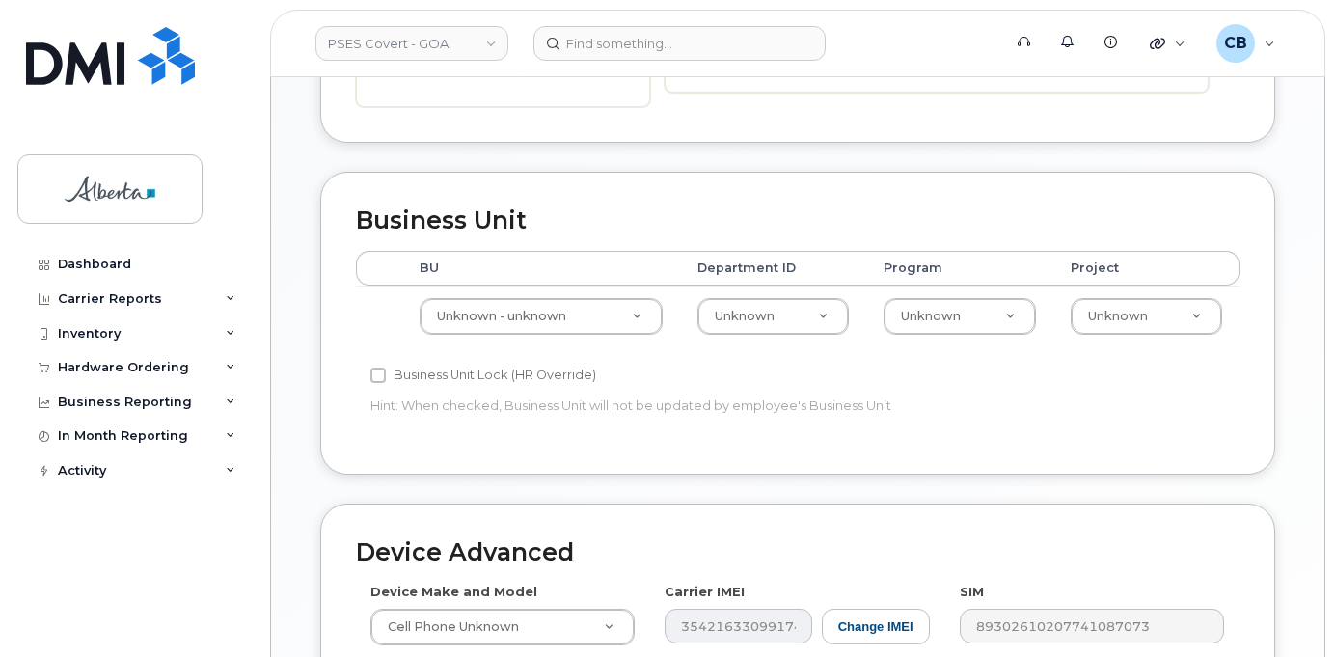
scroll to position [772, 0]
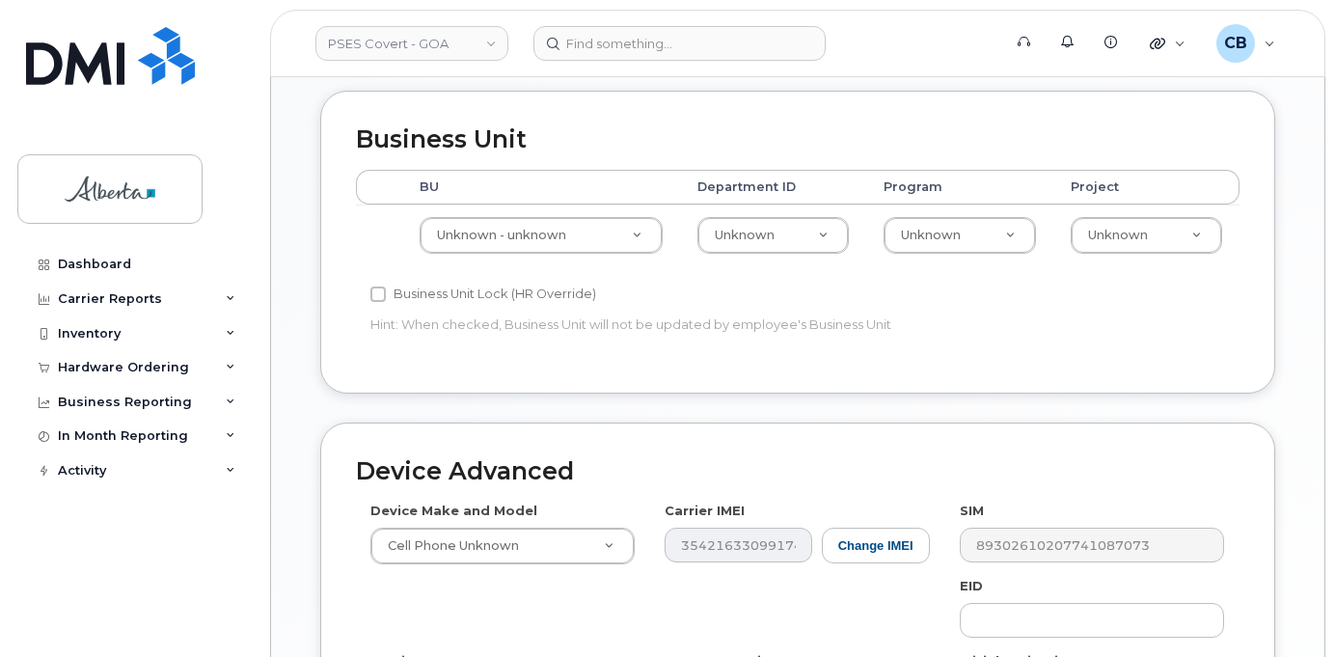
type input "[PERSON_NAME][EMAIL_ADDRESS][PERSON_NAME][DOMAIN_NAME]"
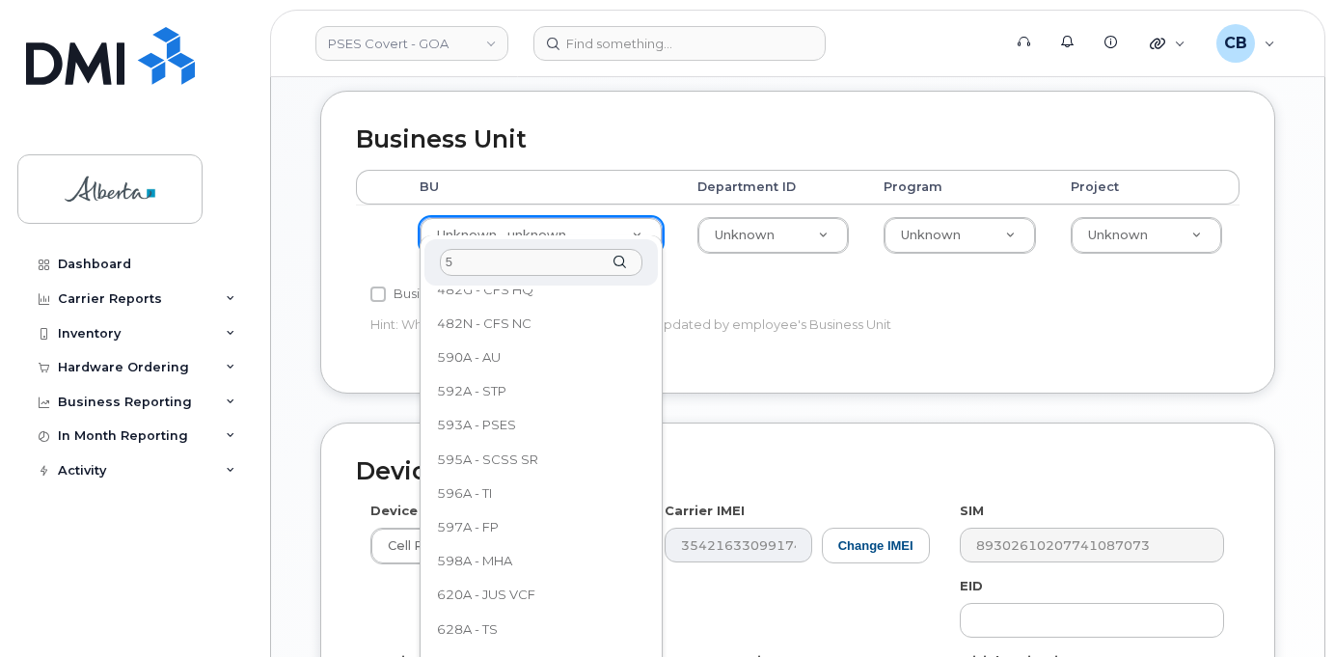
scroll to position [0, 0]
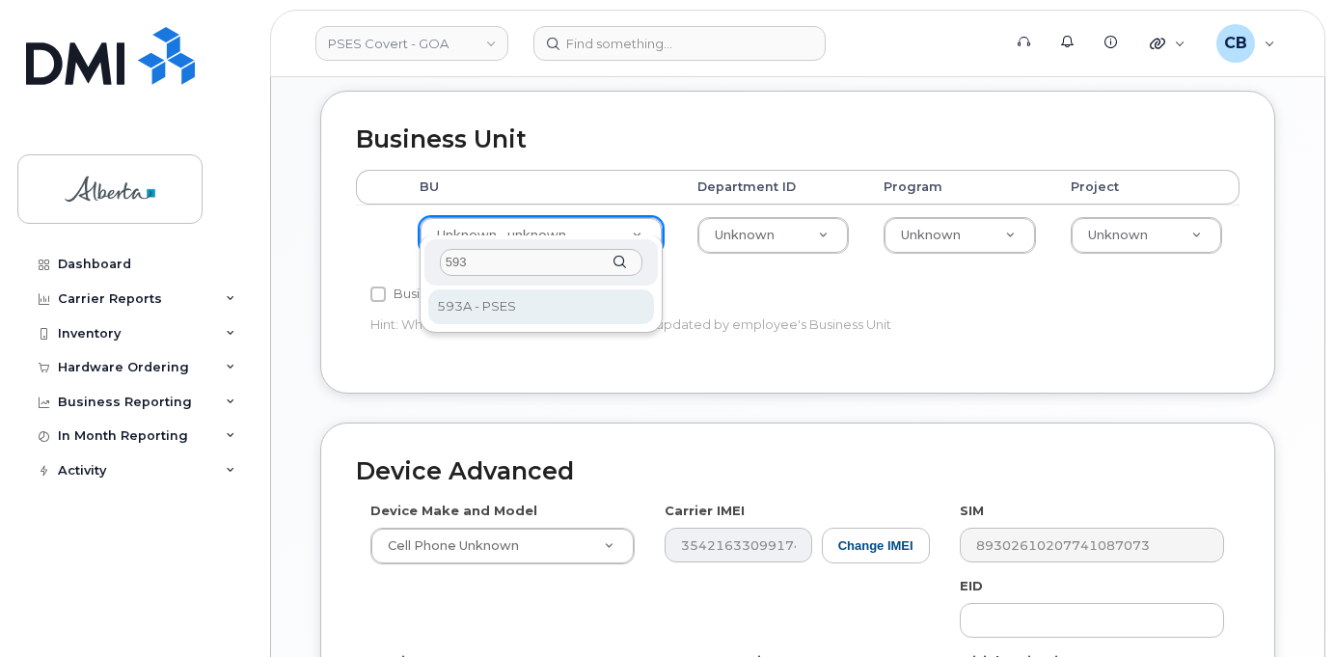
type input "593"
select select "5747627"
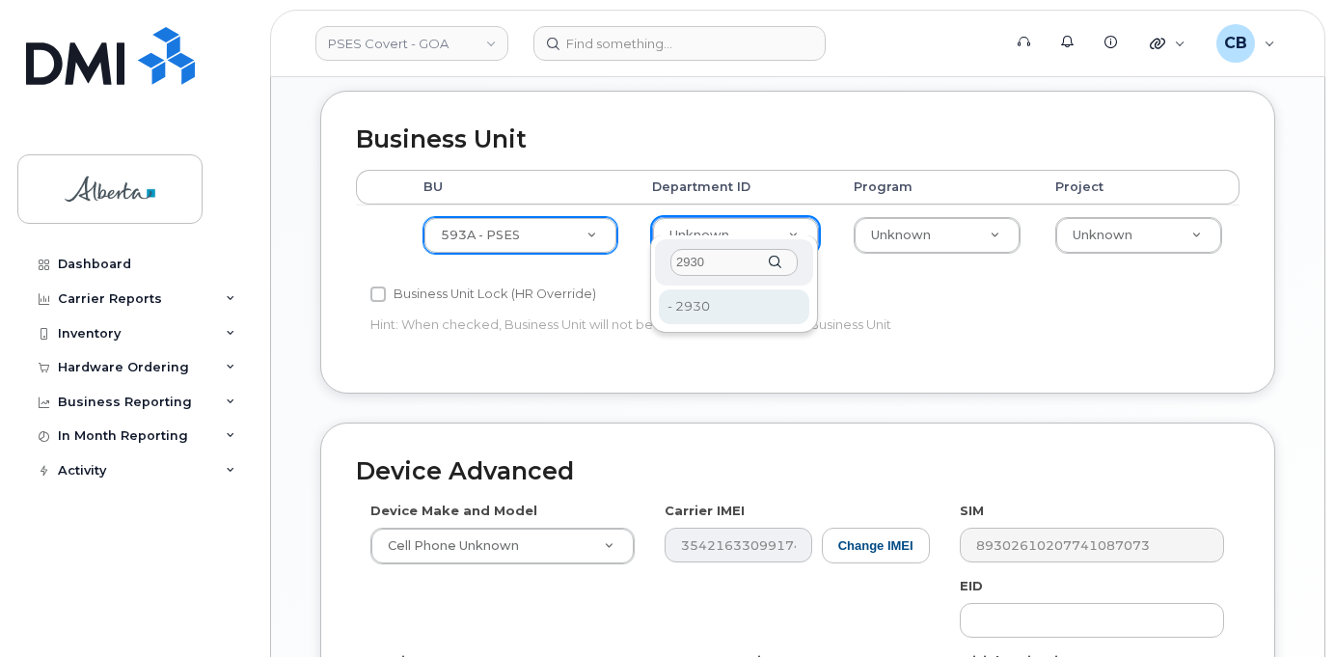
type input "2930"
type input "28493628"
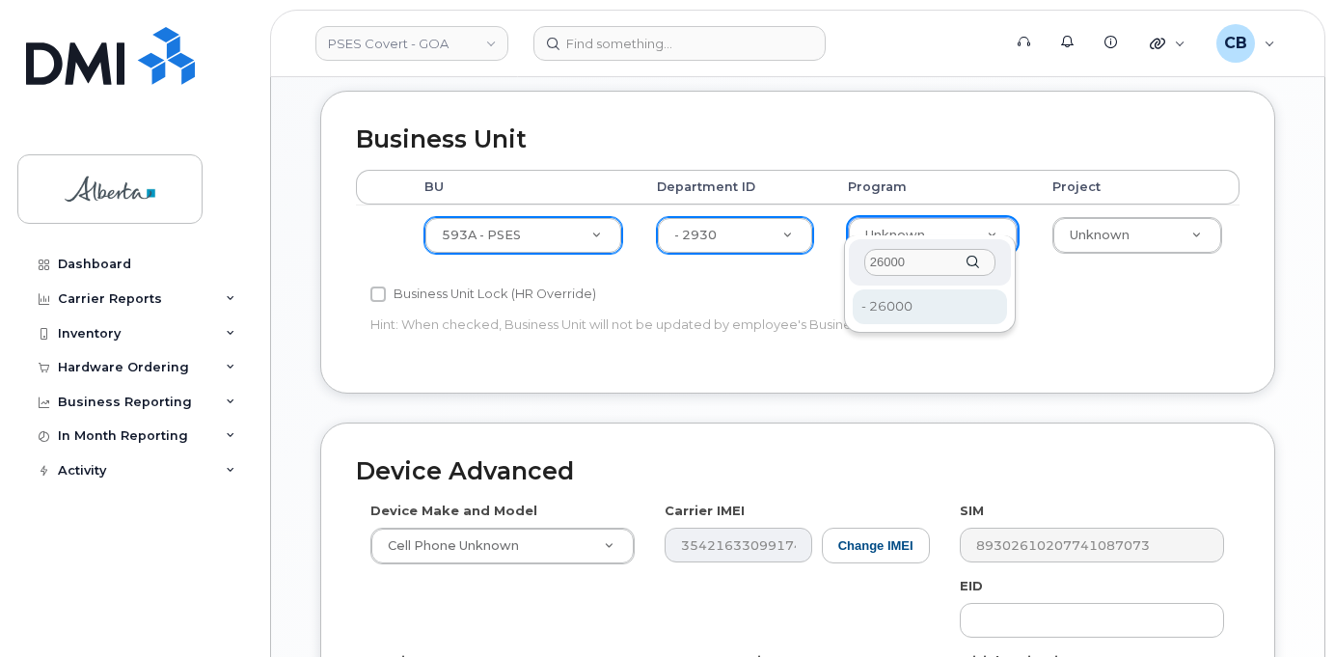
type input "26000"
type input "5752121"
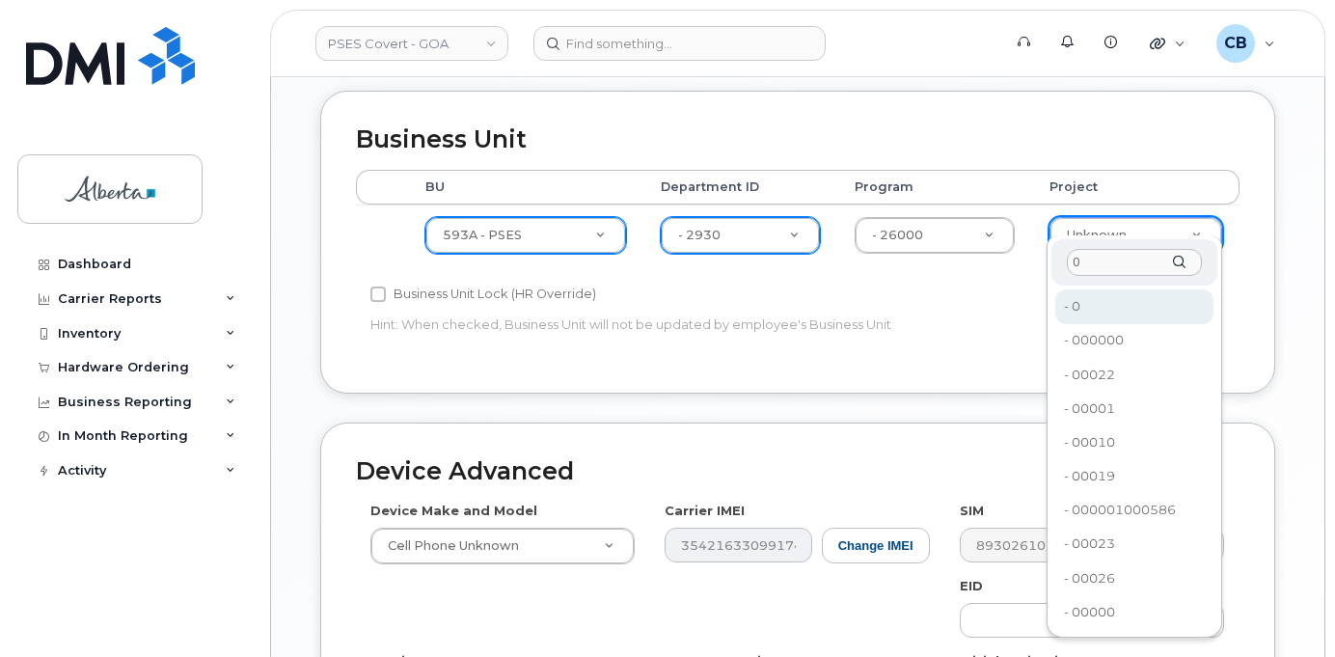
type input "0"
type input "5753369"
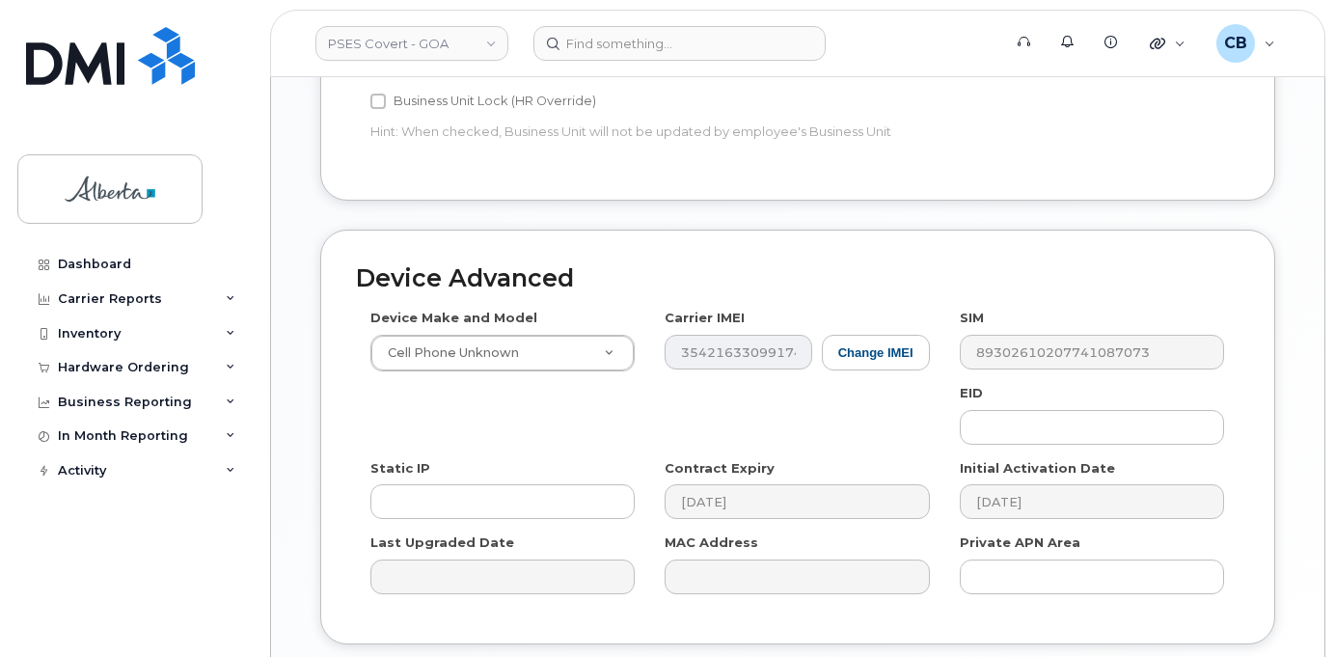
scroll to position [1061, 0]
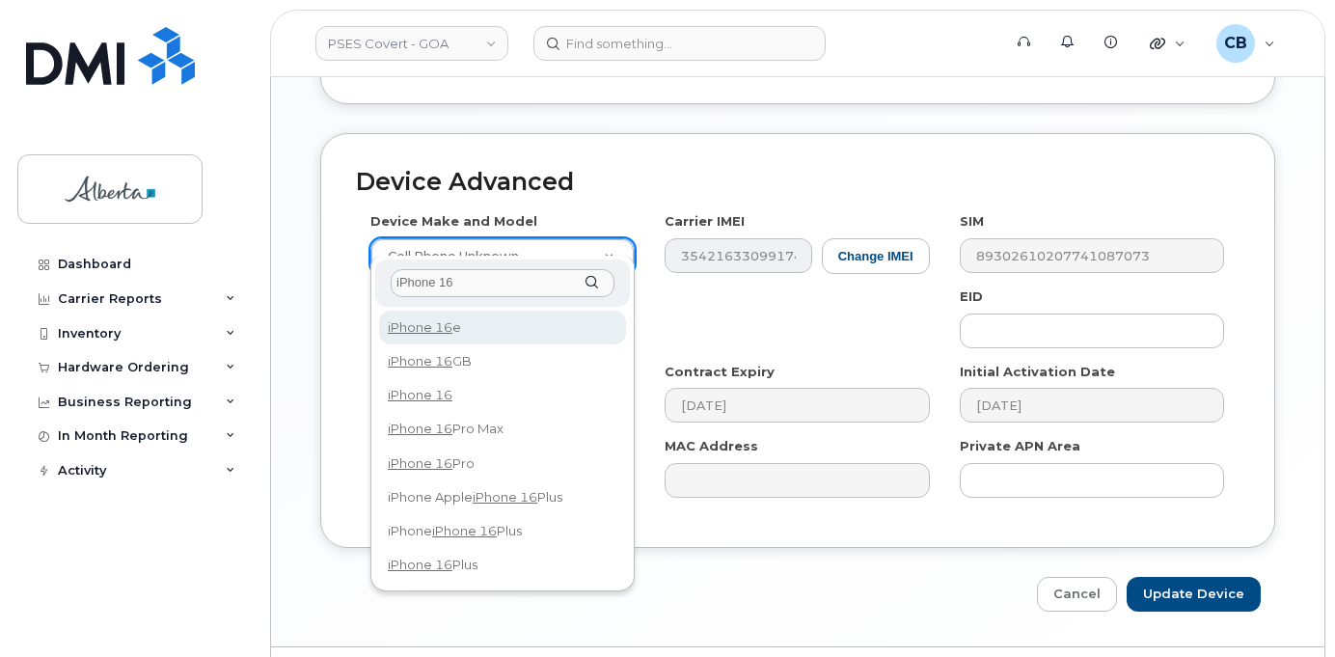
type input "iPhone 16"
select select "3304"
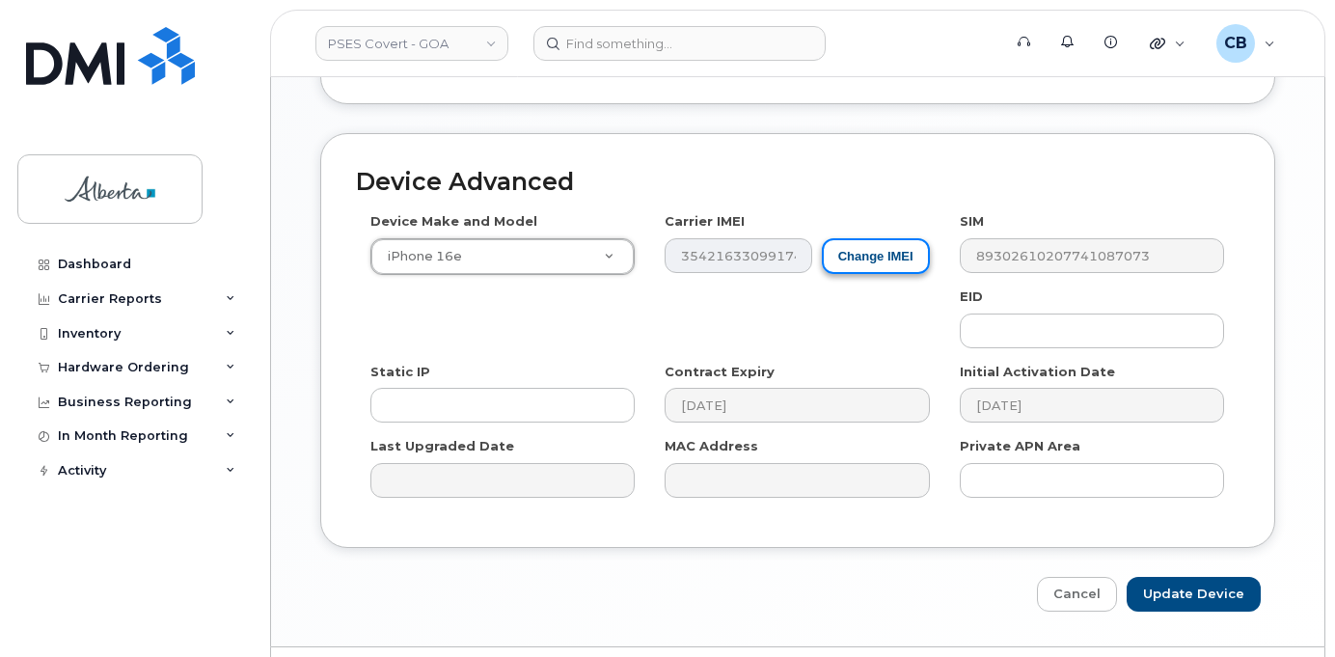
click at [878, 241] on button "Change IMEI" at bounding box center [876, 256] width 108 height 36
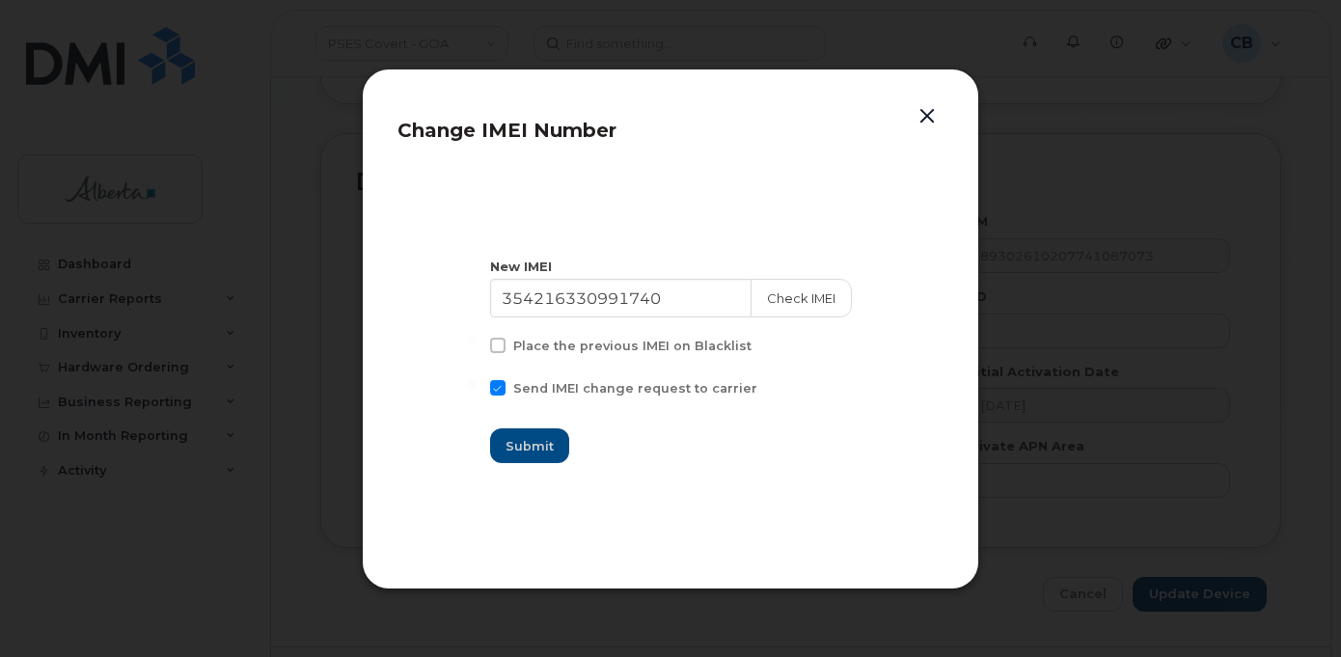
drag, startPoint x: 930, startPoint y: 114, endPoint x: 981, endPoint y: 180, distance: 83.9
click at [930, 115] on button "button" at bounding box center [927, 116] width 29 height 27
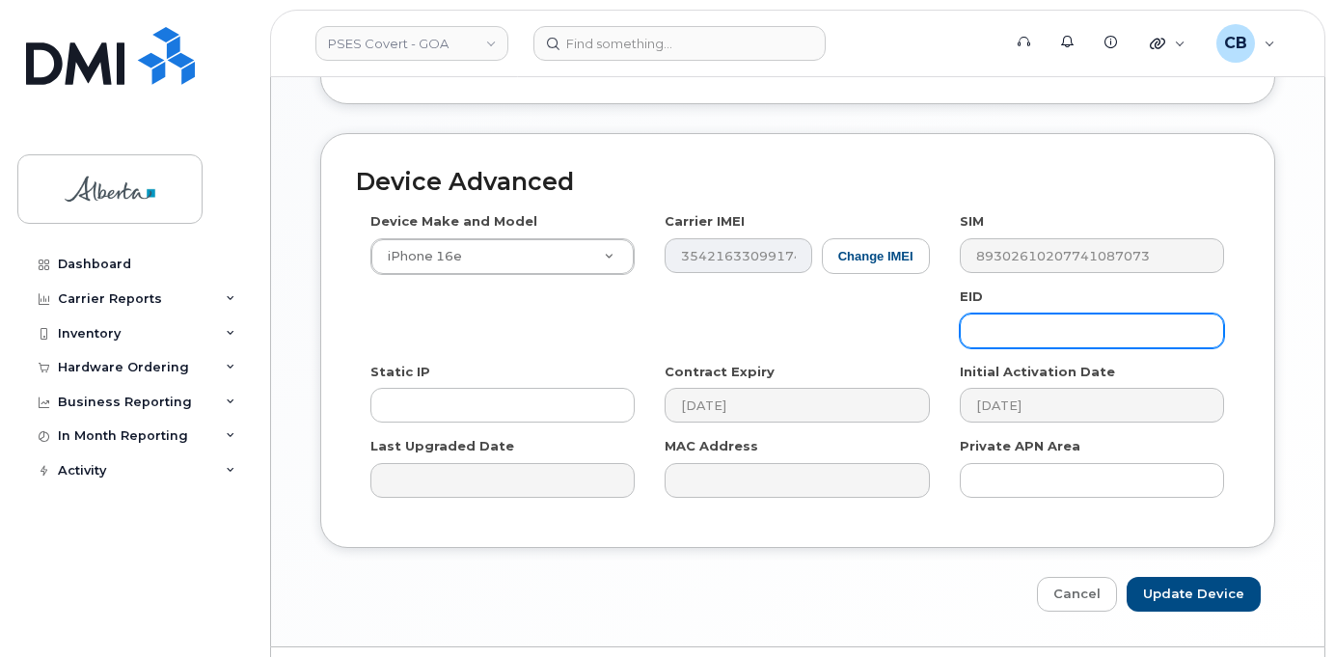
click at [1005, 314] on input "text" at bounding box center [1092, 331] width 264 height 35
paste input "89043052010008887025010577505496"
type input "89043052010008887025010577505496"
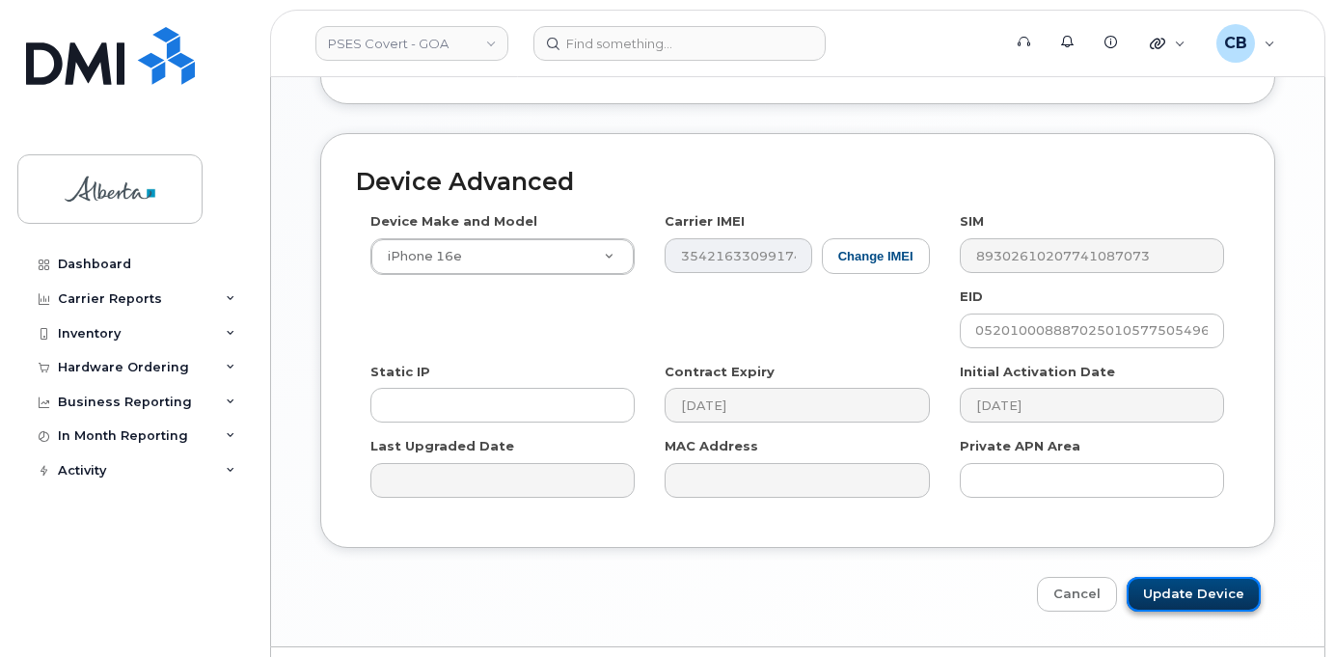
click at [1187, 577] on input "Update Device" at bounding box center [1194, 595] width 134 height 36
type input "Saving..."
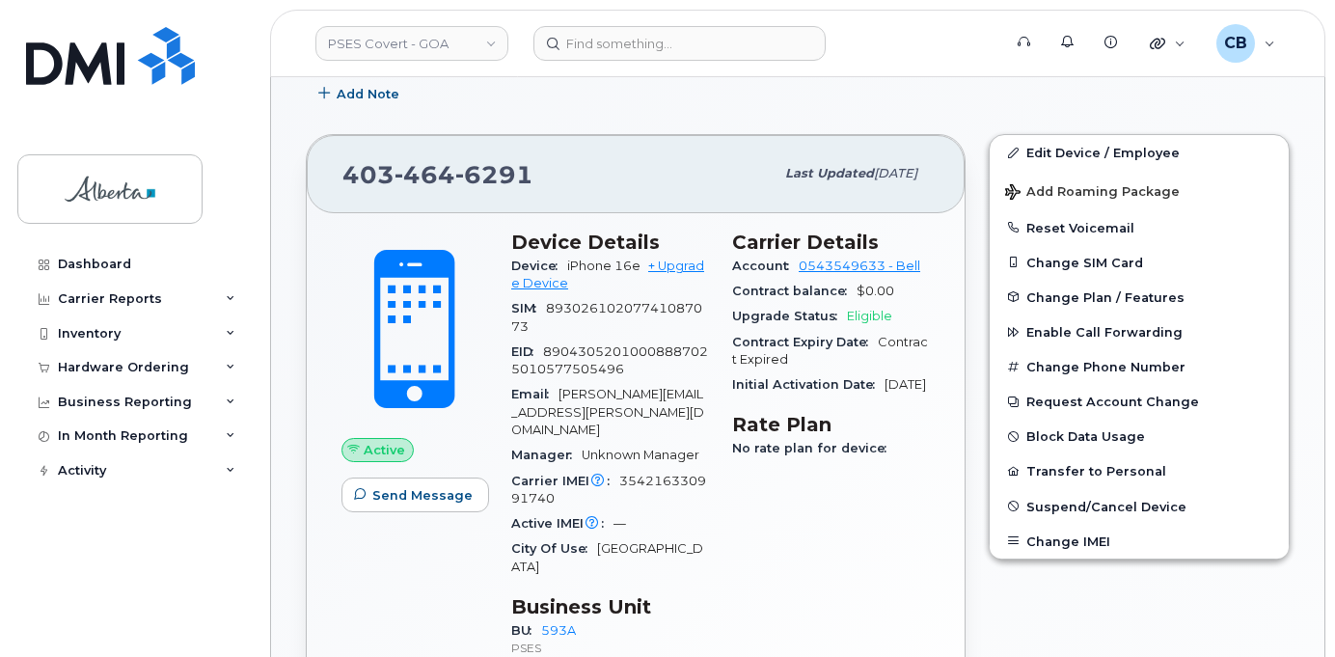
scroll to position [185, 0]
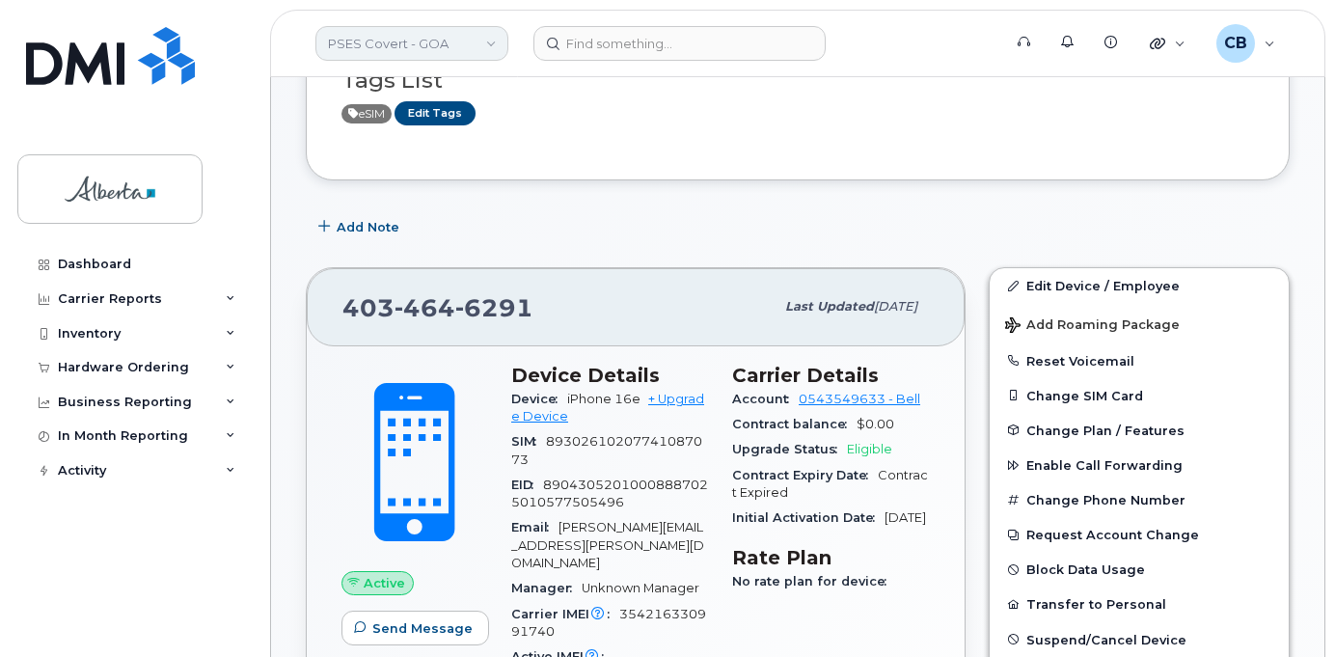
click at [442, 47] on link "PSES Covert - GOA" at bounding box center [411, 43] width 193 height 35
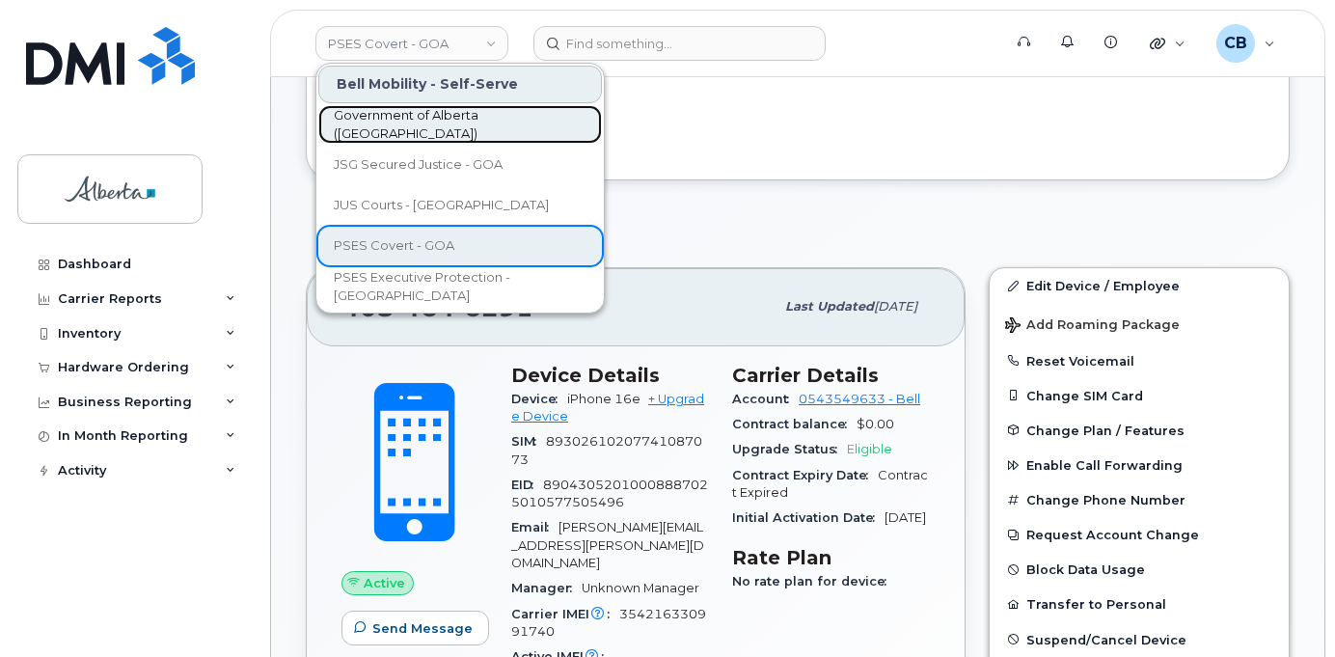
click at [407, 130] on span "Government of Alberta ([GEOGRAPHIC_DATA])" at bounding box center [445, 125] width 222 height 38
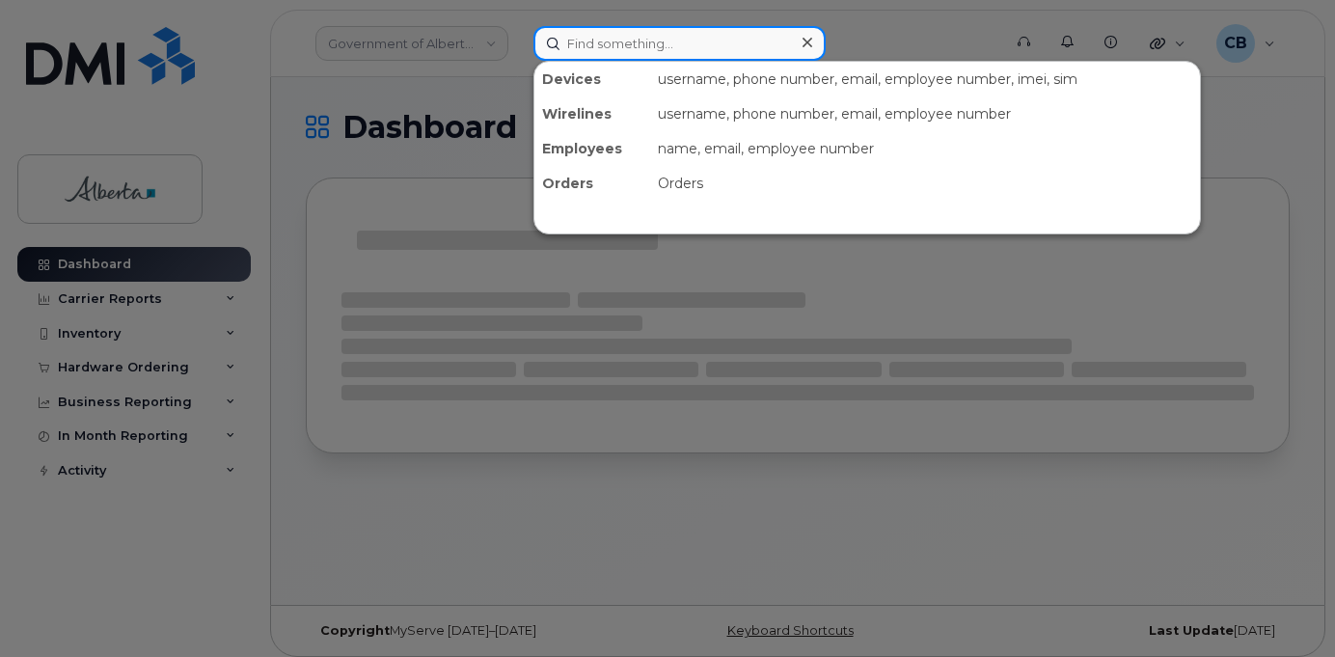
click at [602, 39] on input at bounding box center [680, 43] width 292 height 35
paste input "4035949821"
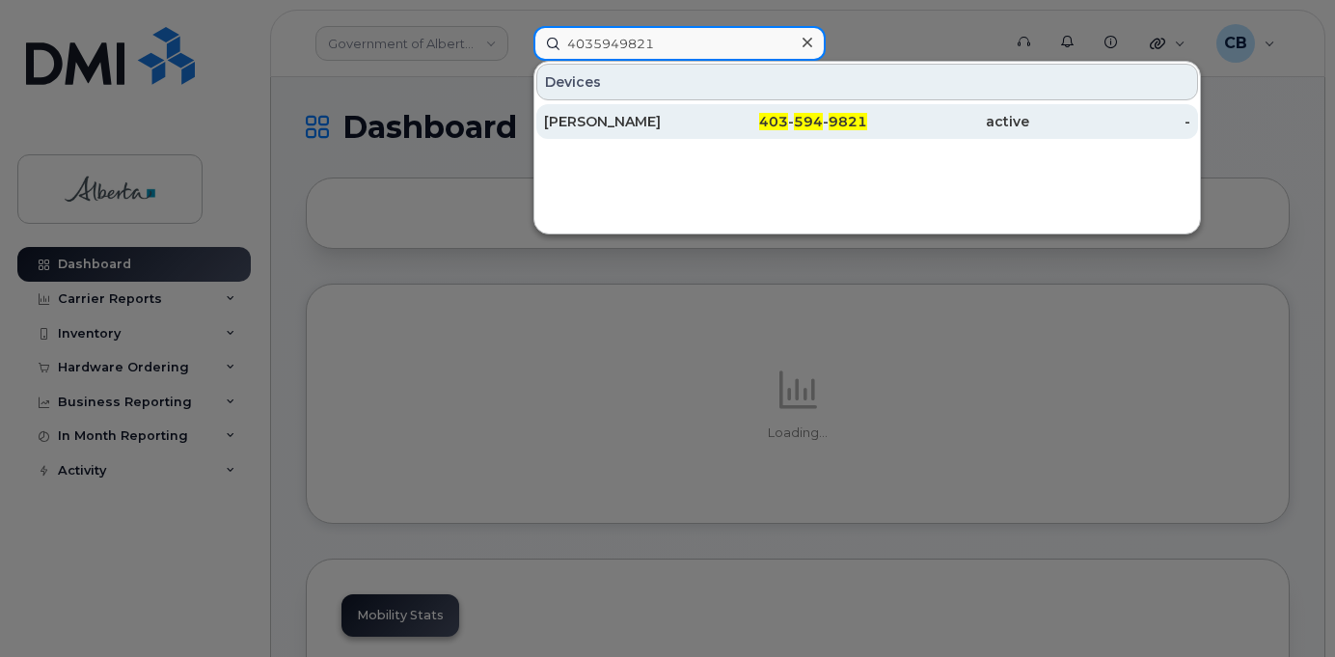
type input "4035949821"
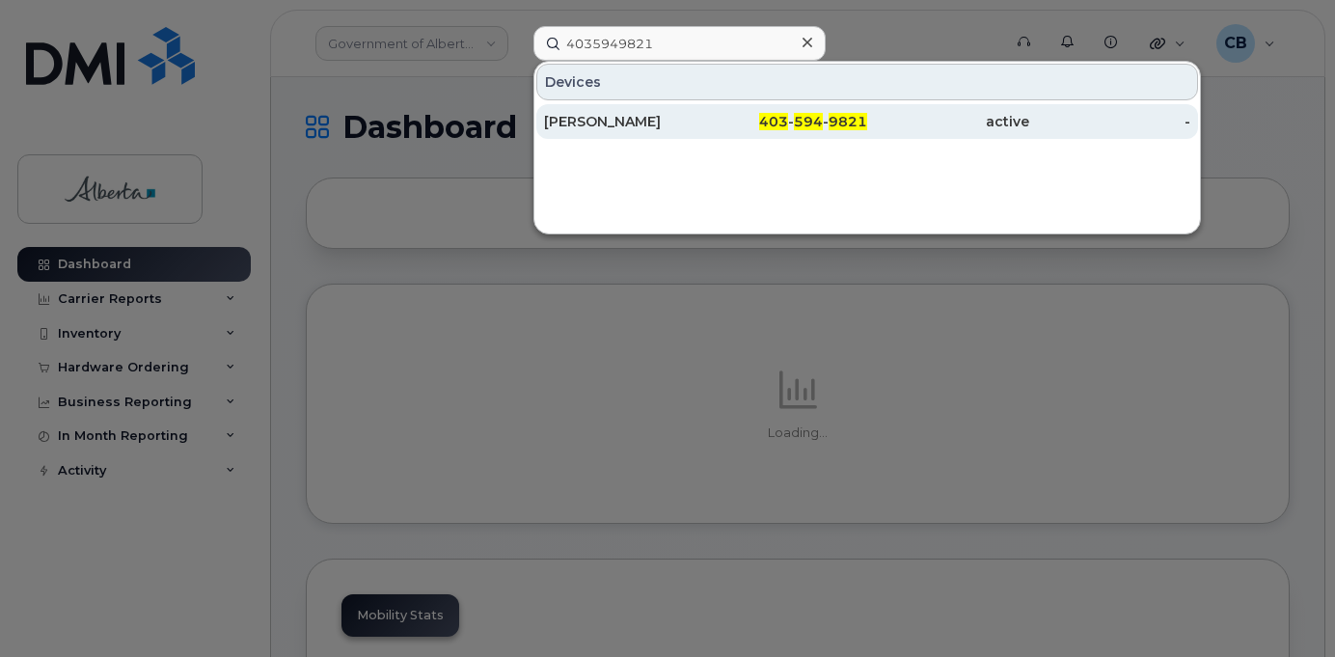
click at [589, 127] on div "[PERSON_NAME]" at bounding box center [625, 121] width 162 height 19
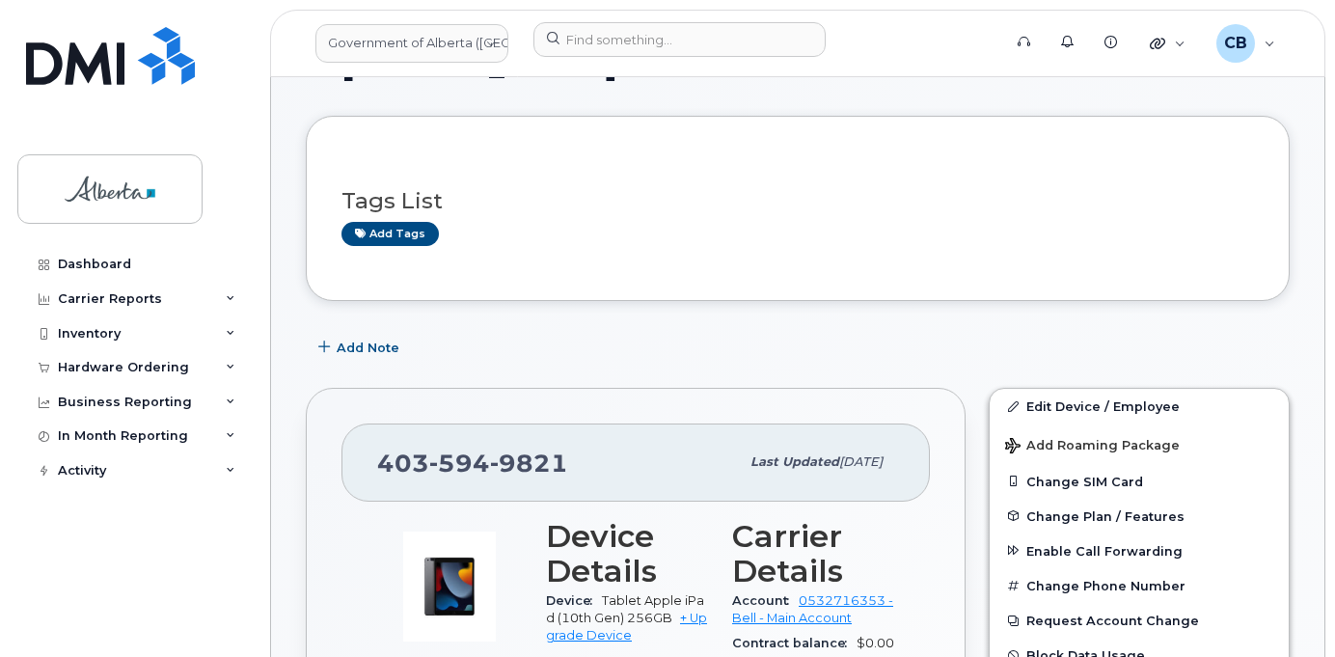
scroll to position [206, 0]
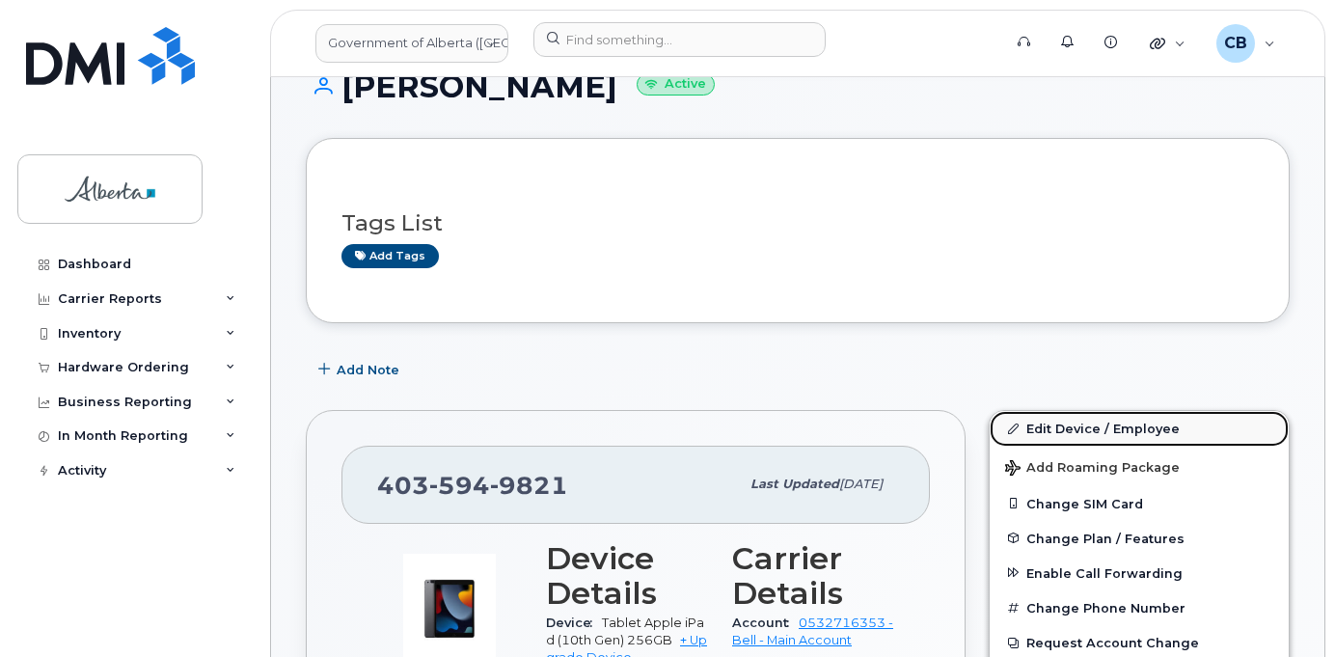
click at [1077, 428] on link "Edit Device / Employee" at bounding box center [1139, 428] width 299 height 35
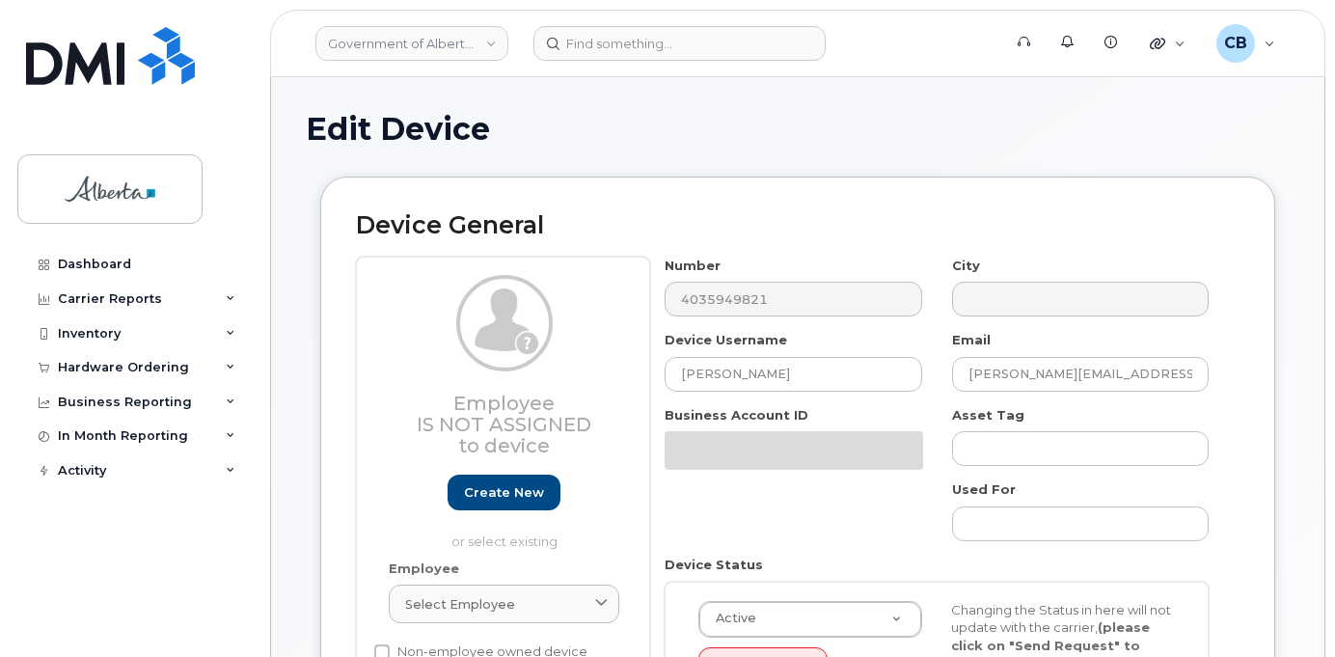
select select "4797726"
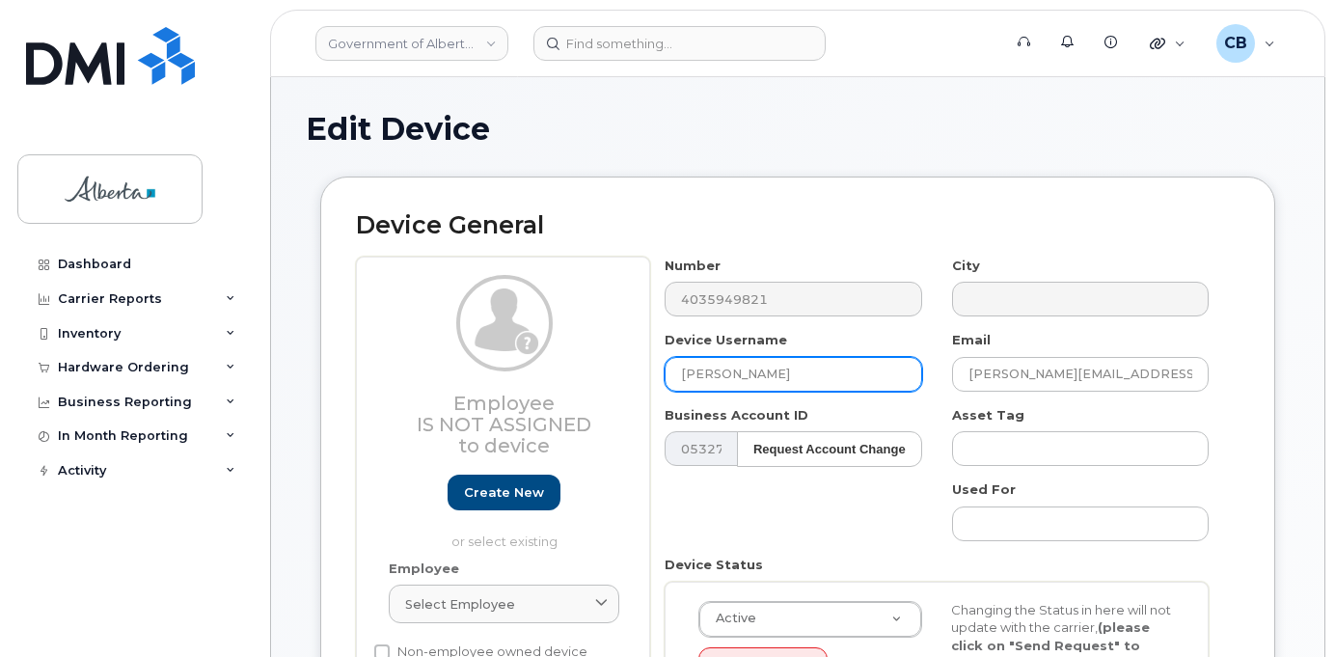
click at [687, 372] on input "[PERSON_NAME]" at bounding box center [793, 374] width 257 height 35
click at [687, 371] on input "[PERSON_NAME]" at bounding box center [793, 374] width 257 height 35
paste input "[PERSON_NAME]"
type input "[PERSON_NAME]"
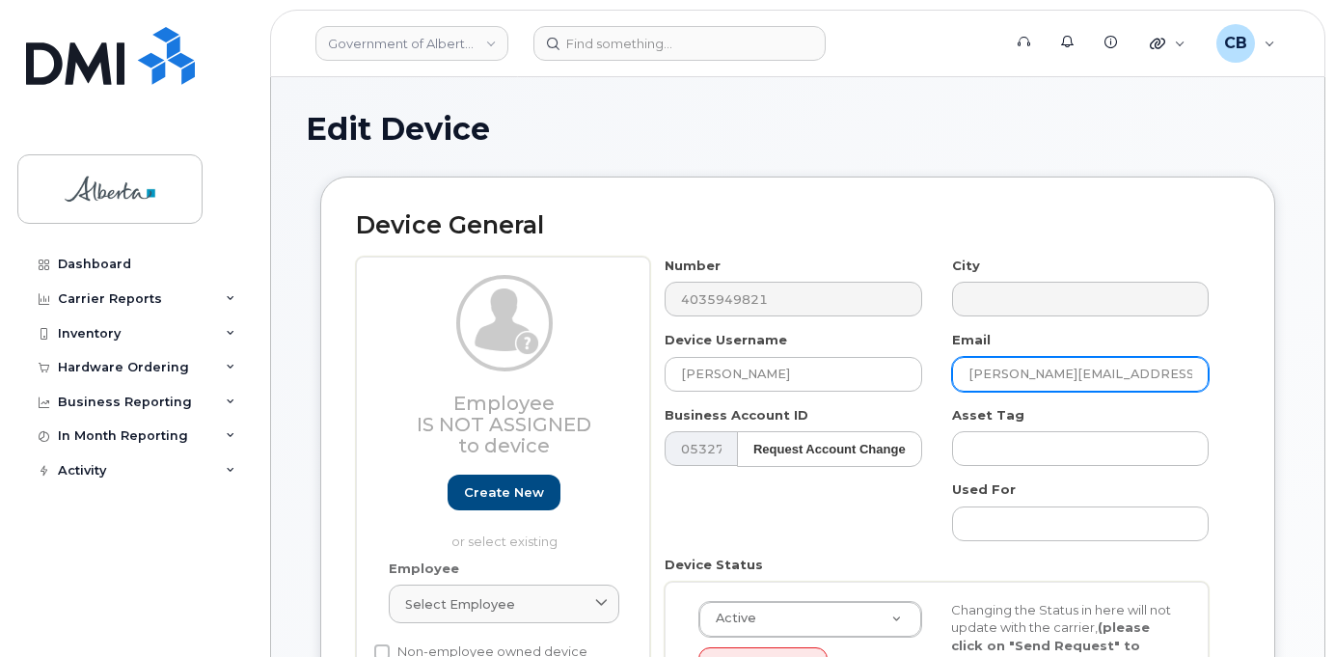
drag, startPoint x: 1041, startPoint y: 373, endPoint x: 957, endPoint y: 372, distance: 83.9
click at [957, 372] on input "Carol.Leung@gov.ab.ca" at bounding box center [1080, 374] width 257 height 35
paste input "[PERSON_NAME]"
click at [1013, 375] on input "Taylor Stroh@gov.ab.ca" at bounding box center [1080, 374] width 257 height 35
click at [1011, 374] on input "Taylor Stroh@gov.ab.ca" at bounding box center [1080, 374] width 257 height 35
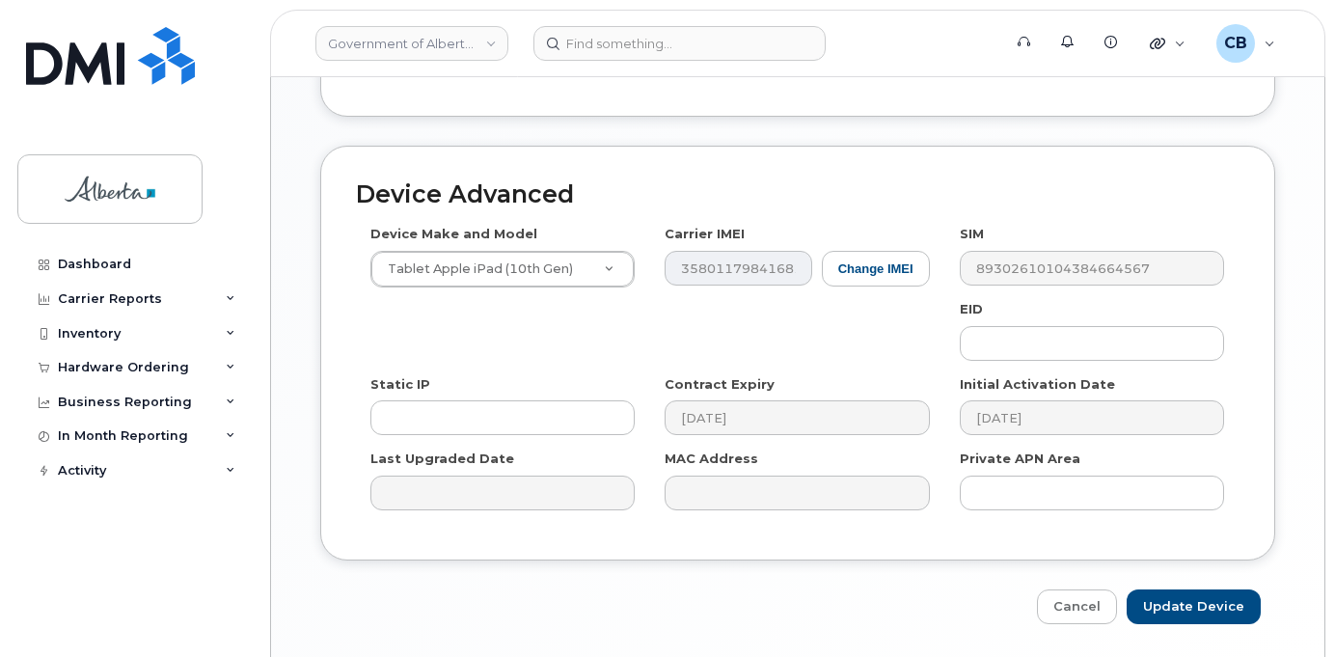
scroll to position [1070, 0]
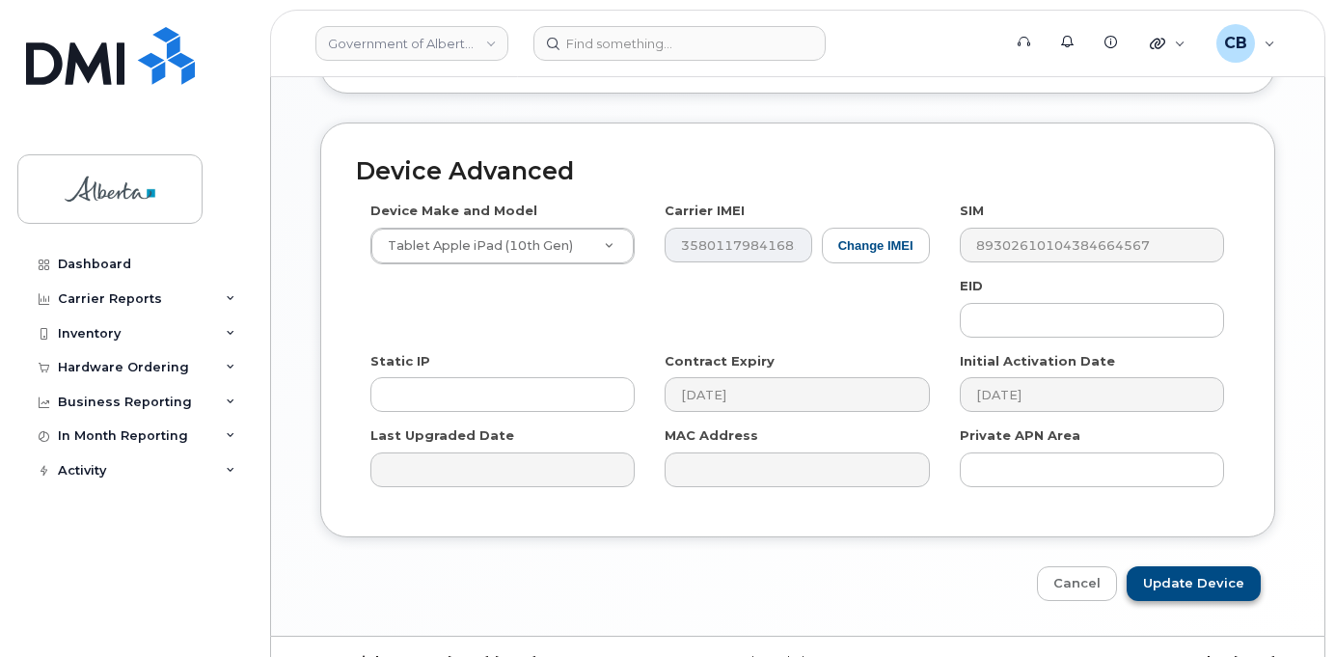
type input "[PERSON_NAME][EMAIL_ADDRESS][PERSON_NAME][DOMAIN_NAME]"
click at [1190, 572] on input "Update Device" at bounding box center [1194, 584] width 134 height 36
type input "Saving..."
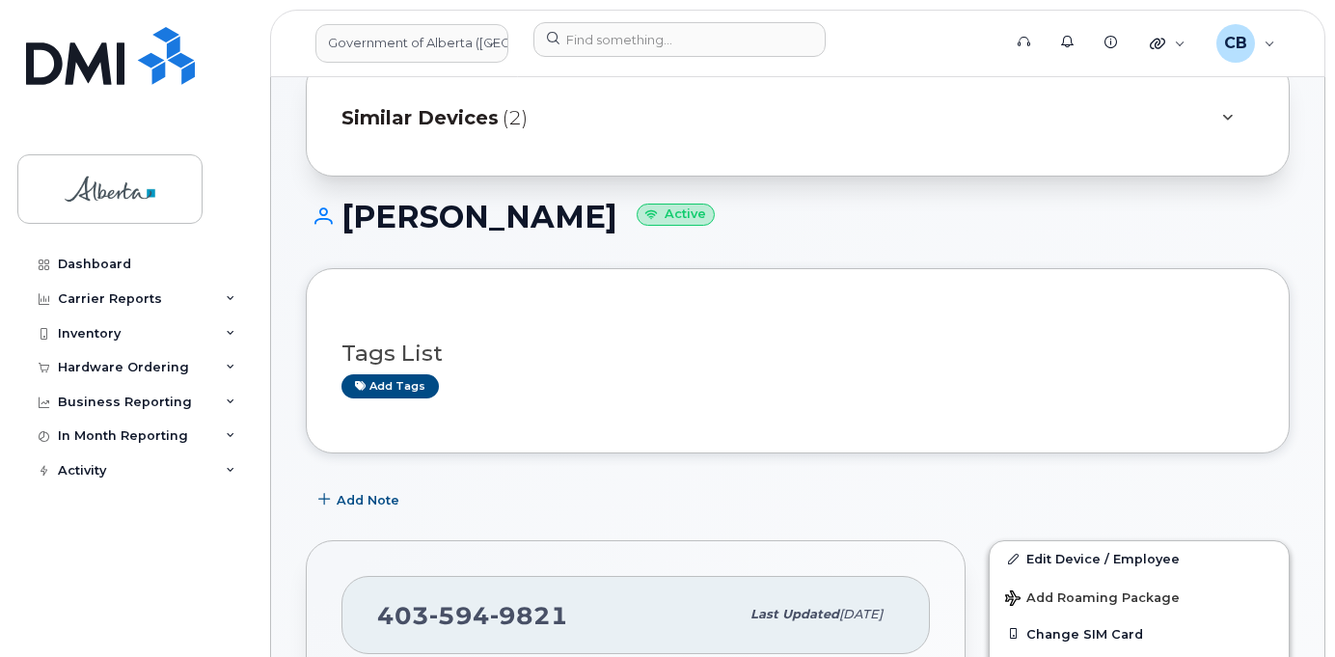
scroll to position [193, 0]
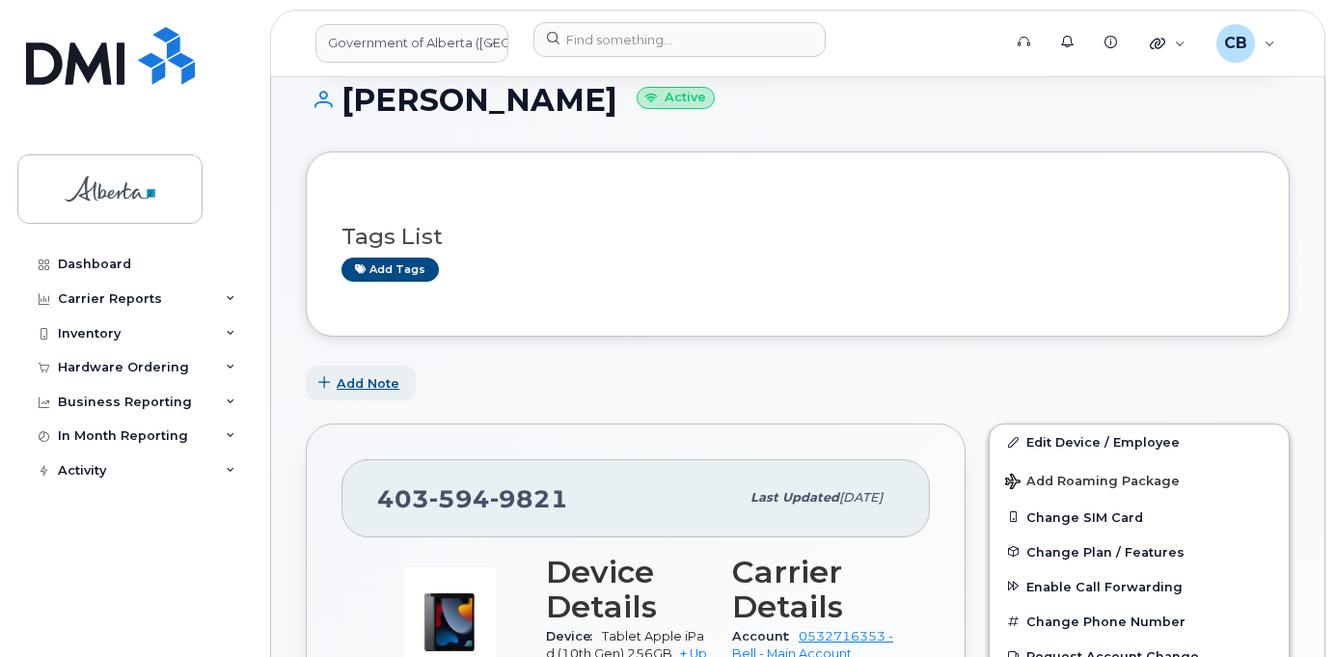
click at [383, 383] on span "Add Note" at bounding box center [368, 383] width 63 height 18
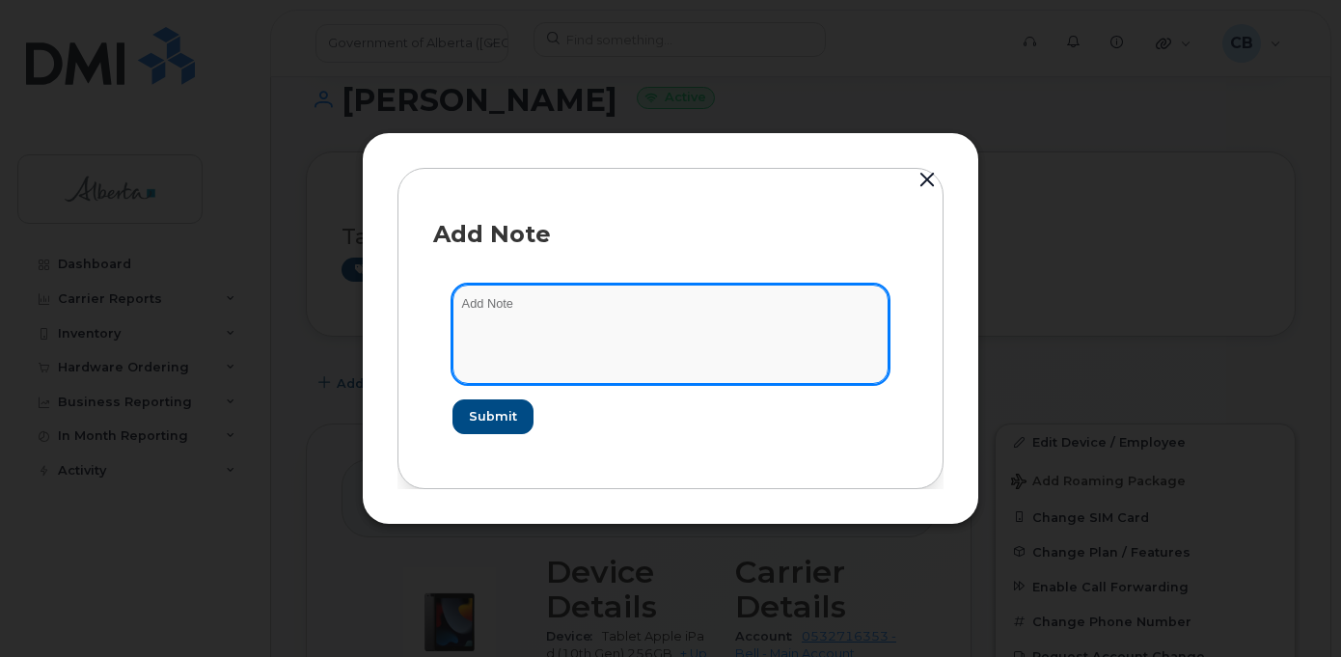
click at [475, 297] on textarea at bounding box center [670, 334] width 436 height 98
paste textarea "SCTASK0851376"
paste textarea "Device Plan Reassign … IMEI s/n from … to … Requested by …"
click at [680, 302] on textarea "SCTASK0851376-Device Plan Reassign … IMEI s/n from … to … Requested by …" at bounding box center [670, 334] width 436 height 98
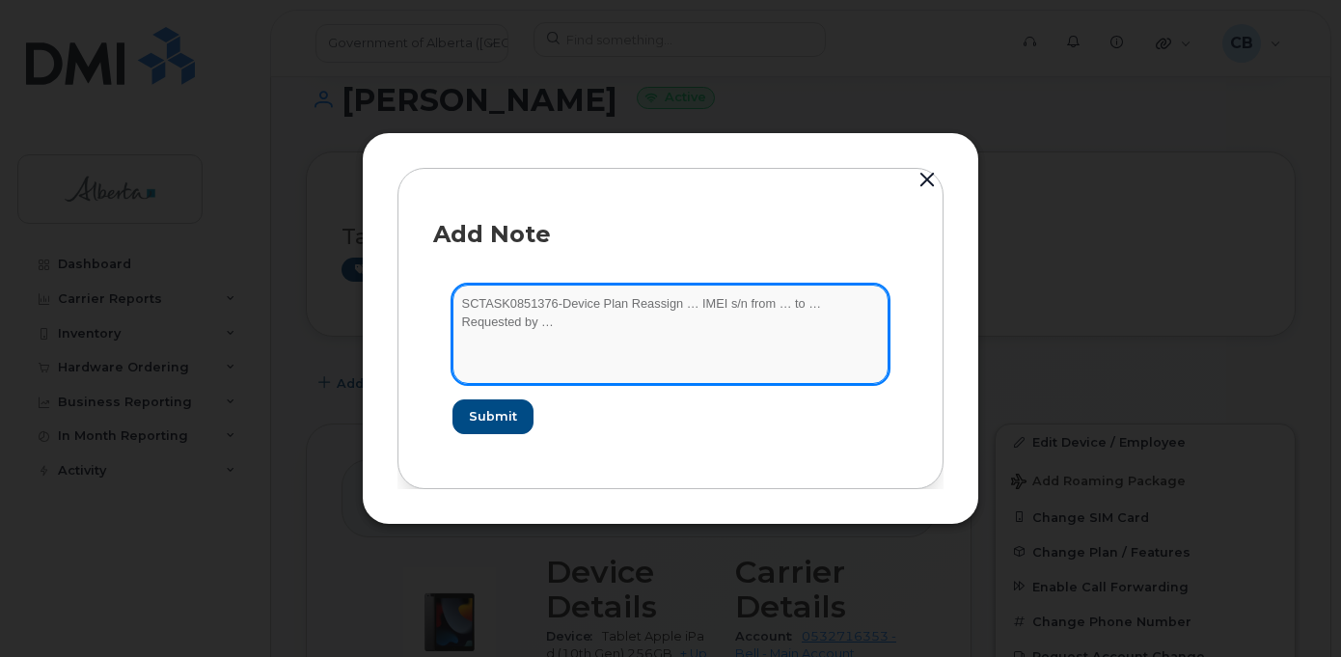
paste textarea "4035949821"
click at [826, 308] on textarea "SCTASK0851376-Device Plan Reassign 4035949821 IMEI s/n from … to … Requested by…" at bounding box center [670, 334] width 436 height 98
click at [826, 307] on textarea "SCTASK0851376-Device Plan Reassign 4035949821 IMEI s/n from … to … Requested by…" at bounding box center [670, 334] width 436 height 98
paste textarea "[PERSON_NAME]"
click at [756, 303] on textarea "SCTASK0851376-Device Plan Reassign 4035949821 IMEI s/n from [PERSON_NAME] to … …" at bounding box center [670, 334] width 436 height 98
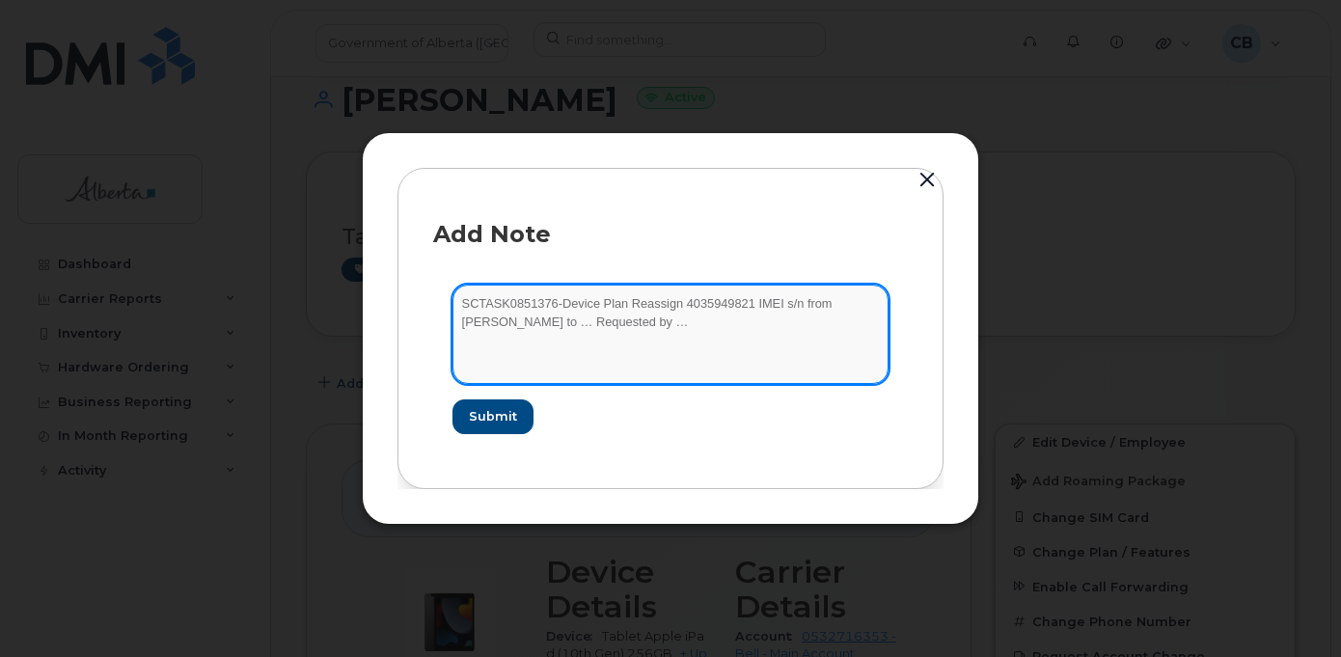
click at [756, 303] on textarea "SCTASK0851376-Device Plan Reassign 4035949821 IMEI s/n from [PERSON_NAME] to … …" at bounding box center [670, 334] width 436 height 98
click at [787, 300] on textarea "SCTASK0851376-Device Plan Reassign 4035949821 IMEI s/n from [PERSON_NAME] to … …" at bounding box center [670, 334] width 436 height 98
paste textarea "iPad (10th Gen) 256GB 358011798416819 C0X22DX6YN"
click at [837, 301] on textarea "SCTASK0851376-Device Plan Reassign 4035949821 iPad (10th Gen) 256GB 35801179841…" at bounding box center [670, 334] width 436 height 98
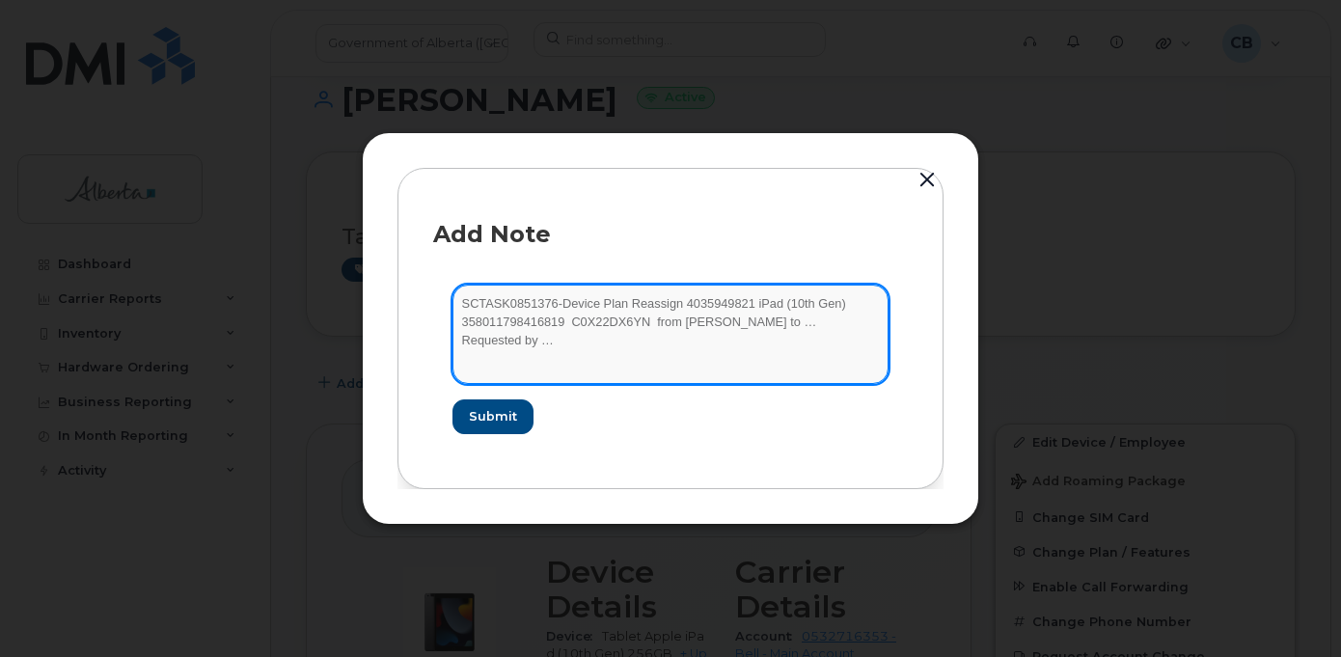
click at [570, 322] on textarea "SCTASK0851376-Device Plan Reassign 4035949821 iPad (10th Gen) 358011798416819 C…" at bounding box center [670, 334] width 436 height 98
click at [648, 324] on textarea "SCTASK0851376-Device Plan Reassign 4035949821 iPad (10th Gen) 358011798416819 C…" at bounding box center [670, 334] width 436 height 98
click at [760, 325] on textarea "SCTASK0851376-Device Plan Reassign 4035949821 iPad (10th Gen) 358011798416819 C…" at bounding box center [670, 334] width 436 height 98
paste textarea "[PERSON_NAME]"
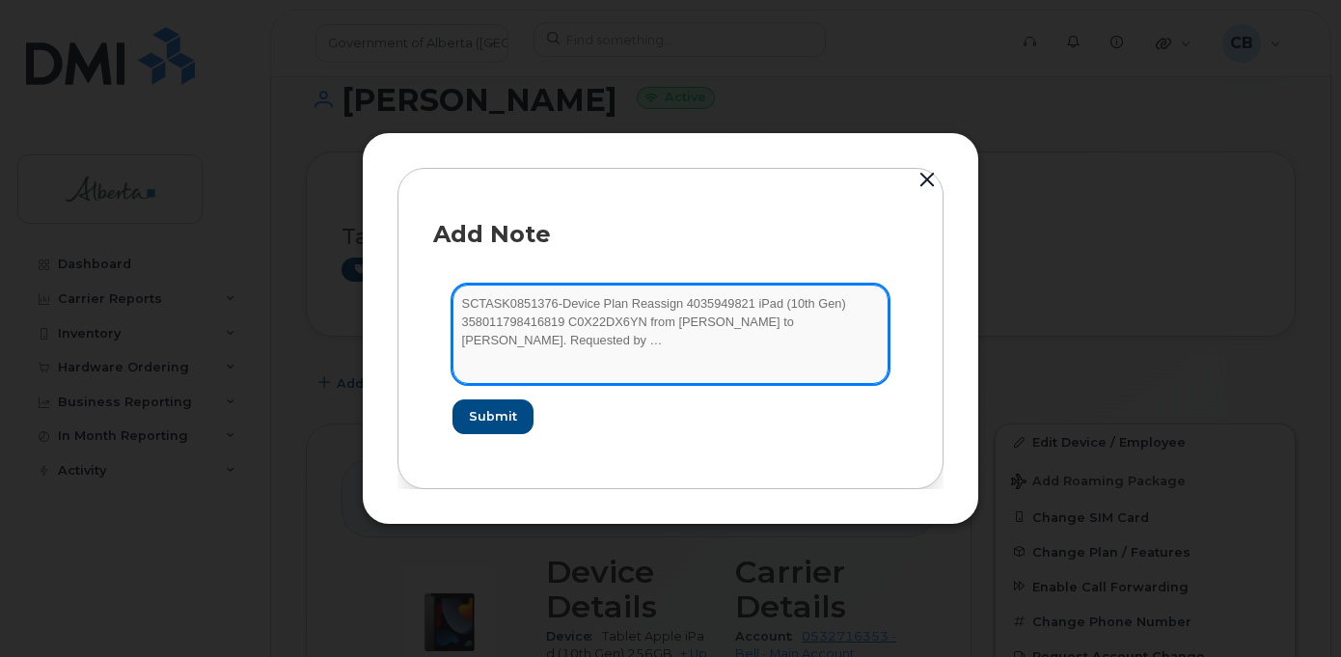
click at [539, 342] on textarea "SCTASK0851376-Device Plan Reassign 4035949821 iPad (10th Gen) 358011798416819 C…" at bounding box center [670, 334] width 436 height 98
paste textarea "[PERSON_NAME]"
type textarea "SCTASK0851376-Device Plan Reassign 4035949821 iPad (10th Gen) 358011798416819 C…"
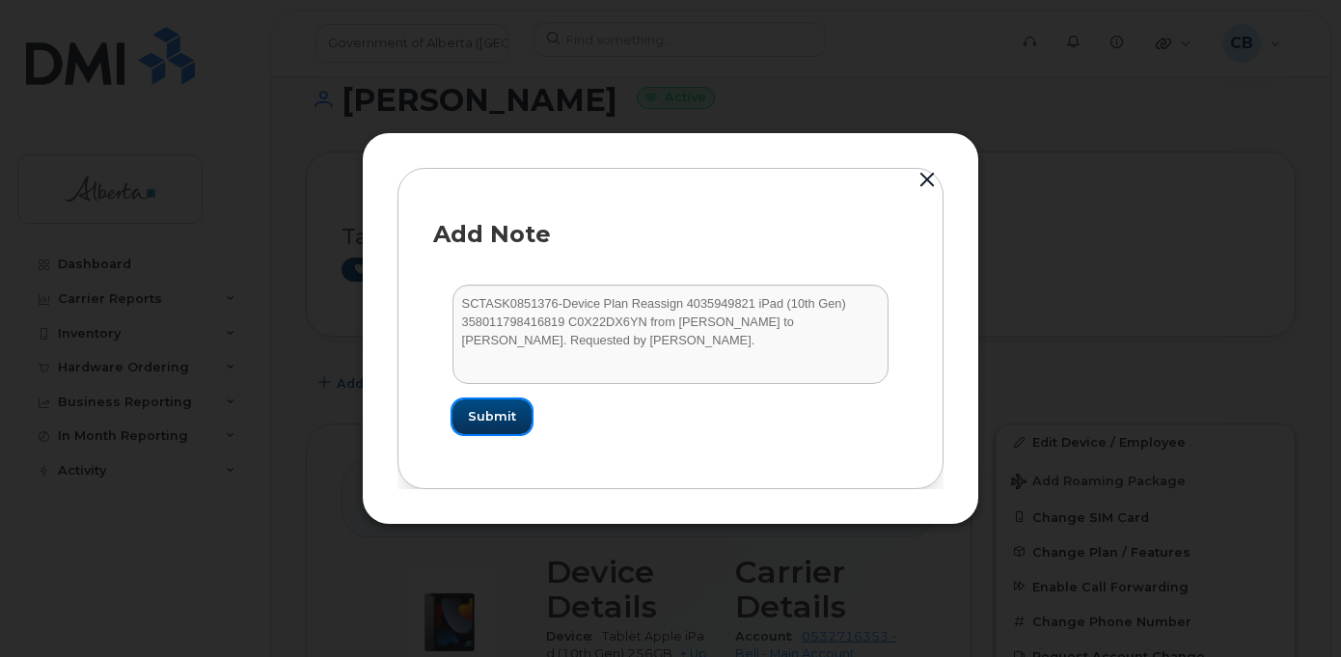
click at [491, 415] on span "Submit" at bounding box center [492, 416] width 48 height 18
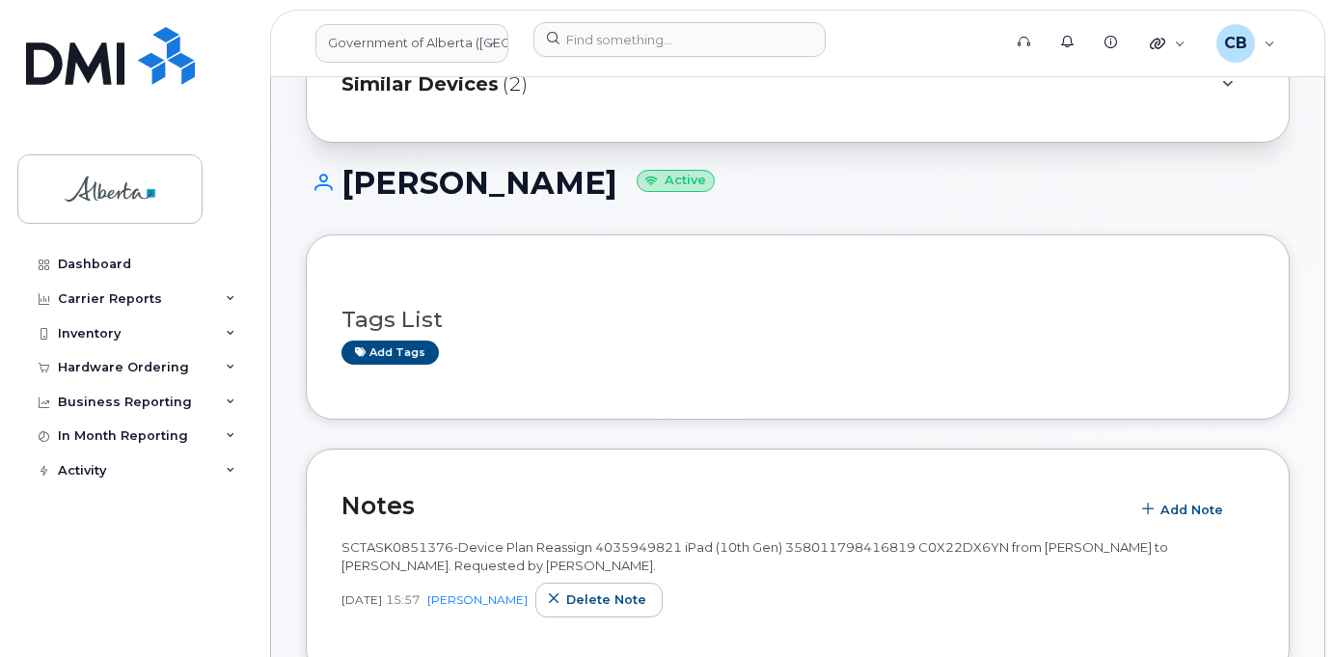
scroll to position [0, 0]
